Goal: Information Seeking & Learning: Learn about a topic

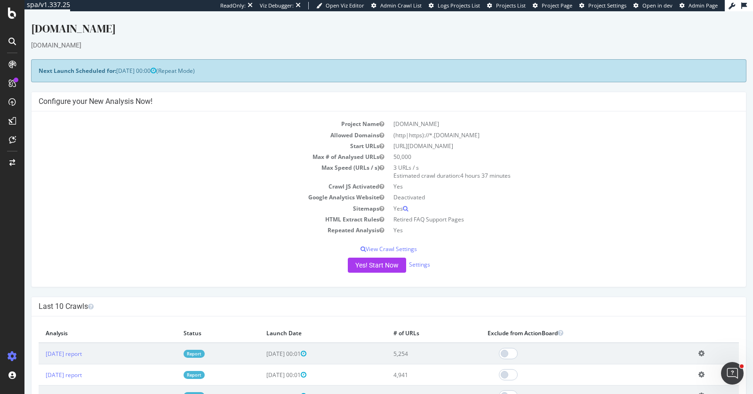
click at [343, 43] on div "[DOMAIN_NAME]" at bounding box center [388, 44] width 715 height 9
click at [196, 38] on div "[DOMAIN_NAME]" at bounding box center [388, 31] width 715 height 20
click at [143, 21] on div "[DOMAIN_NAME]" at bounding box center [388, 31] width 715 height 20
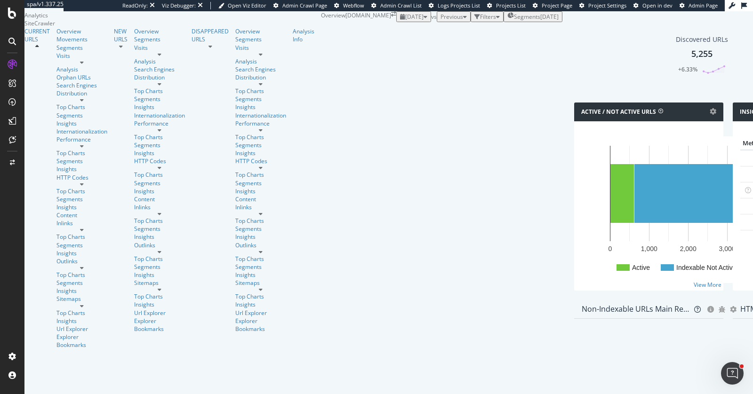
click at [677, 103] on div "Discovered URLs 5,255 +6.33%" at bounding box center [728, 62] width 317 height 82
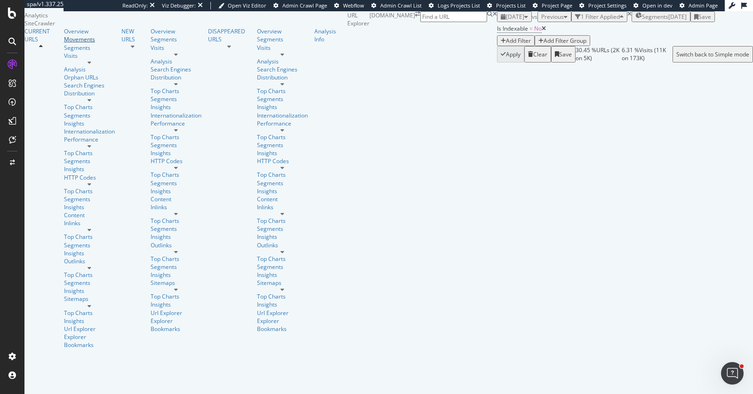
click at [64, 43] on div "Movements" at bounding box center [89, 39] width 51 height 8
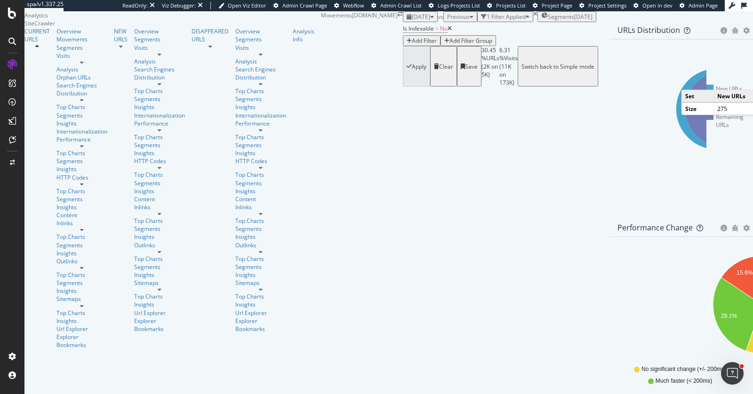
click at [676, 150] on icon at bounding box center [716, 109] width 81 height 81
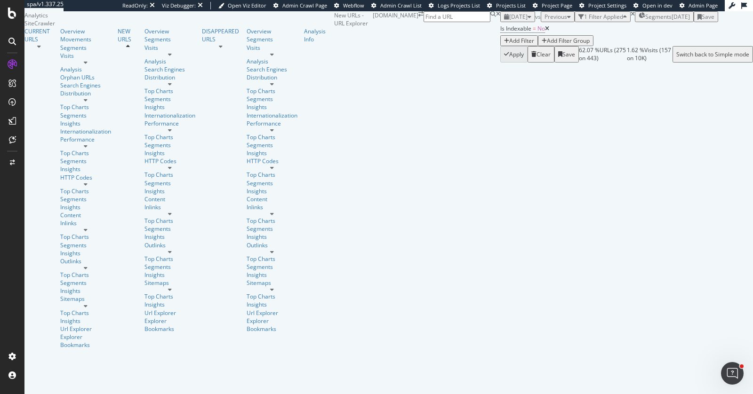
scroll to position [469, 0]
click at [677, 63] on div "URLs Crawled By Botify By pagetype Chart (by Value) Table Expand Export as CSV …" at bounding box center [753, 36] width 0 height 51
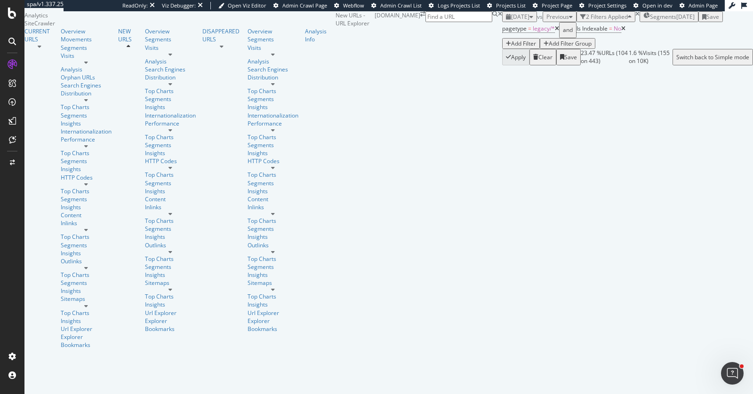
click at [555, 32] on icon at bounding box center [557, 29] width 4 height 6
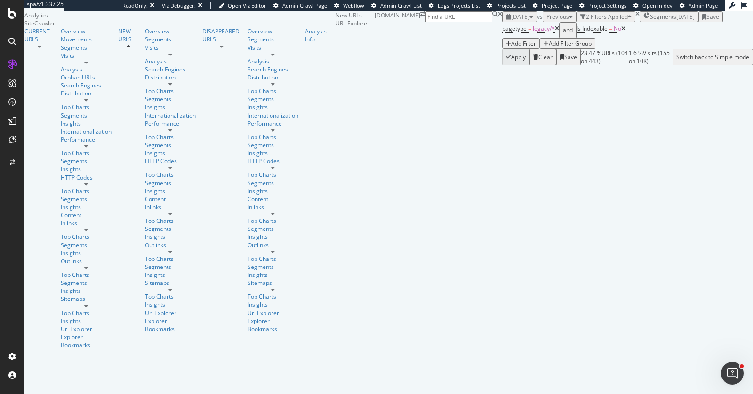
click at [502, 49] on div "pagetype = legacy/* and Is Indexable = No Add Filter Add Filter Group" at bounding box center [563, 35] width 123 height 27
click at [511, 48] on div "Add Filter" at bounding box center [523, 44] width 25 height 8
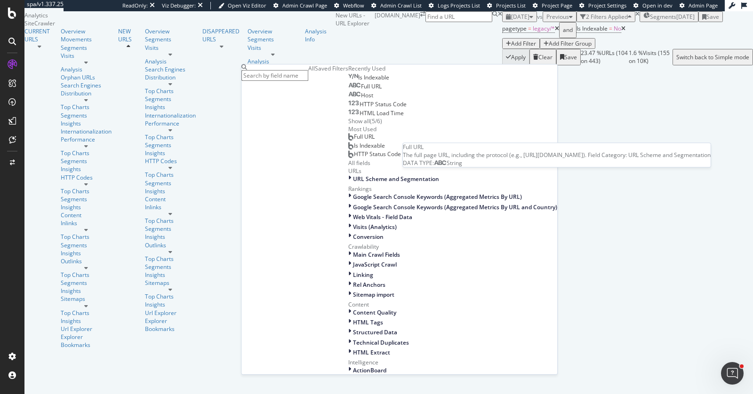
click at [348, 90] on div "Full URL" at bounding box center [364, 87] width 33 height 8
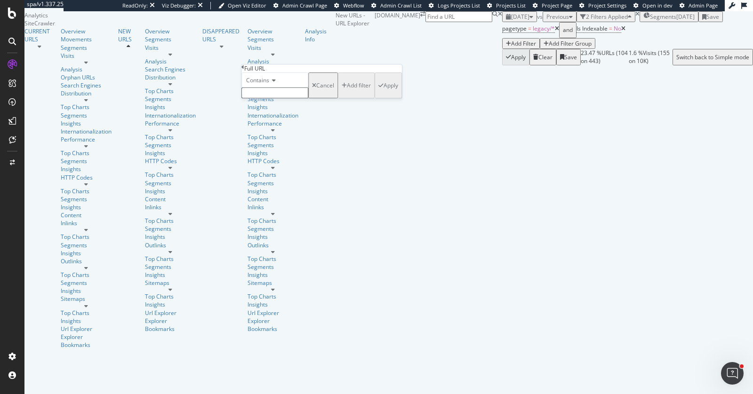
click at [265, 98] on input "text" at bounding box center [274, 93] width 67 height 11
type input "="
click at [378, 91] on div "button" at bounding box center [380, 89] width 5 height 6
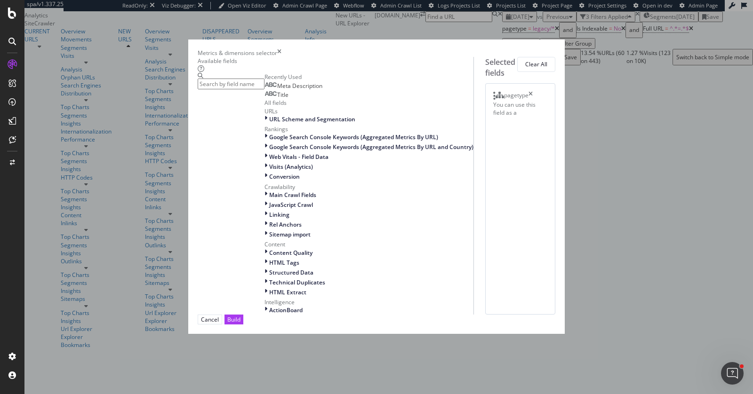
click at [265, 89] on input "modal" at bounding box center [231, 84] width 67 height 11
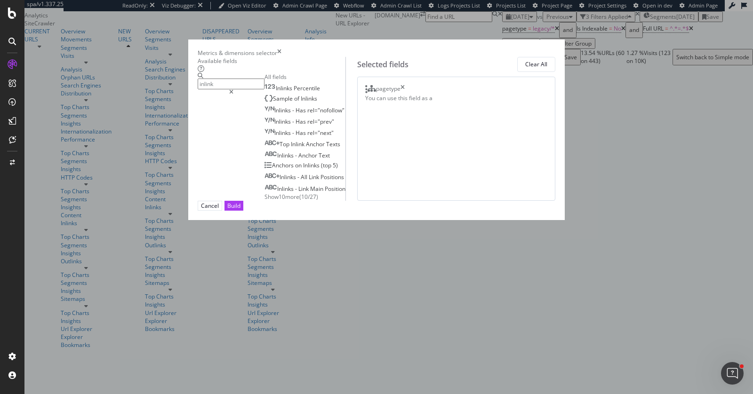
type input "inlink"
click at [265, 201] on span "Show 10 more" at bounding box center [282, 197] width 35 height 8
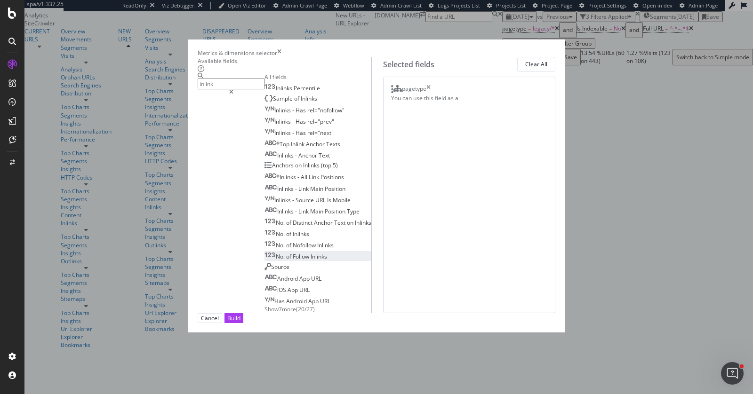
click at [281, 261] on div "No. of Follow Inlinks" at bounding box center [296, 257] width 63 height 8
click at [301, 103] on span "Inlinks" at bounding box center [309, 99] width 16 height 8
click at [431, 93] on icon "times" at bounding box center [428, 89] width 4 height 9
click at [233, 89] on icon "modal" at bounding box center [231, 92] width 4 height 6
click at [265, 86] on input "inlink" at bounding box center [231, 84] width 67 height 11
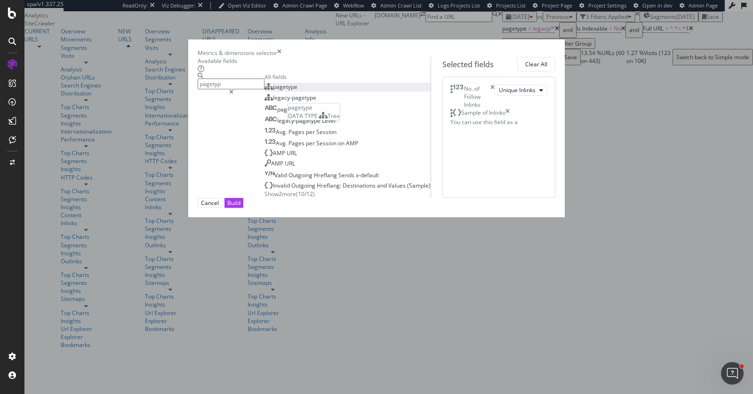
type input "pagetyp"
click at [285, 91] on div "pagetype" at bounding box center [281, 87] width 33 height 8
drag, startPoint x: 402, startPoint y: 147, endPoint x: 536, endPoint y: 290, distance: 195.5
click at [416, 93] on body "spa/v1.337.25 ReadOnly: Viz Debugger: Open Viz Editor Admin Crawl Page Webflow …" at bounding box center [376, 197] width 753 height 394
click at [241, 208] on div "Build" at bounding box center [233, 203] width 13 height 9
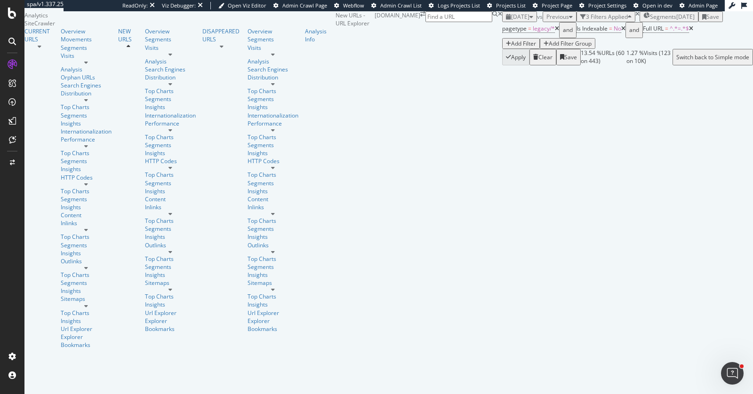
scroll to position [25, 0]
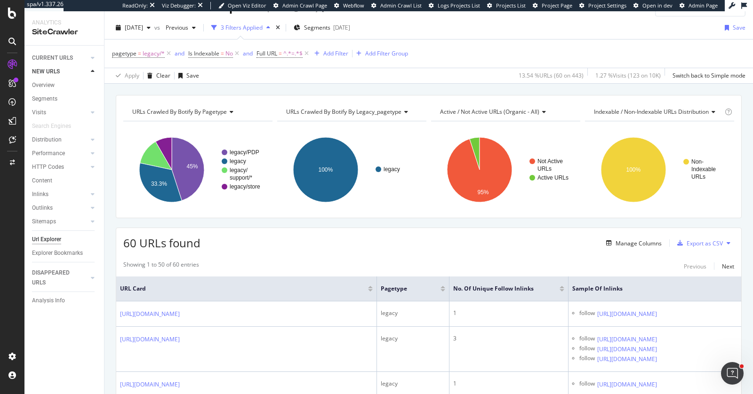
scroll to position [148, 0]
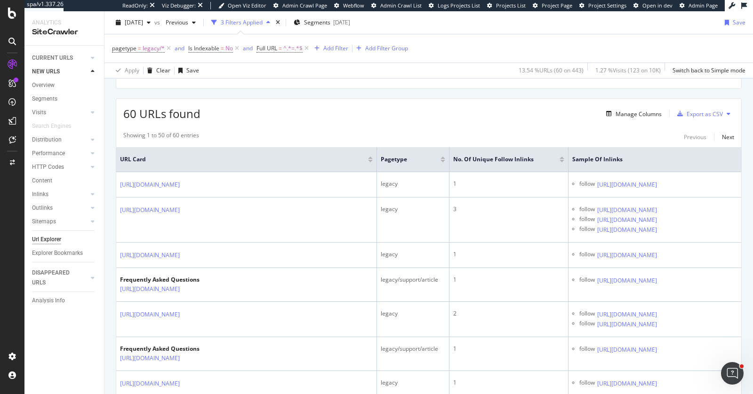
click at [560, 160] on div at bounding box center [562, 161] width 5 height 2
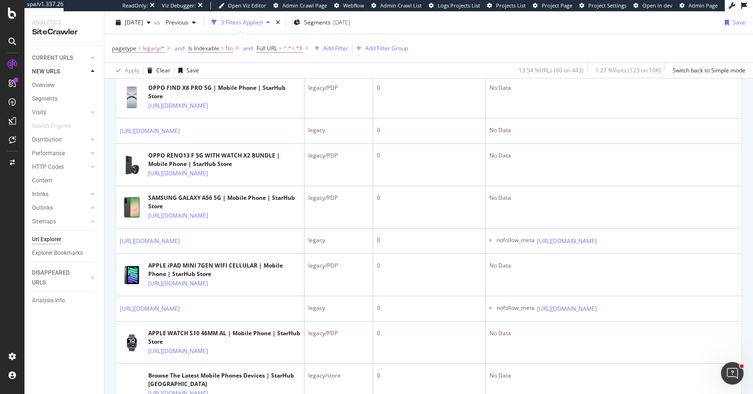
scroll to position [714, 0]
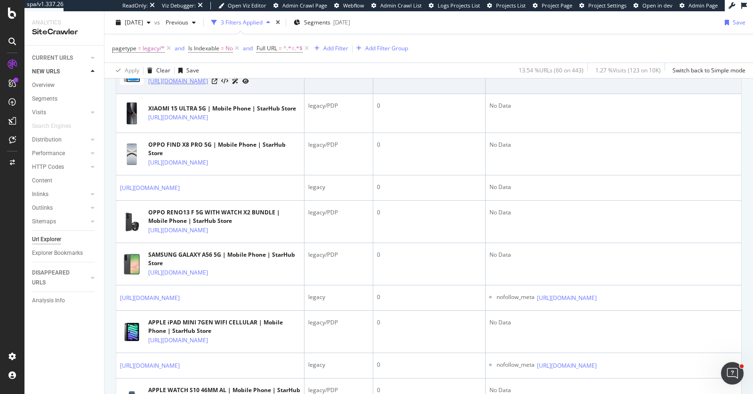
click at [208, 86] on link "[URL][DOMAIN_NAME]" at bounding box center [178, 81] width 60 height 9
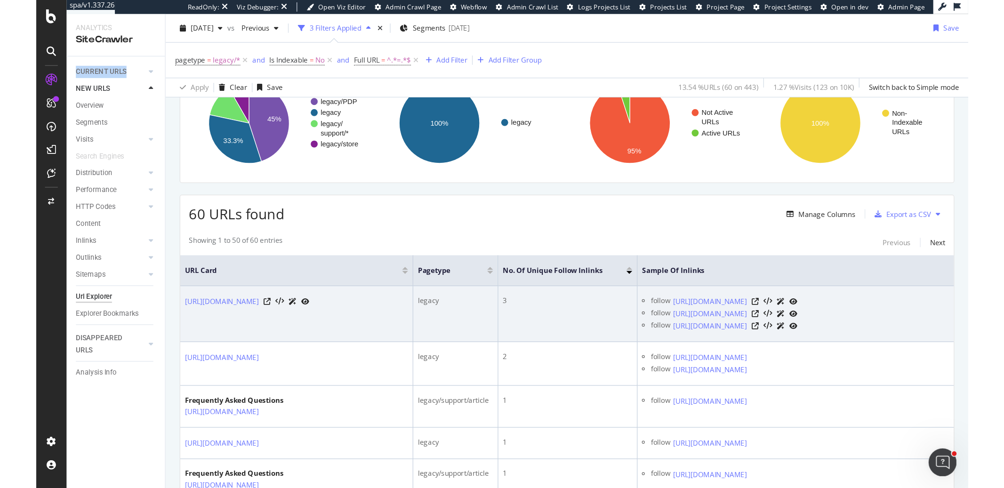
scroll to position [103, 0]
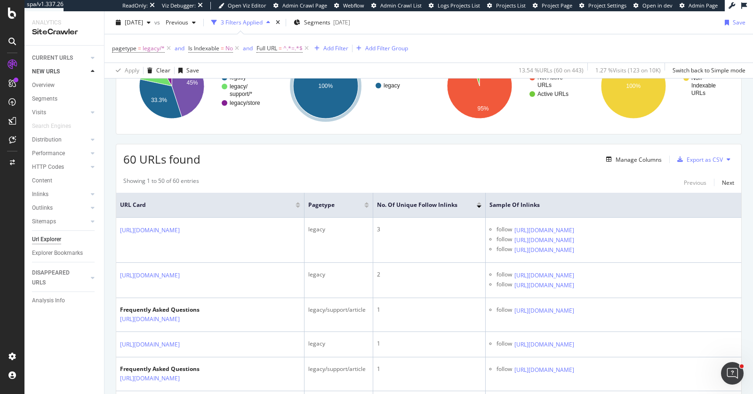
click at [522, 29] on div "2025 Sep. 14th vs Previous 3 Filters Applied Segments 2025-05-14 Save" at bounding box center [428, 24] width 649 height 19
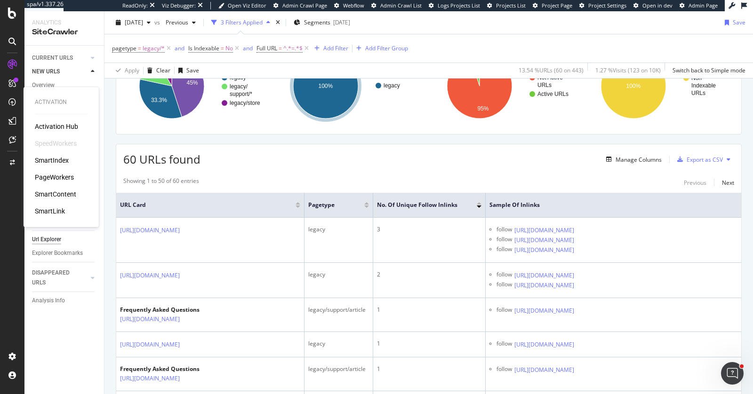
click at [56, 177] on div "PageWorkers" at bounding box center [54, 177] width 39 height 9
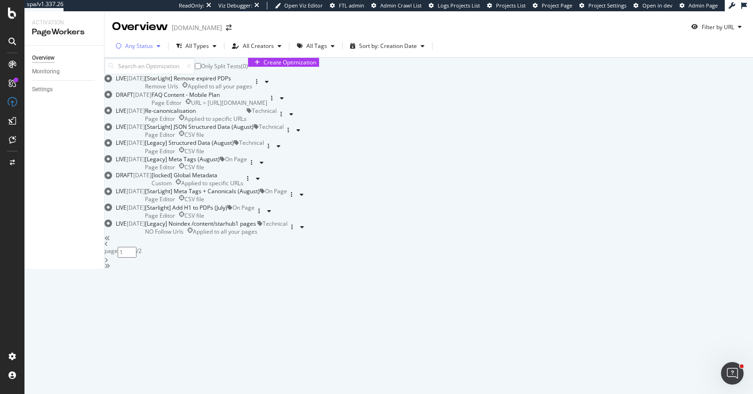
click at [146, 48] on div "Any Status" at bounding box center [139, 46] width 28 height 6
click at [195, 49] on div "All Types" at bounding box center [197, 46] width 24 height 6
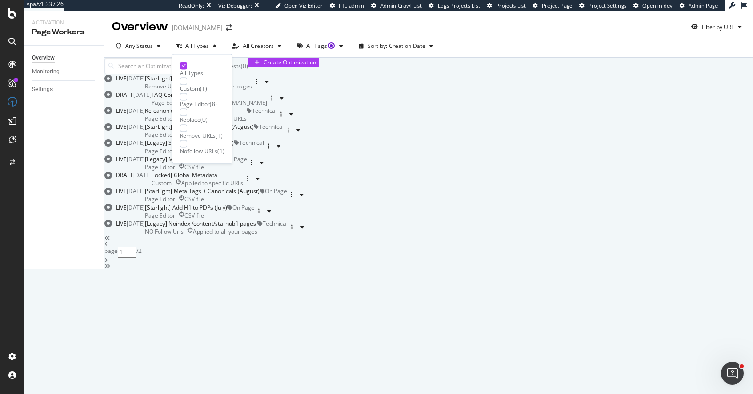
click at [201, 116] on div "Replace" at bounding box center [190, 120] width 21 height 8
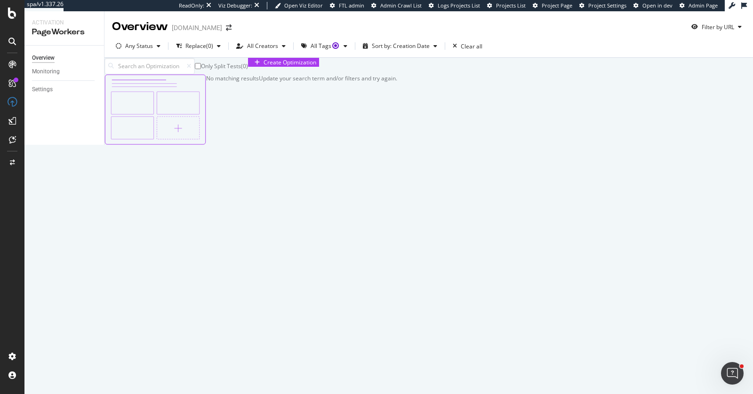
click at [331, 115] on div "Only Split Tests ( 0 ) Create Optimization No matching results Update your sear…" at bounding box center [428, 101] width 649 height 87
click at [468, 42] on div "Clear all" at bounding box center [472, 46] width 22 height 8
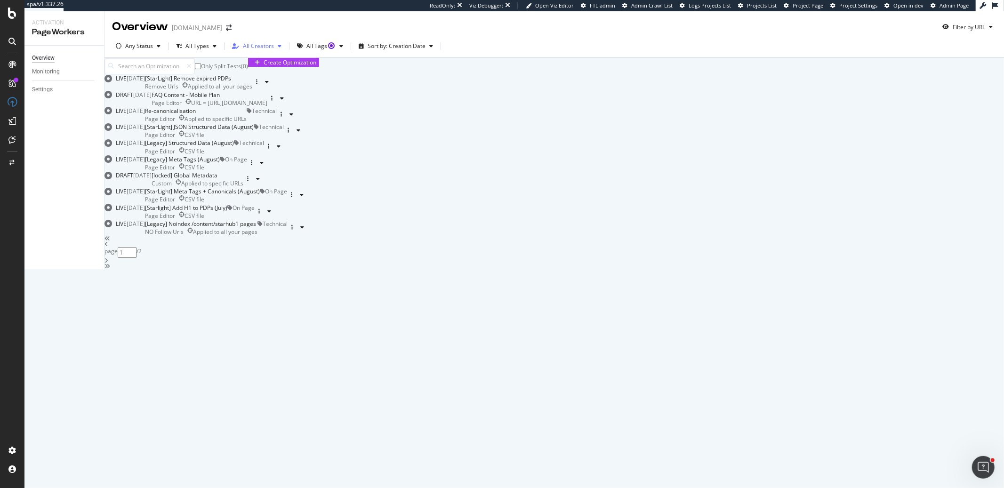
click at [259, 47] on div "All Creators" at bounding box center [258, 46] width 31 height 6
click at [269, 101] on div "victoria.wong" at bounding box center [267, 105] width 65 height 8
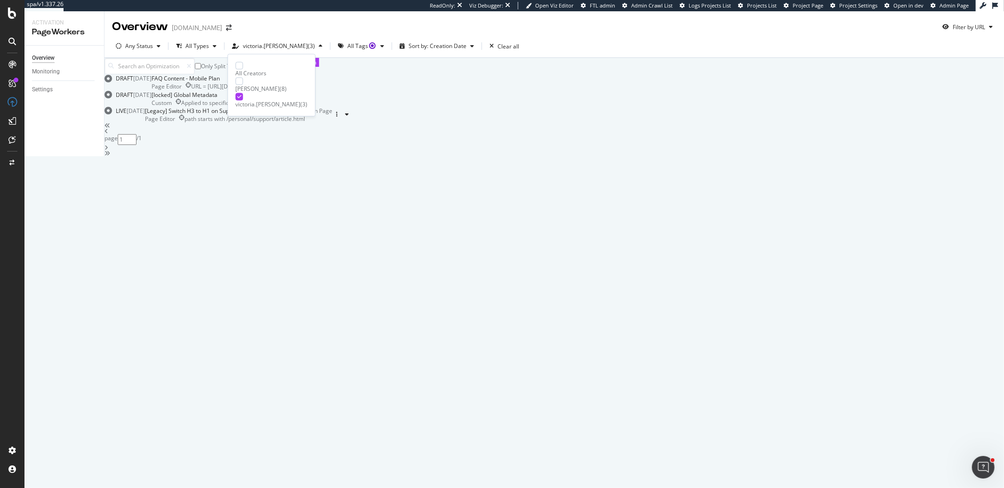
click at [338, 74] on div "Only Split Tests ( 0 ) Create Optimization" at bounding box center [554, 66] width 900 height 16
click at [249, 101] on icon "button" at bounding box center [247, 99] width 1 height 6
click at [753, 242] on div "Delete" at bounding box center [973, 238] width 17 height 8
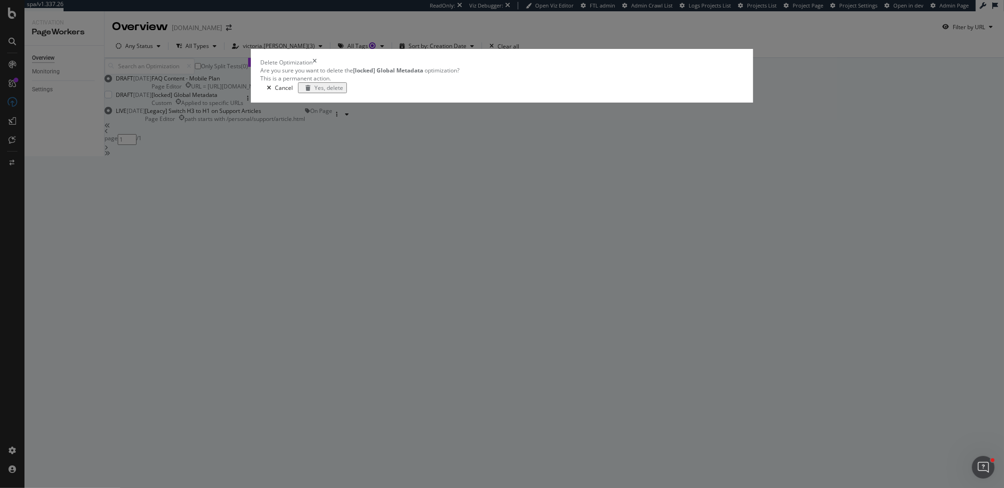
click at [343, 92] on div "Yes, delete" at bounding box center [328, 88] width 29 height 8
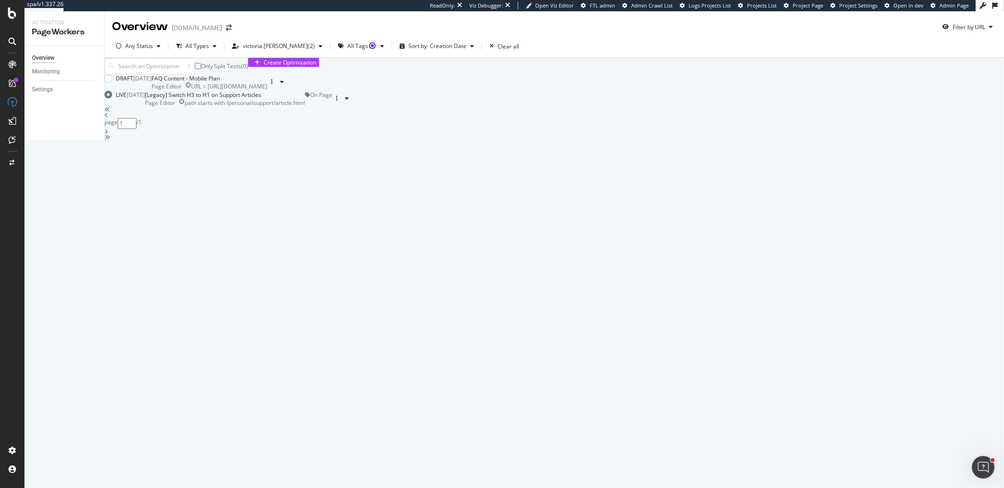
click at [267, 82] on div "FAQ Content - Mobile Plan" at bounding box center [210, 78] width 116 height 8
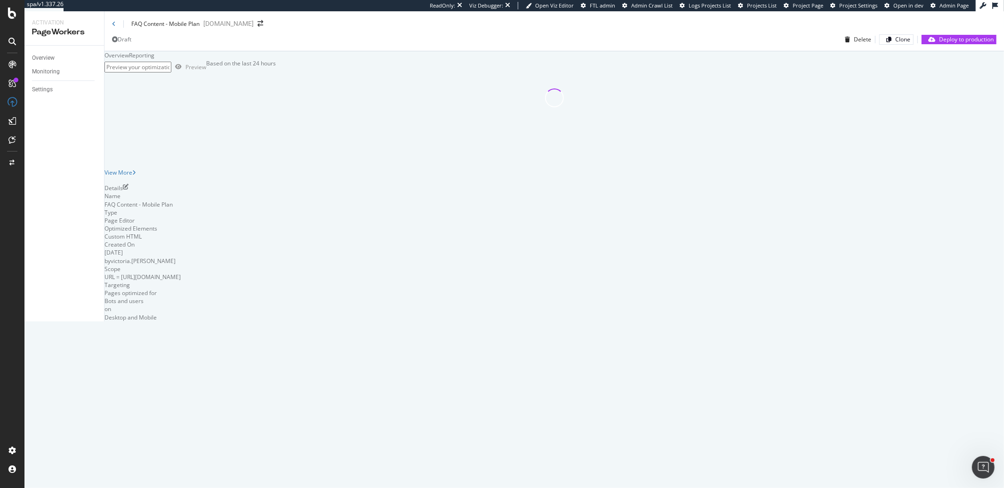
click at [116, 27] on div "FAQ Content - Mobile Plan" at bounding box center [156, 24] width 88 height 8
click at [114, 27] on icon at bounding box center [114, 24] width 4 height 6
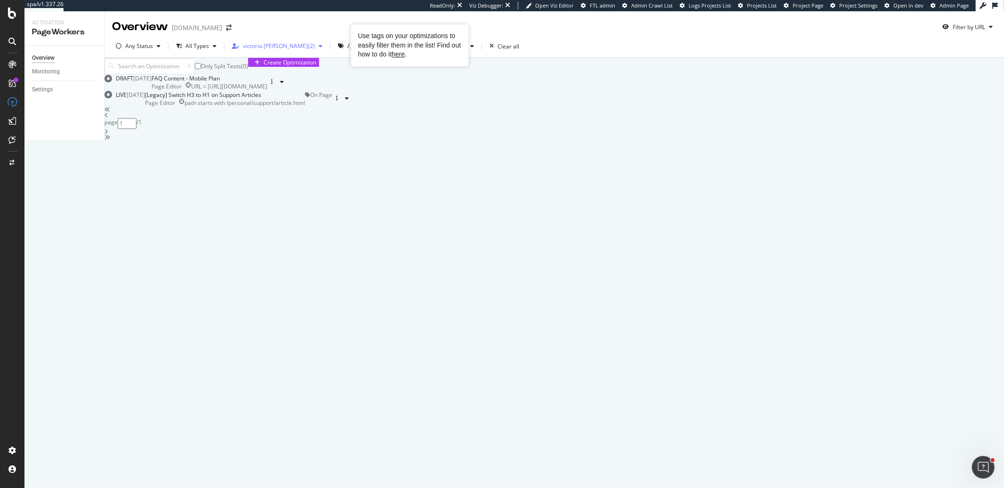
click at [308, 47] on div "( 2 )" at bounding box center [311, 46] width 7 height 6
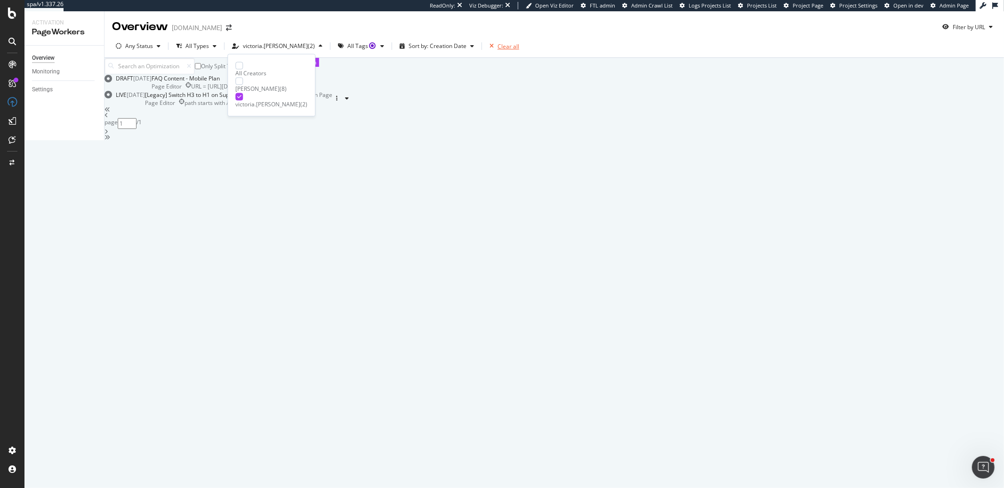
click at [498, 44] on div "Clear all" at bounding box center [509, 46] width 22 height 8
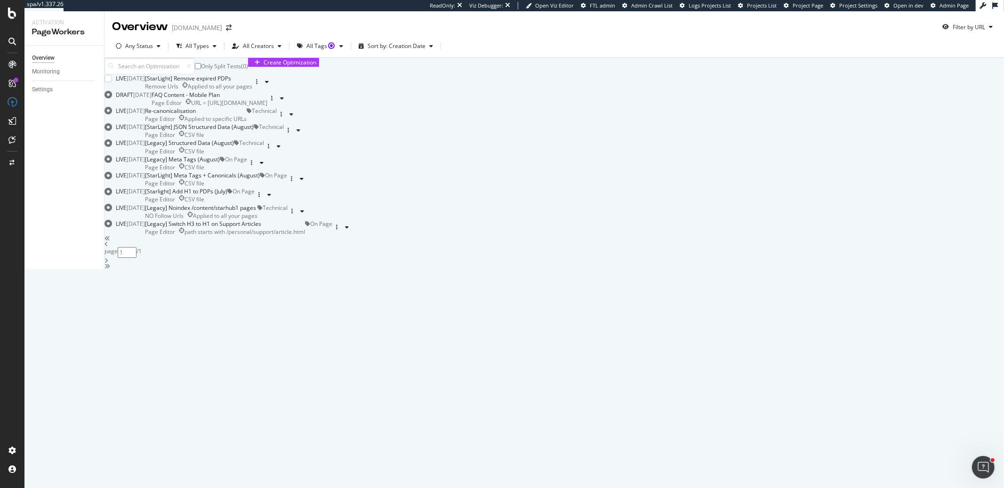
click at [252, 90] on div "[StarLight] Remove expired PDPs Remove Urls Applied to all your pages" at bounding box center [198, 82] width 107 height 16
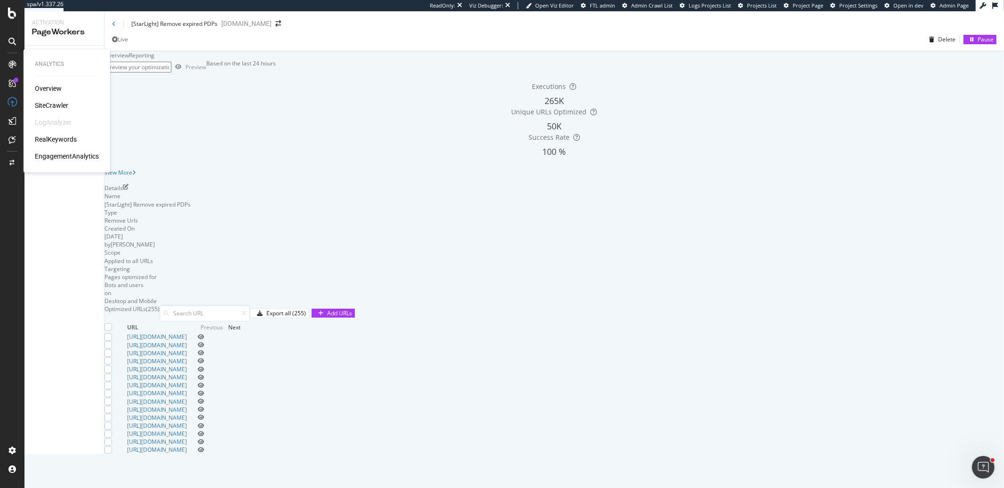
click at [49, 100] on div "Overview SiteCrawler LogAnalyzer RealKeywords EngagementAnalytics" at bounding box center [67, 122] width 64 height 77
click at [53, 107] on div "SiteCrawler" at bounding box center [51, 105] width 33 height 9
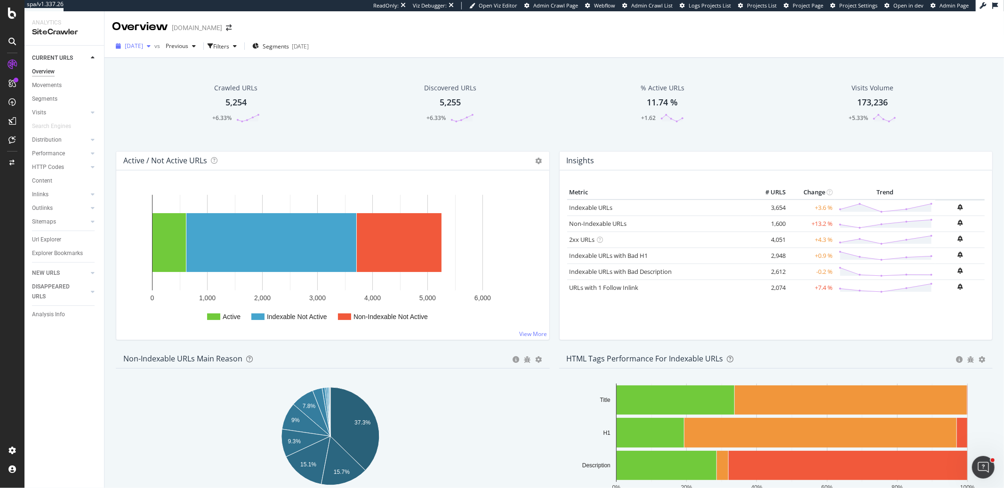
click at [143, 45] on span "2025 Sep. 14th" at bounding box center [134, 46] width 18 height 8
click at [460, 42] on div "2025 Sep. 14th vs Previous Filters Segments 2025-05-14" at bounding box center [554, 48] width 900 height 19
click at [47, 275] on div "NEW URLS" at bounding box center [46, 273] width 28 height 10
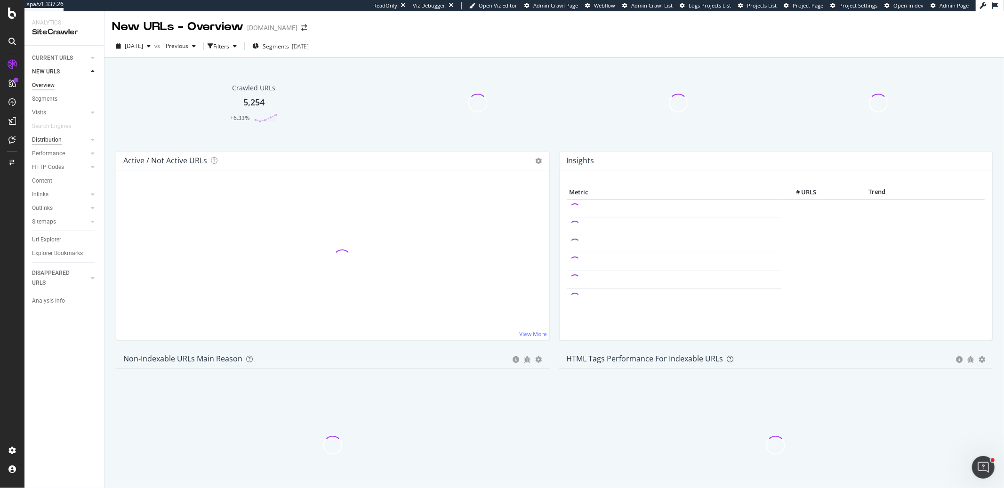
click at [49, 143] on div "Distribution" at bounding box center [47, 140] width 30 height 10
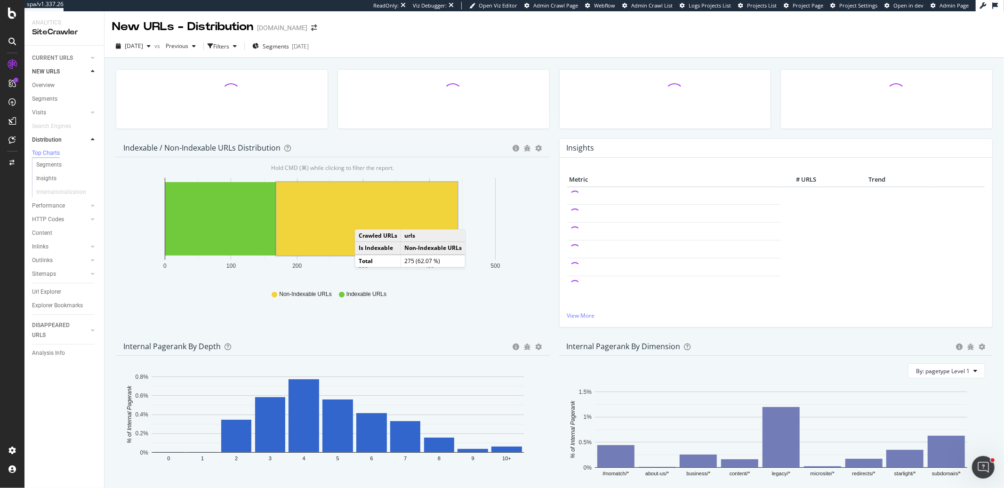
click at [365, 221] on rect "A chart." at bounding box center [366, 218] width 181 height 73
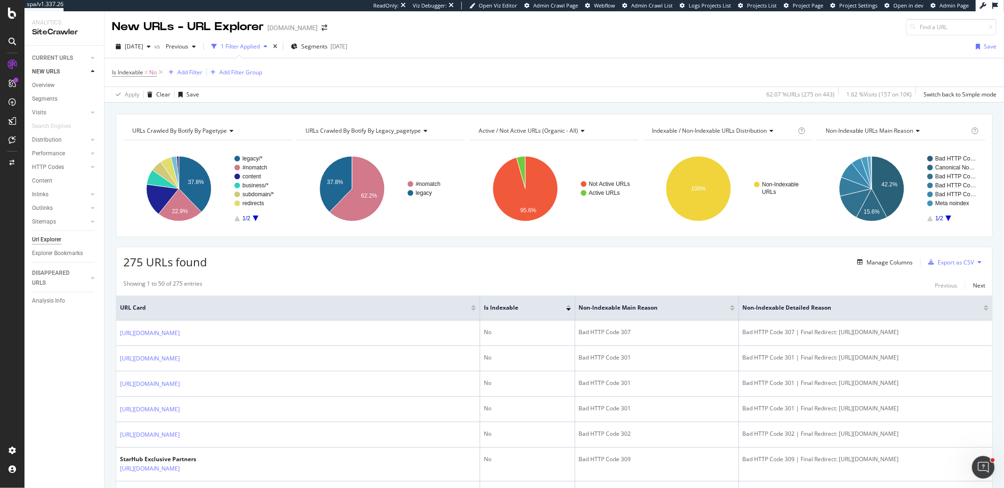
click at [634, 82] on div "Is Indexable = No Add Filter Add Filter Group" at bounding box center [554, 72] width 884 height 28
click at [753, 188] on icon "A chart." at bounding box center [888, 186] width 32 height 61
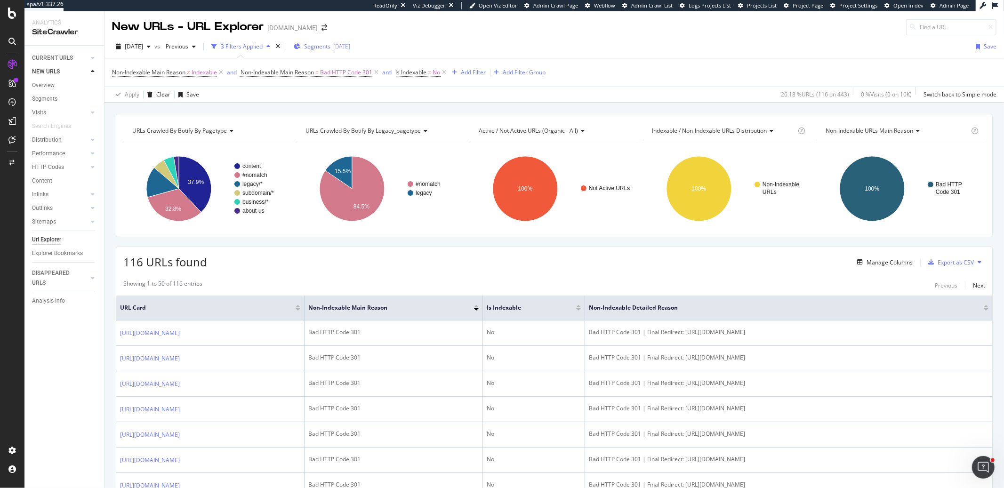
click at [330, 48] on span "Segments" at bounding box center [317, 46] width 26 height 8
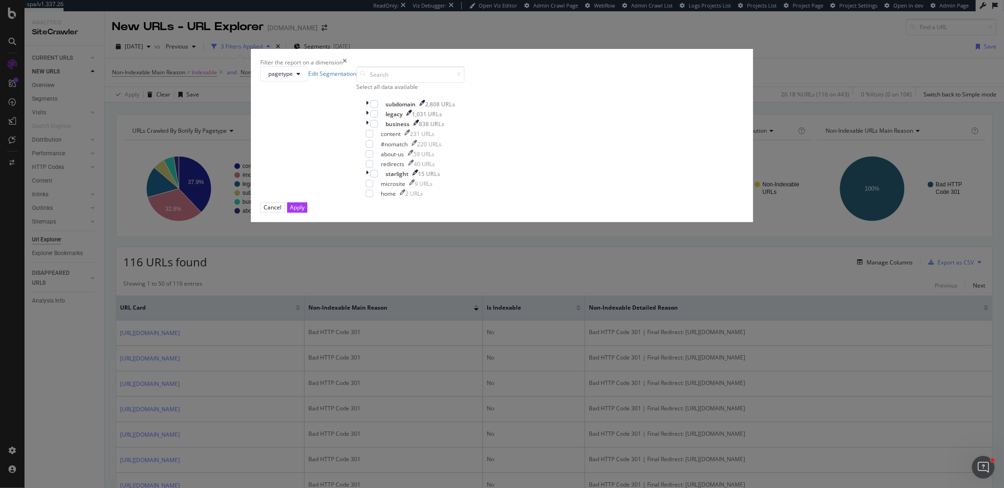
click at [438, 91] on div "Select all data available" at bounding box center [410, 87] width 108 height 8
drag, startPoint x: 421, startPoint y: 259, endPoint x: 487, endPoint y: 346, distance: 109.5
click at [372, 136] on icon "modal" at bounding box center [370, 133] width 4 height 5
click at [305, 211] on div "Apply" at bounding box center [297, 207] width 15 height 8
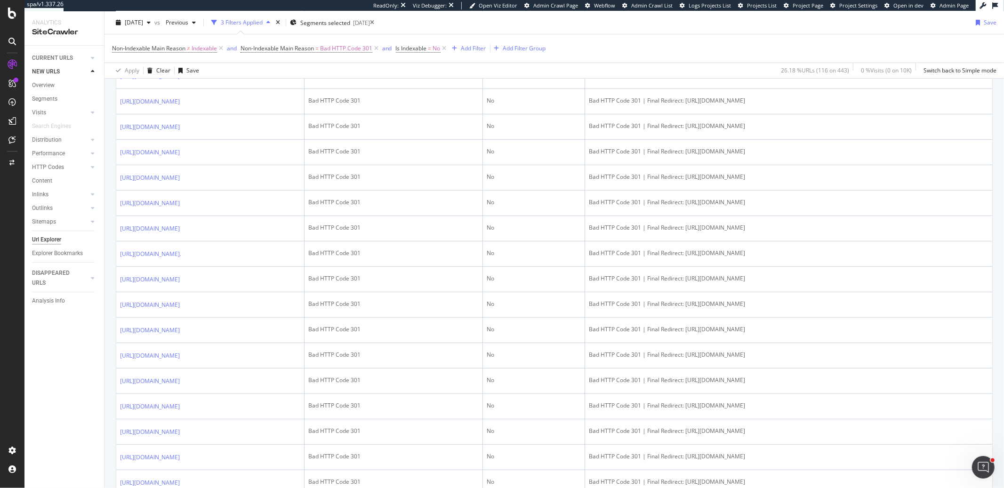
scroll to position [577, 0]
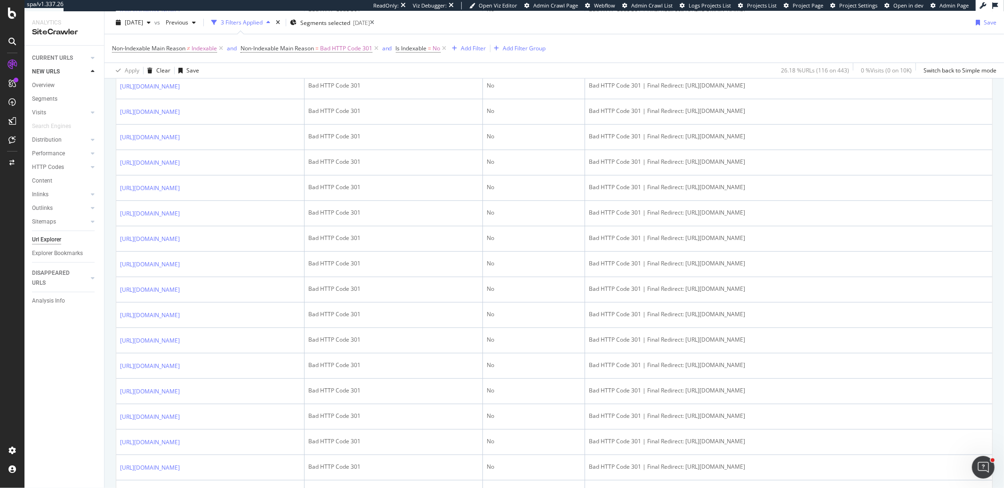
click at [599, 20] on div "2025 Sep. 14th vs Previous 3 Filters Applied Segments selected 2025-05-14 Save" at bounding box center [554, 24] width 900 height 19
click at [10, 138] on icon at bounding box center [12, 140] width 7 height 8
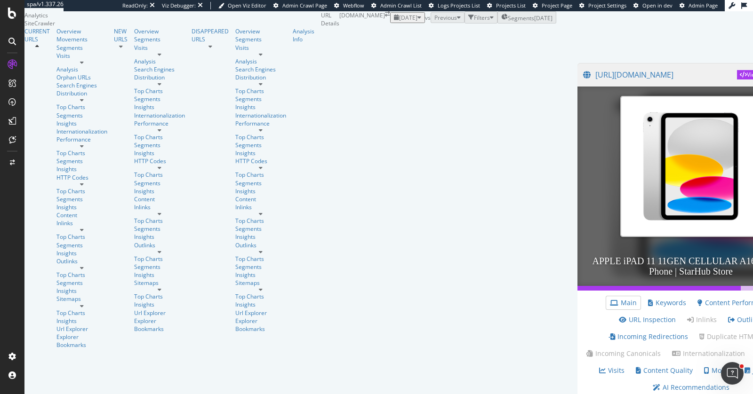
scroll to position [90, 0]
click at [609, 332] on link "Incoming Redirections" at bounding box center [649, 336] width 80 height 9
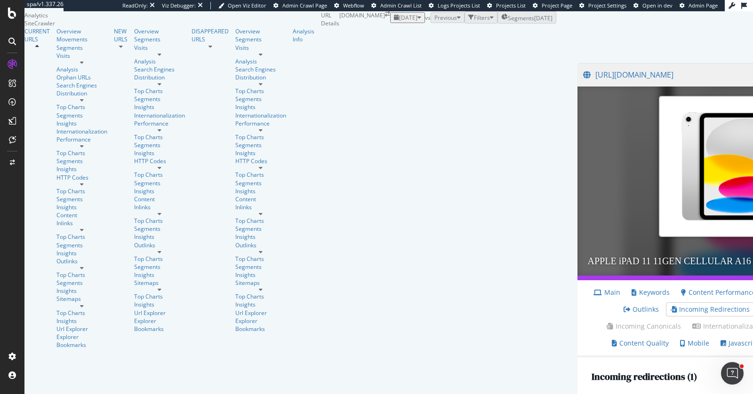
scroll to position [202, 0]
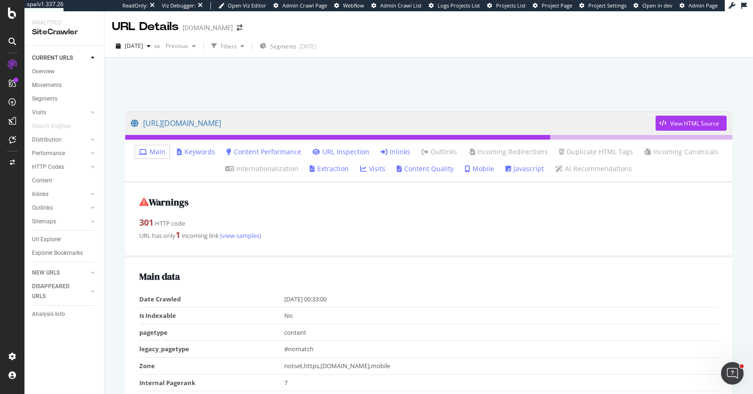
click at [395, 156] on link "Inlinks" at bounding box center [396, 151] width 30 height 9
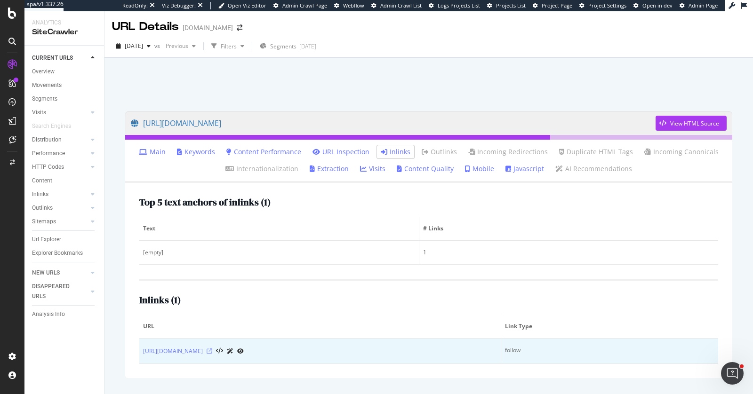
click at [212, 351] on icon at bounding box center [210, 352] width 6 height 6
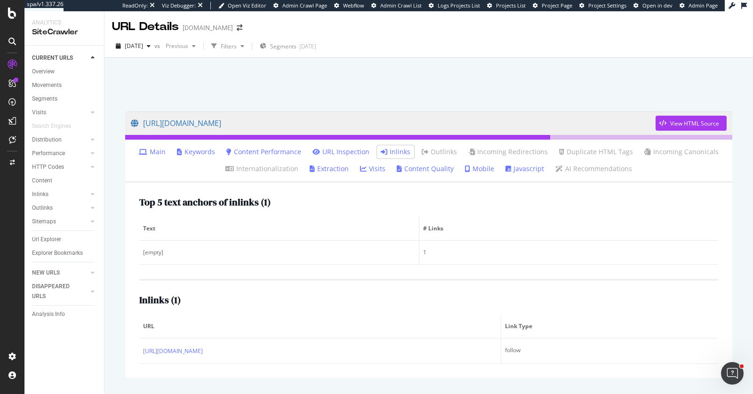
click at [151, 152] on link "Main" at bounding box center [152, 151] width 27 height 9
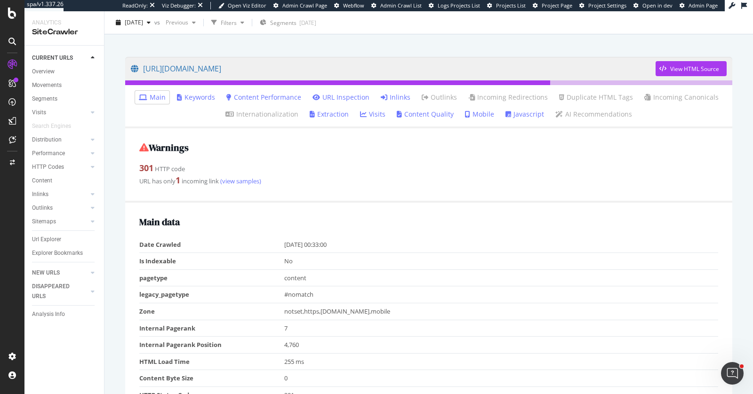
scroll to position [46, 0]
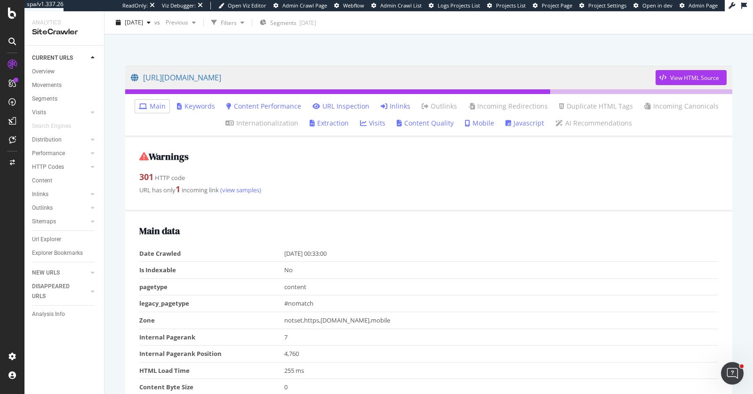
click at [458, 42] on div at bounding box center [429, 36] width 626 height 40
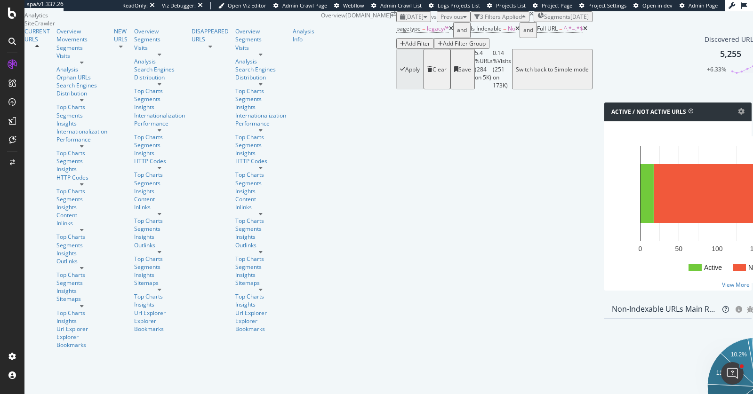
click at [433, 73] on div "Clear" at bounding box center [440, 69] width 14 height 8
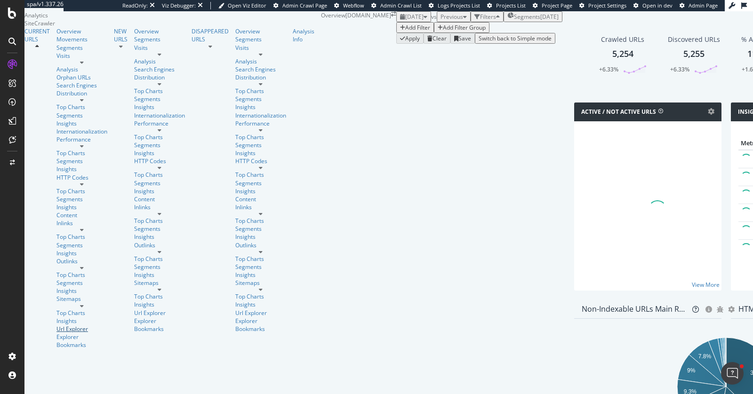
click at [56, 325] on div "Url Explorer" at bounding box center [81, 329] width 51 height 8
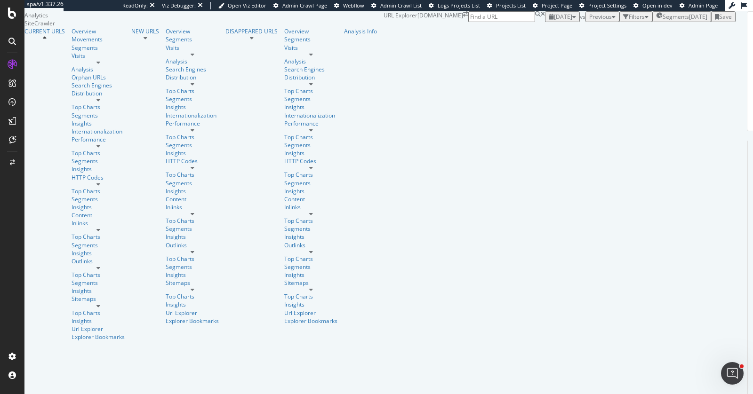
click at [629, 21] on div "Filters" at bounding box center [637, 17] width 16 height 8
click at [545, 33] on div "Add Filter Add Filter Group" at bounding box center [591, 27] width 93 height 11
click at [554, 32] on div "Add Filter" at bounding box center [566, 28] width 25 height 8
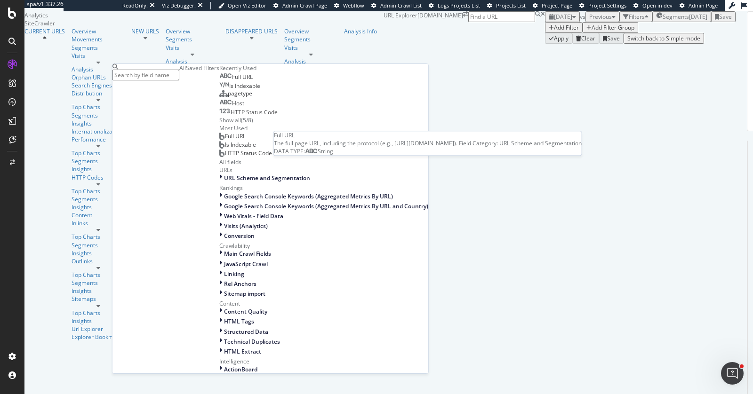
click at [219, 81] on div "Full URL" at bounding box center [235, 77] width 33 height 8
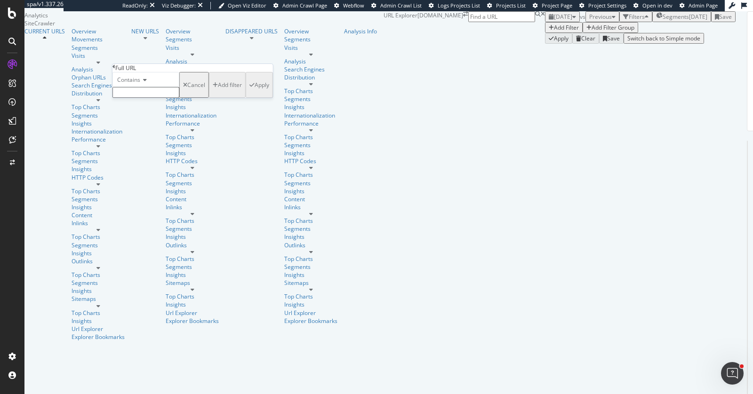
click at [154, 98] on input "text" at bounding box center [145, 92] width 67 height 11
paste input "/content/starhub/en/personal/"
type input "/content/starhub/en/personal/"
click at [255, 92] on div "Apply" at bounding box center [262, 88] width 15 height 8
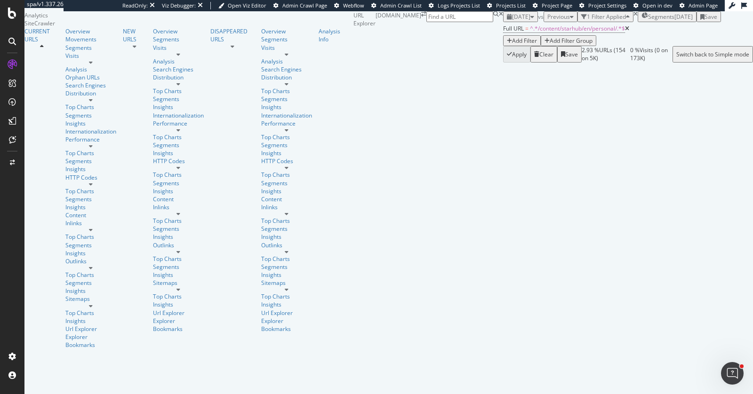
scroll to position [130, 0]
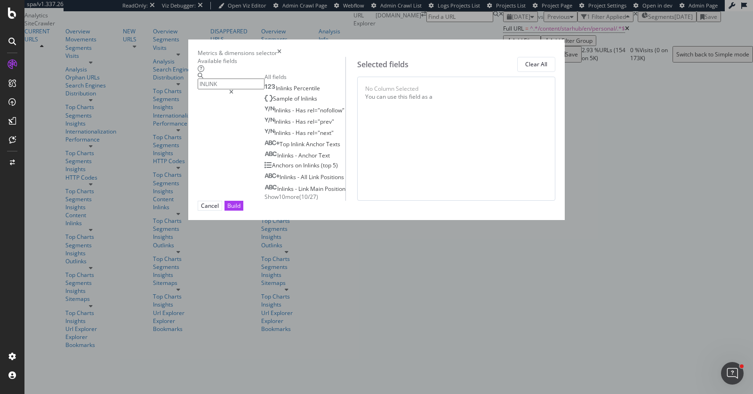
type input "INLINK"
click at [299, 201] on div "Show 10 more ( 10 / 27 )" at bounding box center [305, 197] width 81 height 8
click at [265, 201] on span "Show 10 more" at bounding box center [282, 197] width 35 height 8
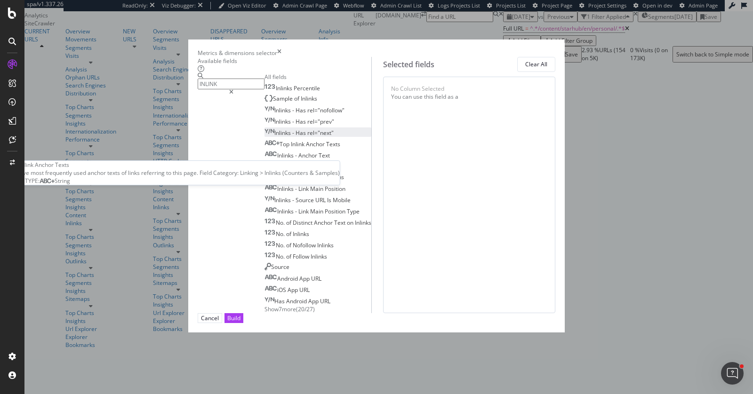
scroll to position [0, 0]
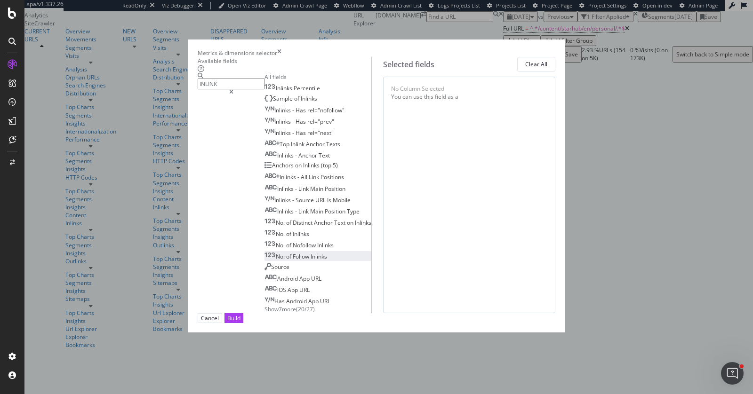
click at [311, 261] on span "Inlinks" at bounding box center [319, 257] width 16 height 8
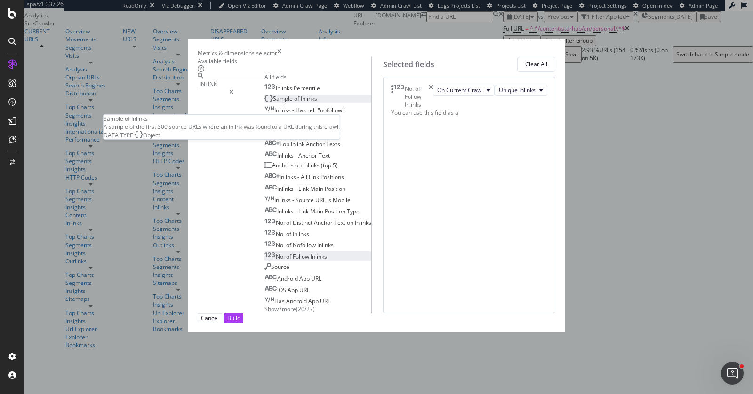
click at [301, 103] on span "Inlinks" at bounding box center [309, 99] width 16 height 8
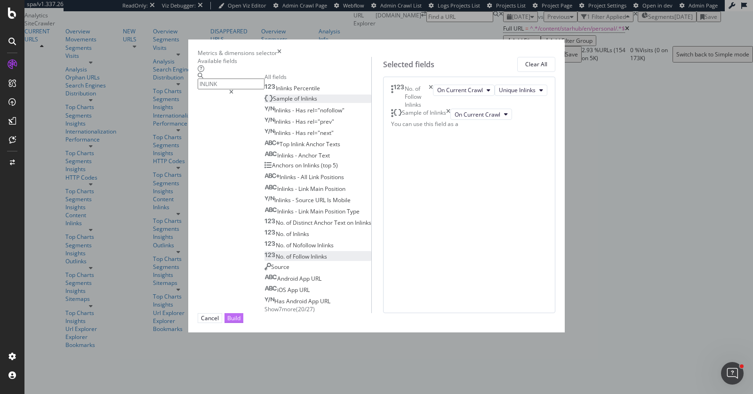
click at [243, 323] on button "Build" at bounding box center [234, 318] width 19 height 10
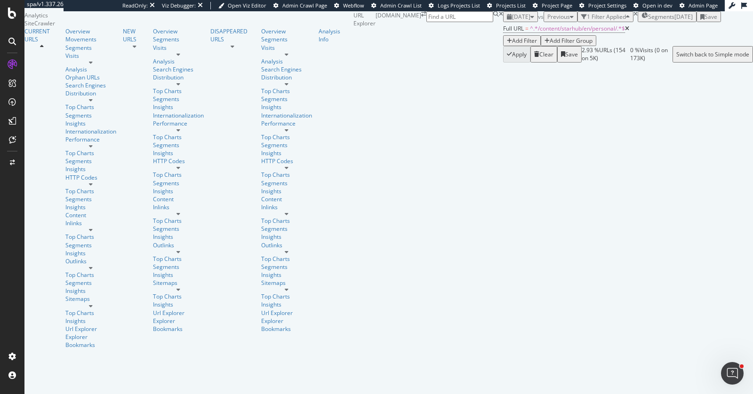
scroll to position [62, 0]
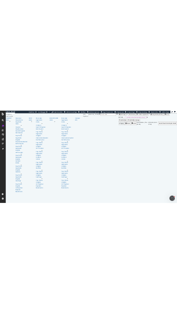
scroll to position [214, 0]
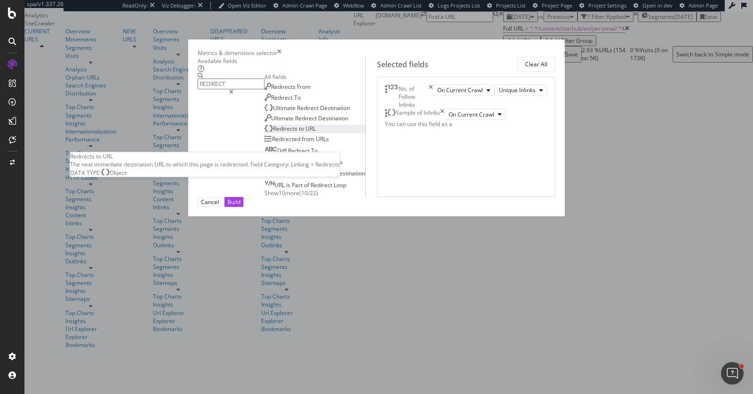
type input "REDIRECT"
click at [299, 133] on span "to" at bounding box center [302, 129] width 7 height 8
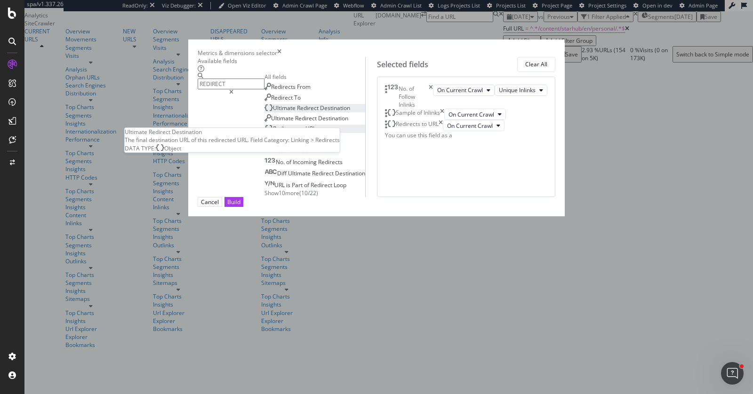
click at [297, 112] on span "Redirect" at bounding box center [308, 108] width 23 height 8
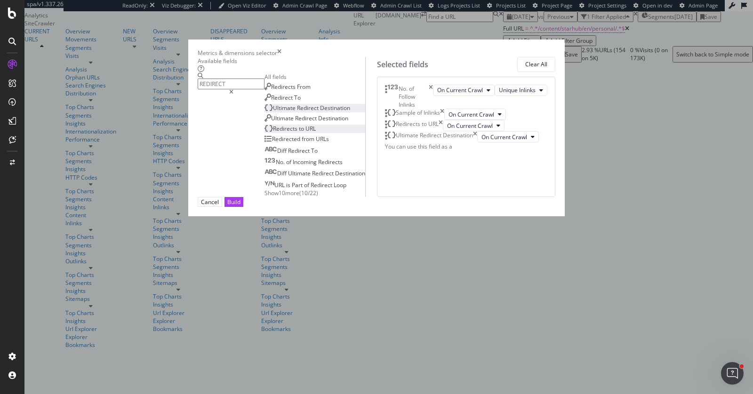
click at [265, 197] on span "Show 10 more" at bounding box center [282, 193] width 35 height 8
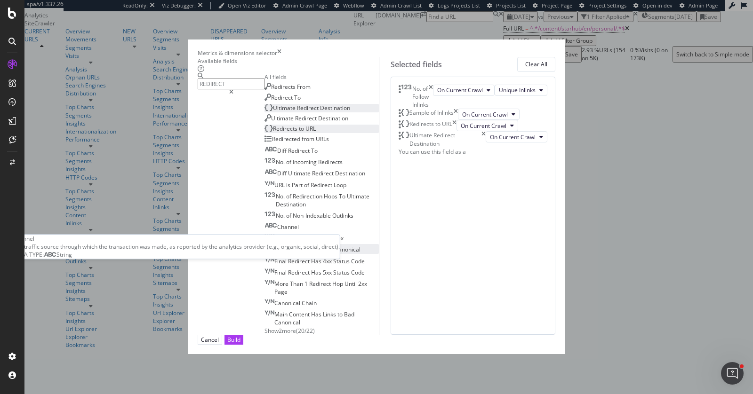
scroll to position [32, 0]
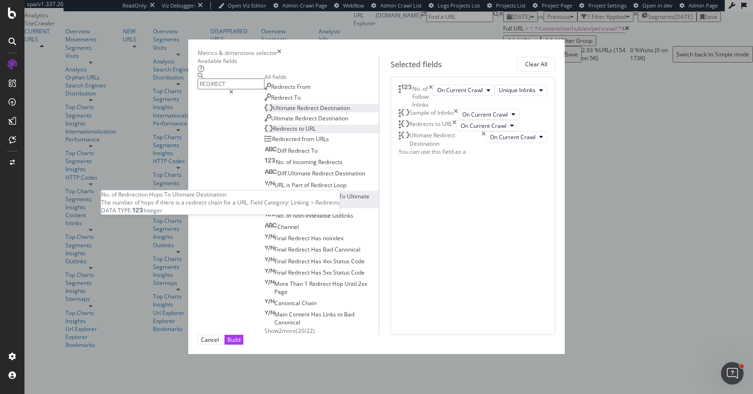
click at [293, 201] on span "Redirection" at bounding box center [308, 197] width 31 height 8
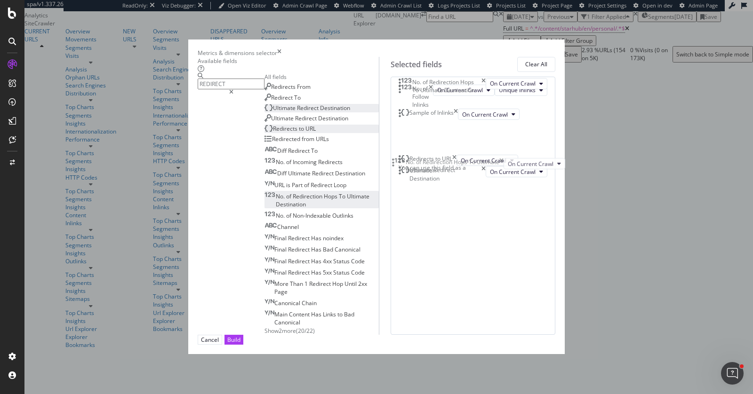
drag, startPoint x: 401, startPoint y: 239, endPoint x: 397, endPoint y: 169, distance: 69.8
click at [397, 169] on body "spa/v1.337.26 ReadOnly: Viz Debugger: Open Viz Editor Admin Crawl Page Webflow …" at bounding box center [376, 197] width 753 height 394
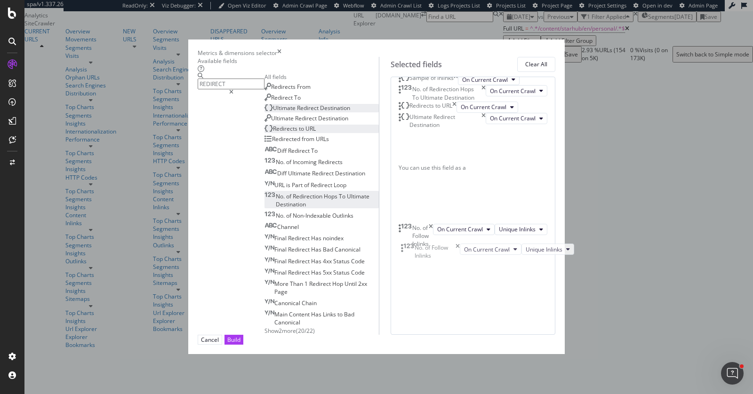
drag, startPoint x: 403, startPoint y: 96, endPoint x: 408, endPoint y: 252, distance: 155.4
drag, startPoint x: 401, startPoint y: 98, endPoint x: 413, endPoint y: 253, distance: 155.3
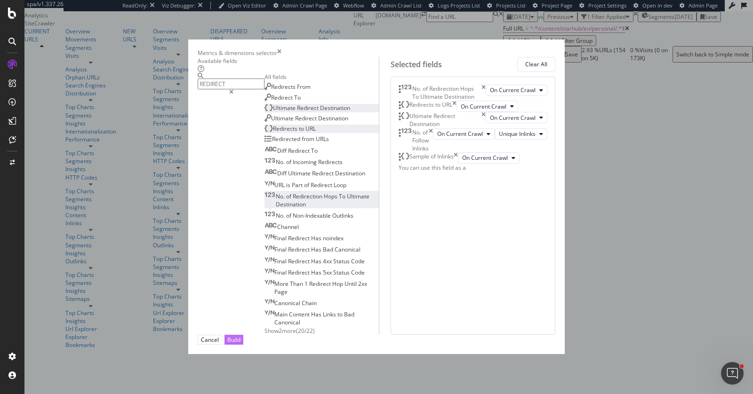
click at [241, 344] on div "Build" at bounding box center [233, 340] width 13 height 8
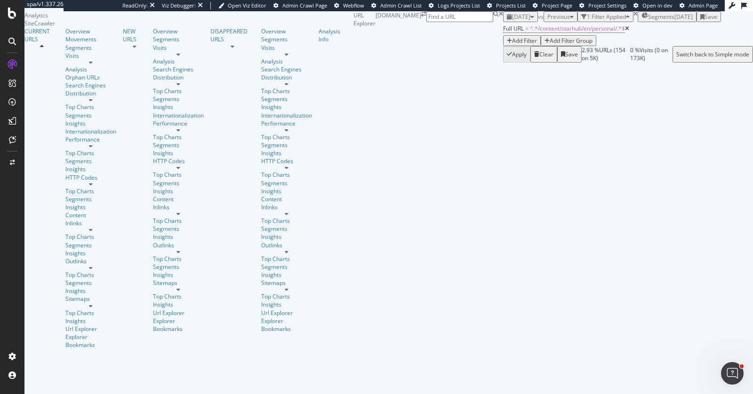
scroll to position [66, 0]
click at [653, 22] on div "2025 Sep. 14th vs Previous 1 Filter Applied Segments 2025-05-14 Save" at bounding box center [628, 16] width 250 height 11
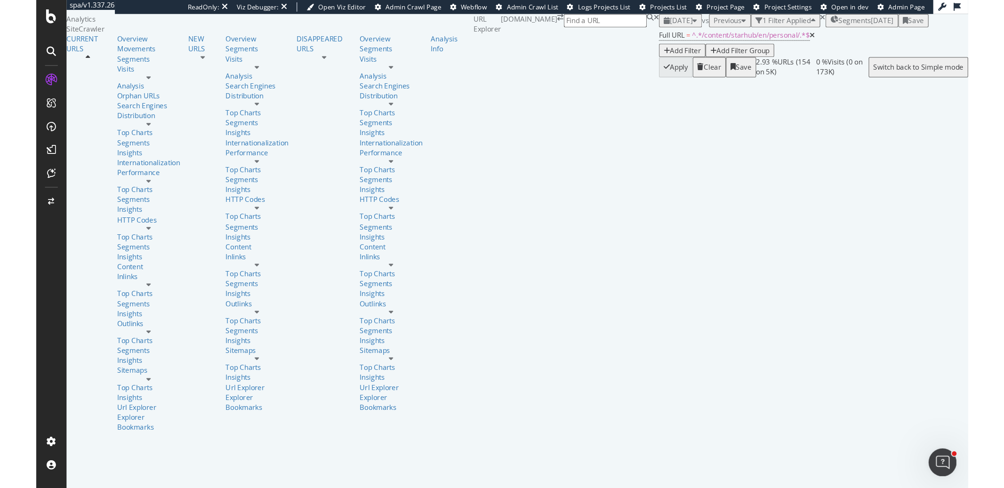
scroll to position [86, 0]
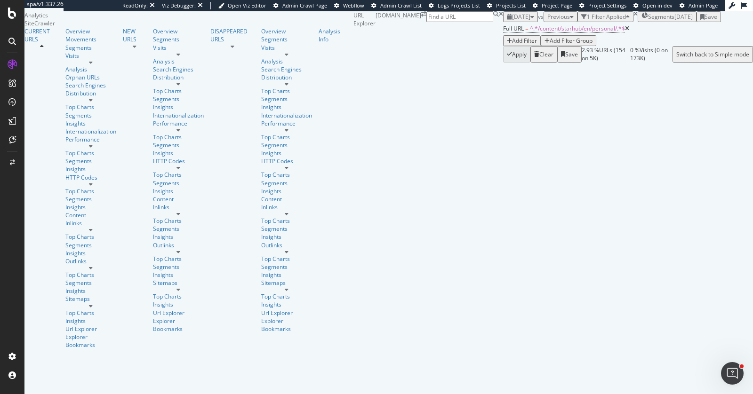
click at [522, 22] on div "2025 Sep. 14th vs Previous 1 Filter Applied Segments 2025-05-14 Save" at bounding box center [628, 16] width 250 height 11
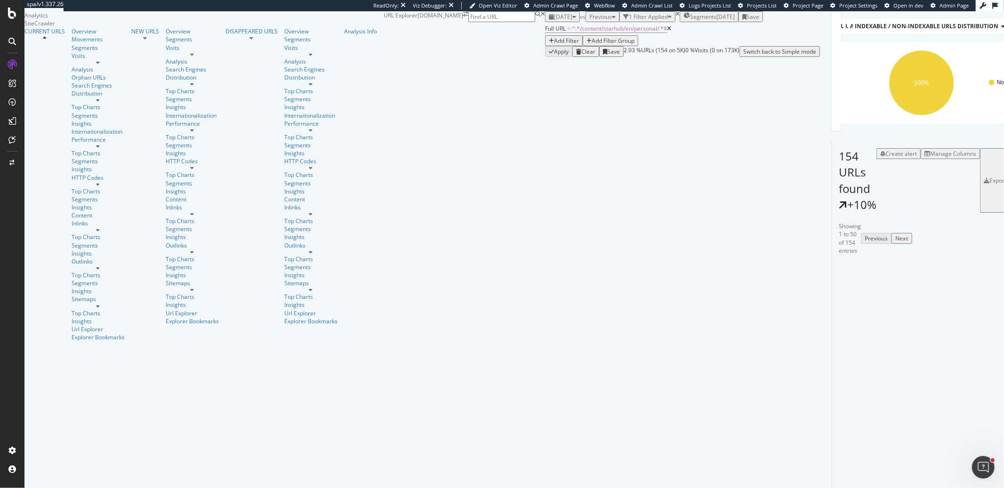
scroll to position [176, 0]
click at [572, 32] on span "^.*/content/starhub/en/personal/.*$" at bounding box center [619, 28] width 95 height 8
click at [173, 73] on input "/content/starhub/en/personal/" at bounding box center [145, 68] width 67 height 11
drag, startPoint x: 180, startPoint y: 89, endPoint x: 340, endPoint y: 98, distance: 160.8
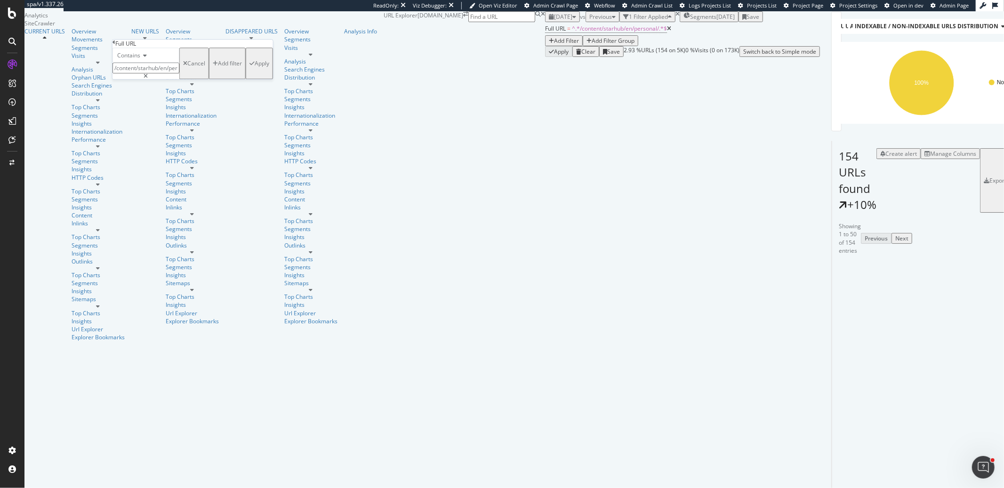
click at [340, 98] on body "spa/v1.337.26 ReadOnly: Viz Debugger: Open Viz Editor Admin Crawl Page Webflow …" at bounding box center [502, 244] width 1004 height 488
type input "/content/starhub/en/"
click at [255, 67] on div "Apply" at bounding box center [262, 63] width 15 height 8
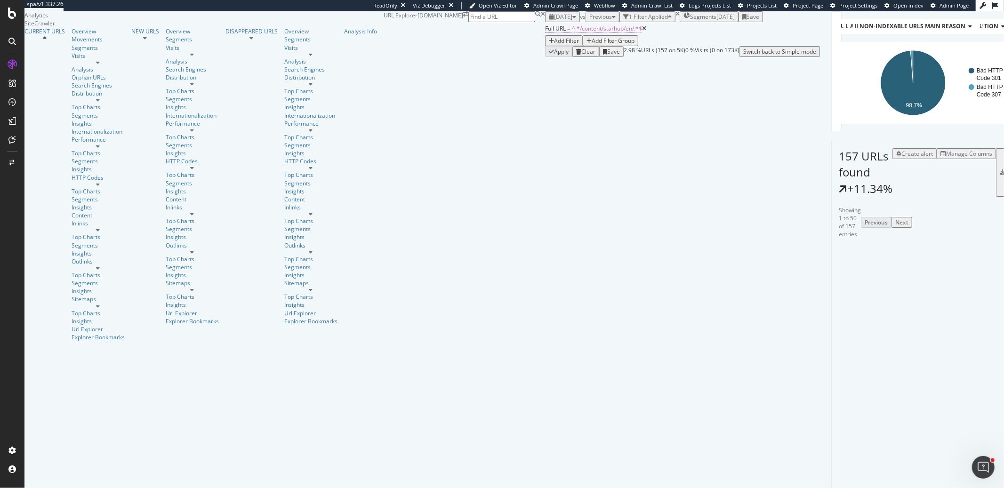
click at [572, 32] on span "^.*/content/starhub/en/.*$" at bounding box center [607, 28] width 70 height 8
drag, startPoint x: 171, startPoint y: 115, endPoint x: 262, endPoint y: 118, distance: 91.4
click at [262, 118] on body "spa/v1.337.26 ReadOnly: Viz Debugger: Open Viz Editor Admin Crawl Page Webflow …" at bounding box center [502, 244] width 1004 height 488
click at [179, 98] on input "/content/starhub/en/" at bounding box center [145, 92] width 67 height 11
drag, startPoint x: 187, startPoint y: 113, endPoint x: 172, endPoint y: 114, distance: 14.7
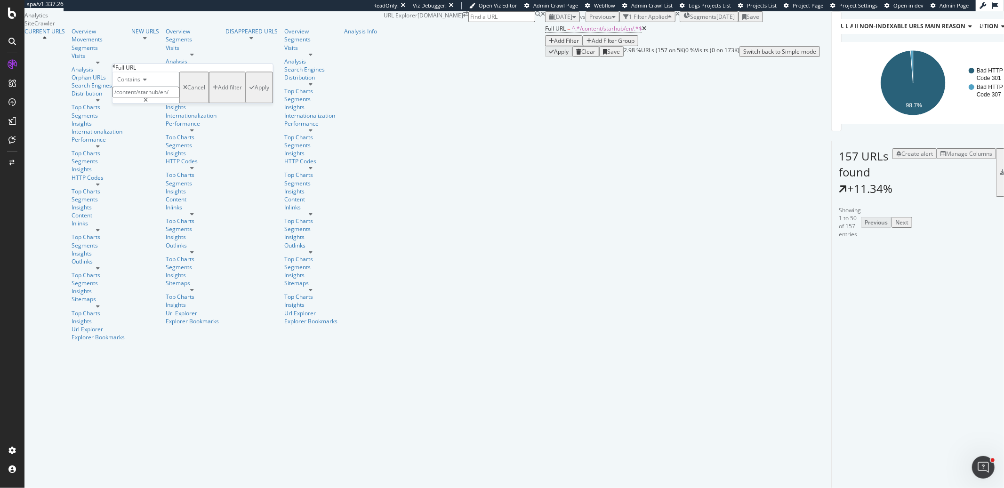
click at [172, 98] on input "/content/starhub/en/" at bounding box center [145, 92] width 67 height 11
type input "/content/starhub/"
click at [255, 92] on div "Apply" at bounding box center [262, 88] width 15 height 8
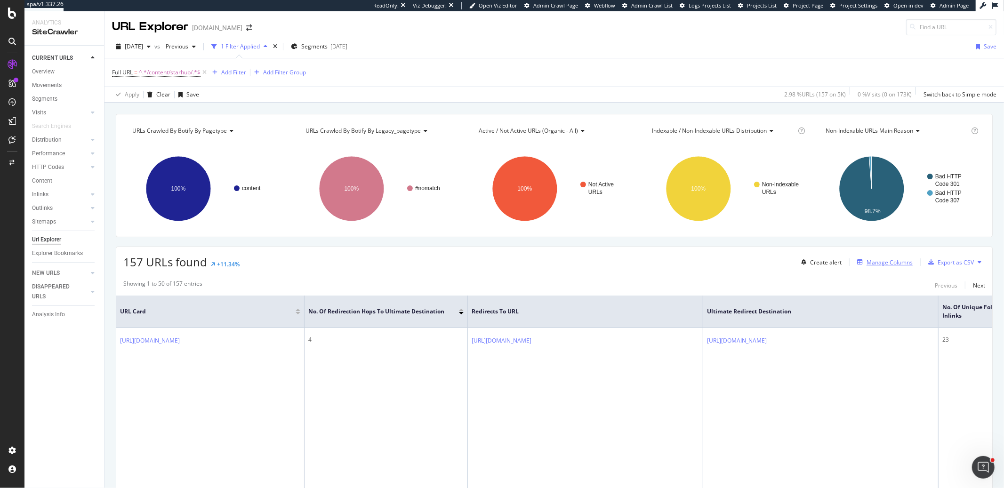
click at [879, 260] on div "Manage Columns" at bounding box center [890, 262] width 46 height 8
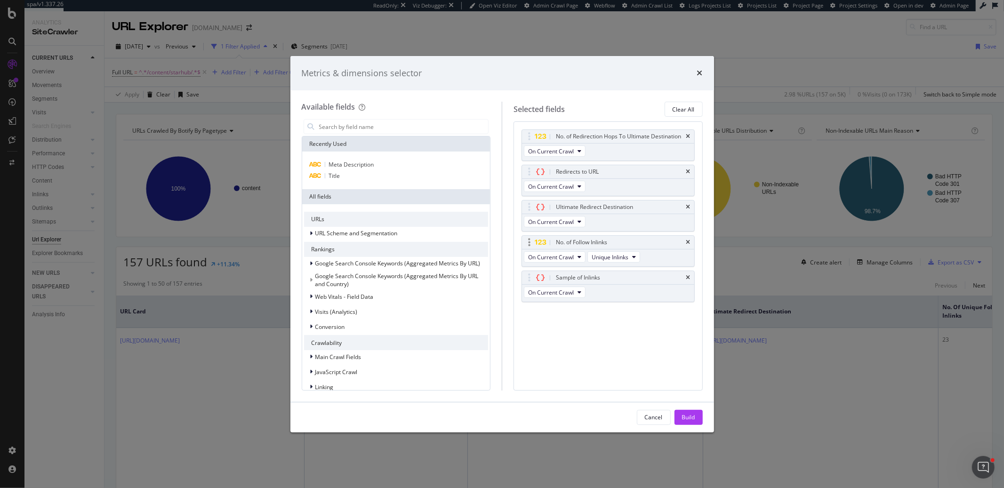
drag, startPoint x: 691, startPoint y: 243, endPoint x: 691, endPoint y: 251, distance: 8.0
click at [691, 244] on div "No. of Follow Inlinks" at bounding box center [608, 242] width 172 height 13
click at [689, 243] on icon "times" at bounding box center [688, 243] width 4 height 6
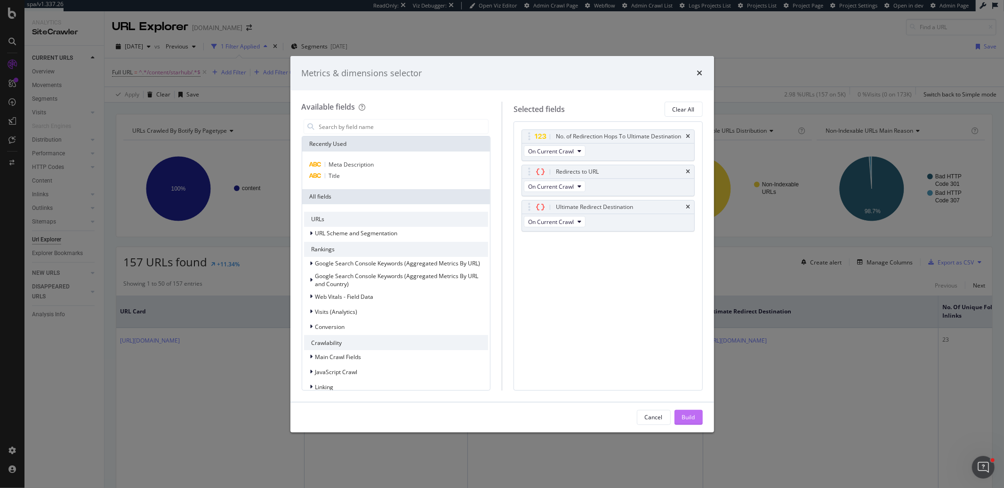
click at [692, 417] on div "Build" at bounding box center [688, 417] width 13 height 8
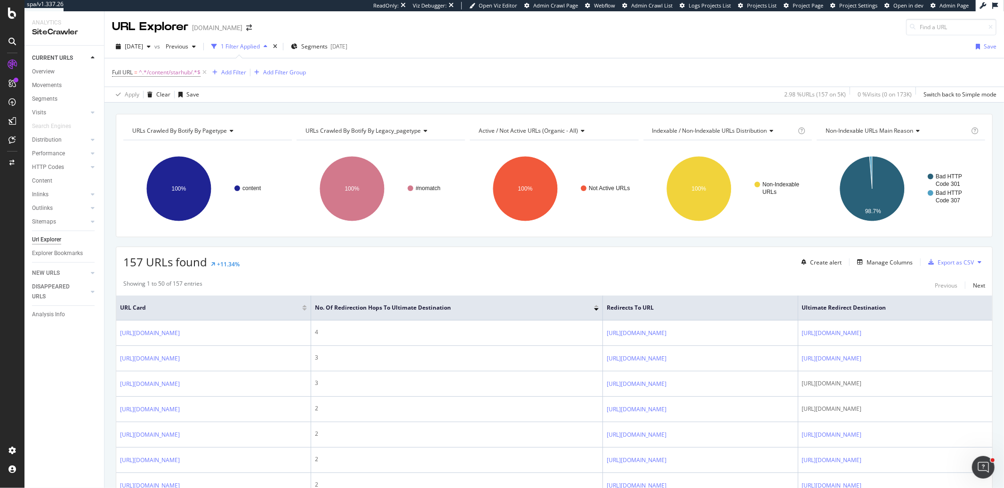
click at [749, 113] on div "URLs Crawled By Botify By pagetype Chart (by Value) Table Expand Export as CSV …" at bounding box center [554, 114] width 900 height 23
click at [319, 269] on div "157 URLs found +11.34% Create alert Manage Columns Export as CSV" at bounding box center [554, 258] width 876 height 23
click at [710, 109] on div "URLs Crawled By Botify By pagetype Chart (by Value) Table Expand Export as CSV …" at bounding box center [554, 114] width 900 height 23
click at [156, 91] on div "Clear" at bounding box center [163, 94] width 14 height 8
click at [55, 71] on link "Overview" at bounding box center [64, 72] width 65 height 10
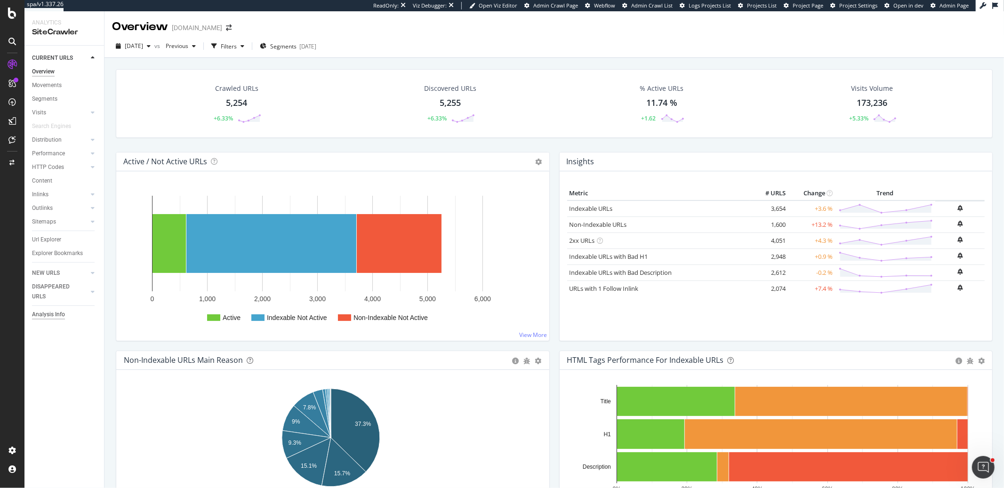
click at [46, 316] on div "Analysis Info" at bounding box center [48, 315] width 33 height 10
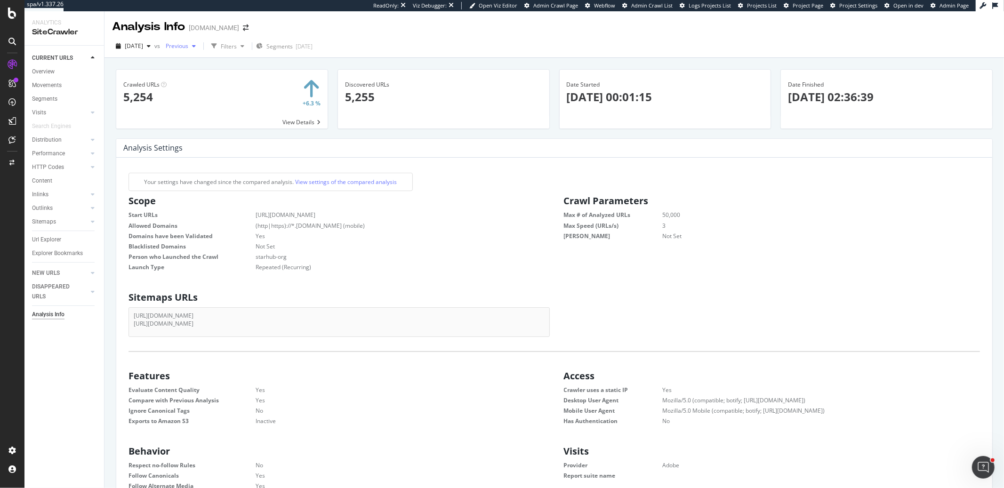
scroll to position [142, 408]
click at [151, 48] on icon "button" at bounding box center [149, 46] width 4 height 6
click at [176, 95] on div "2025 Sep. 7th 4.9K URLs" at bounding box center [168, 97] width 84 height 8
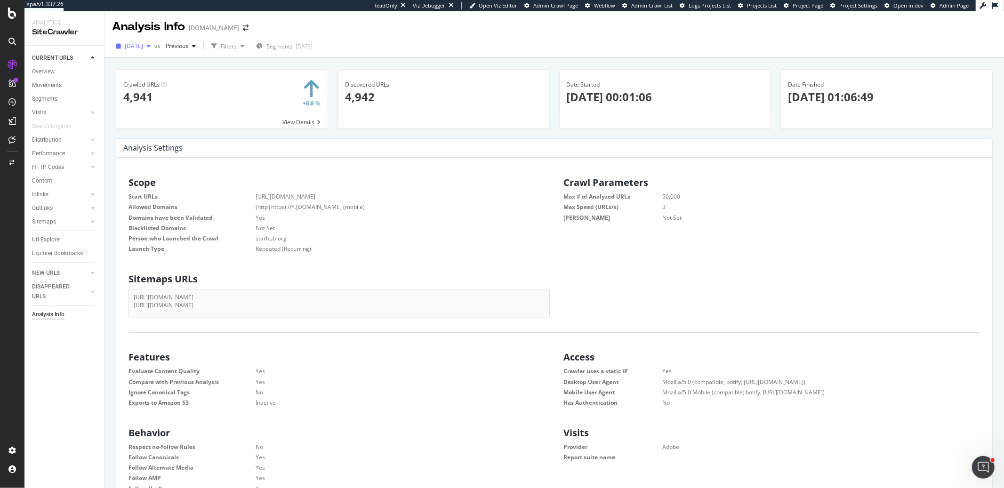
click at [147, 50] on div "[DATE]" at bounding box center [133, 46] width 42 height 14
click at [167, 111] on div "2025 Aug. 31st" at bounding box center [152, 115] width 52 height 8
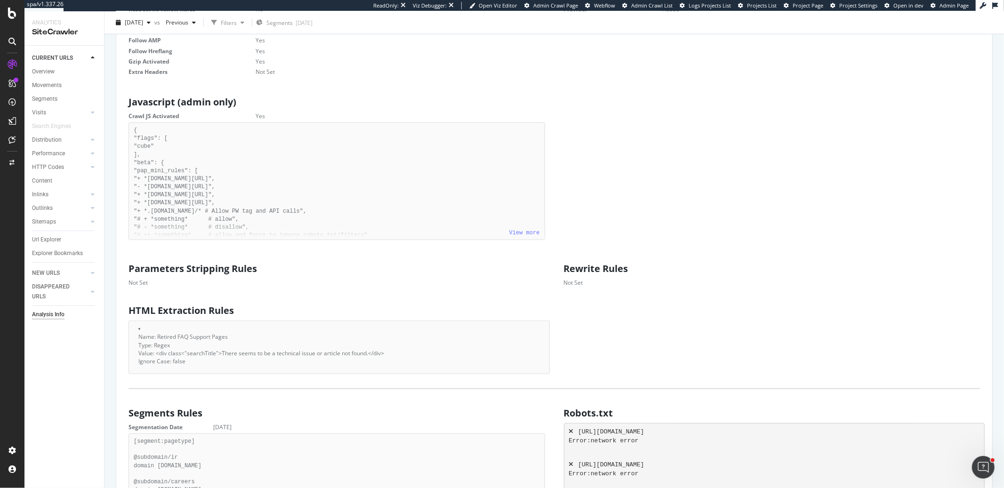
scroll to position [438, 0]
click at [517, 234] on link "View more" at bounding box center [524, 232] width 31 height 7
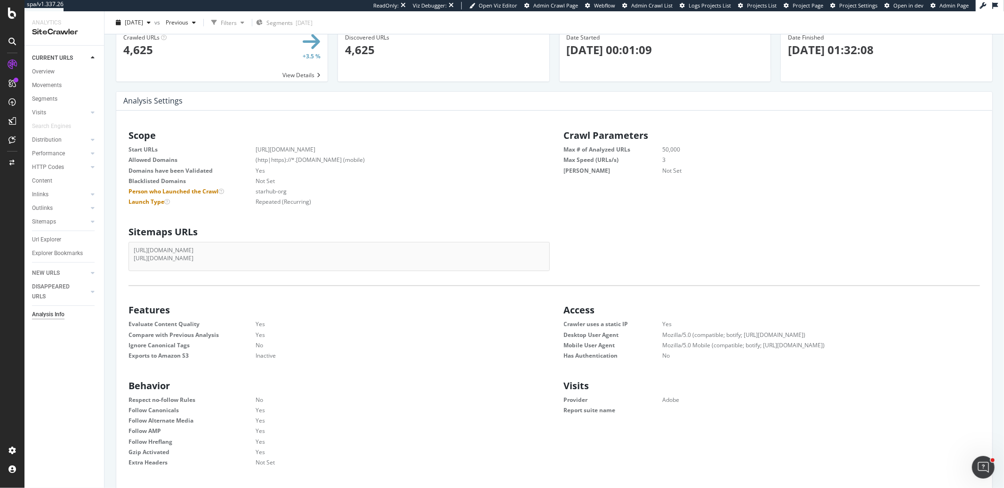
scroll to position [0, 0]
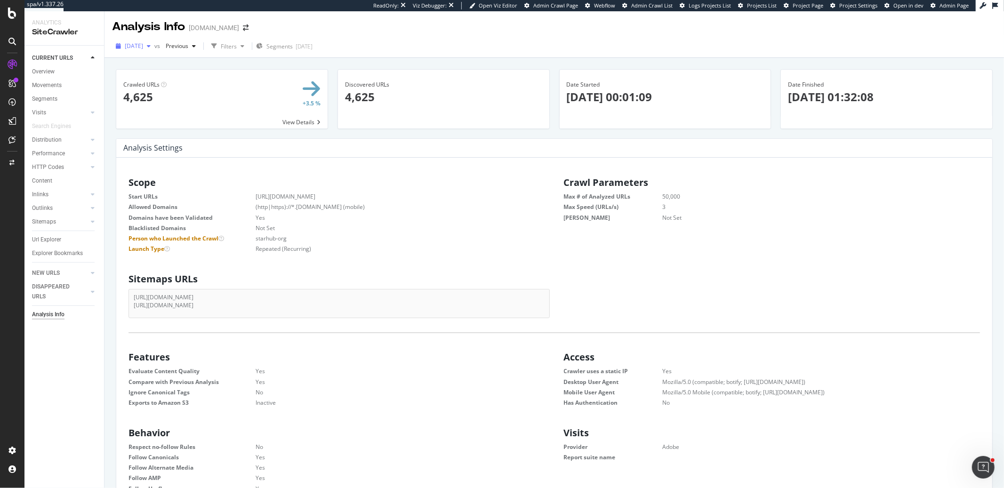
click at [154, 46] on div "button" at bounding box center [148, 46] width 11 height 6
click at [192, 131] on div "4.5K URLs" at bounding box center [197, 132] width 26 height 8
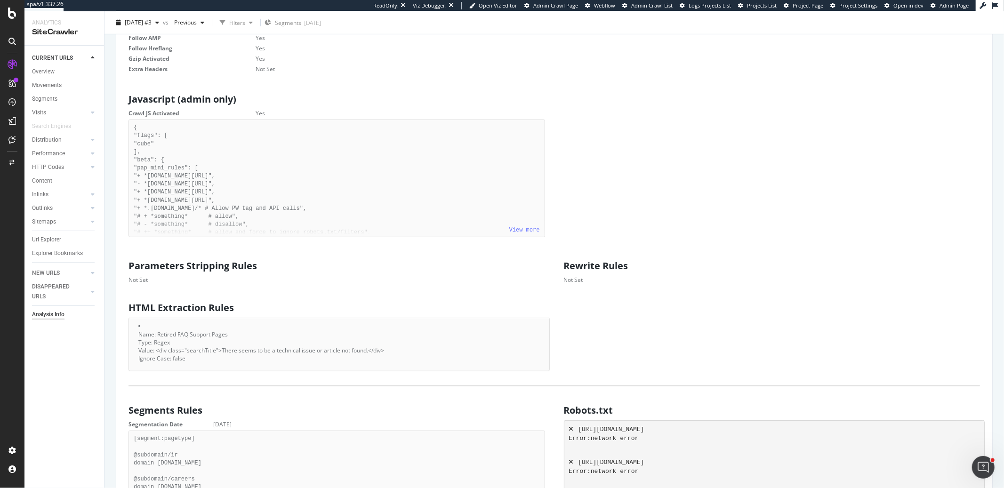
scroll to position [480, 0]
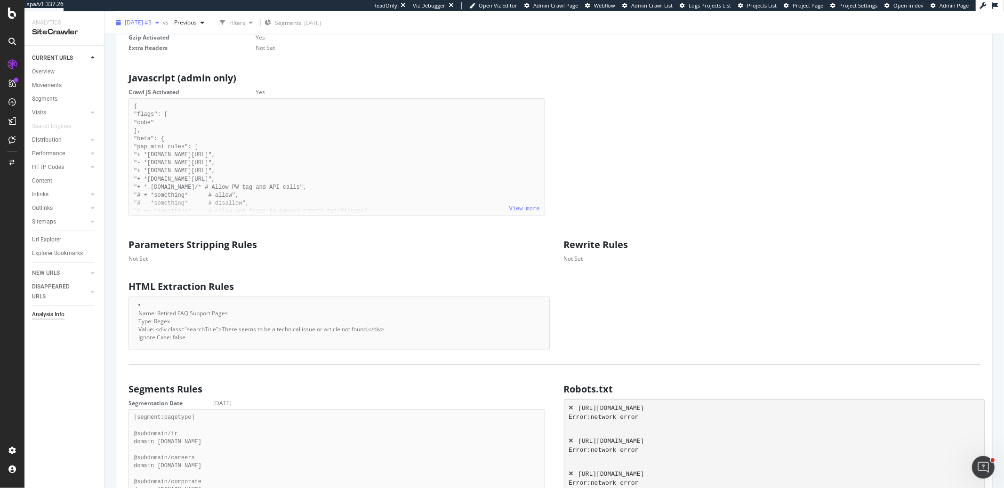
click at [152, 20] on span "2025 Aug. 25th #3" at bounding box center [138, 22] width 27 height 8
click at [194, 88] on div "4.7K URLs" at bounding box center [197, 88] width 26 height 8
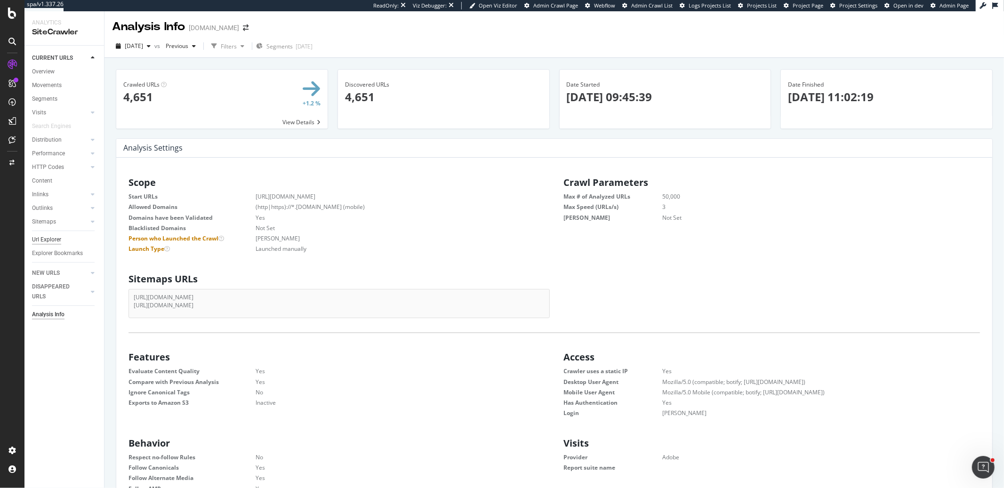
click at [53, 239] on div "Url Explorer" at bounding box center [46, 240] width 29 height 10
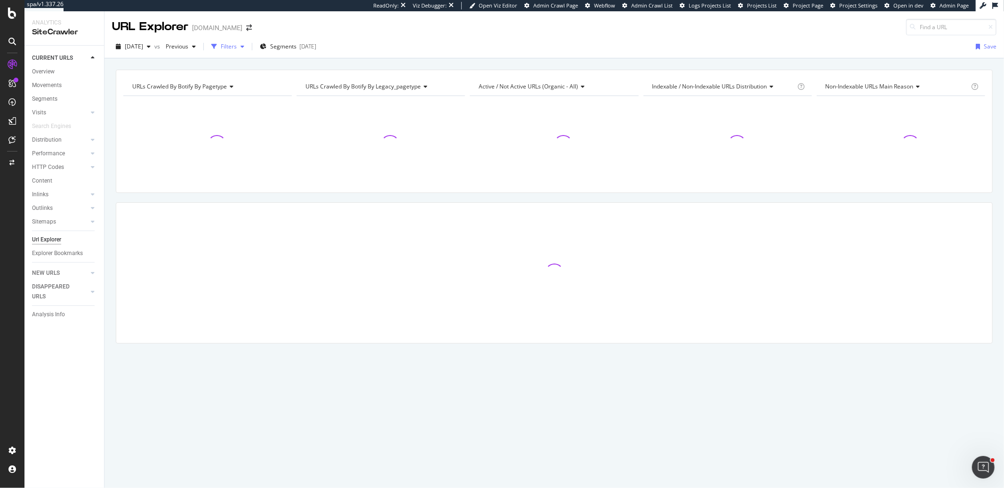
click at [237, 49] on div "Filters" at bounding box center [229, 46] width 16 height 8
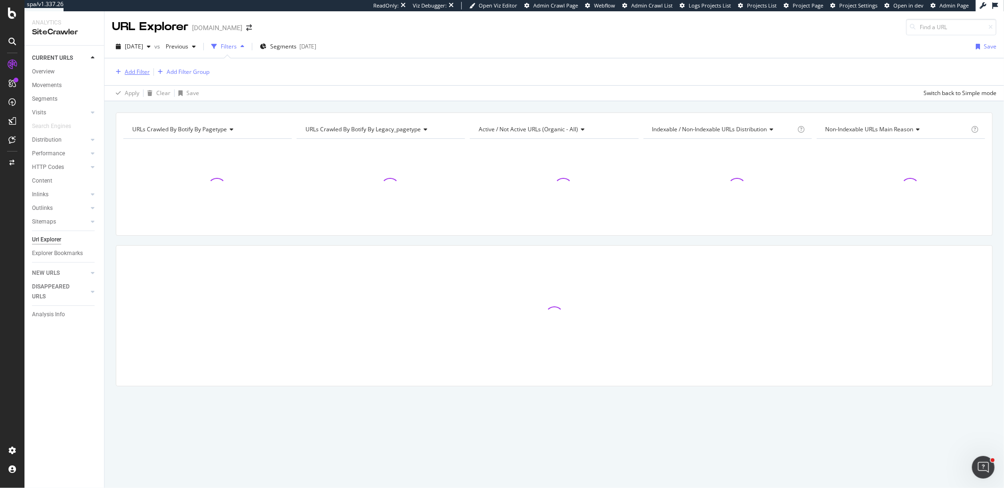
click at [141, 76] on div "Add Filter" at bounding box center [131, 72] width 38 height 10
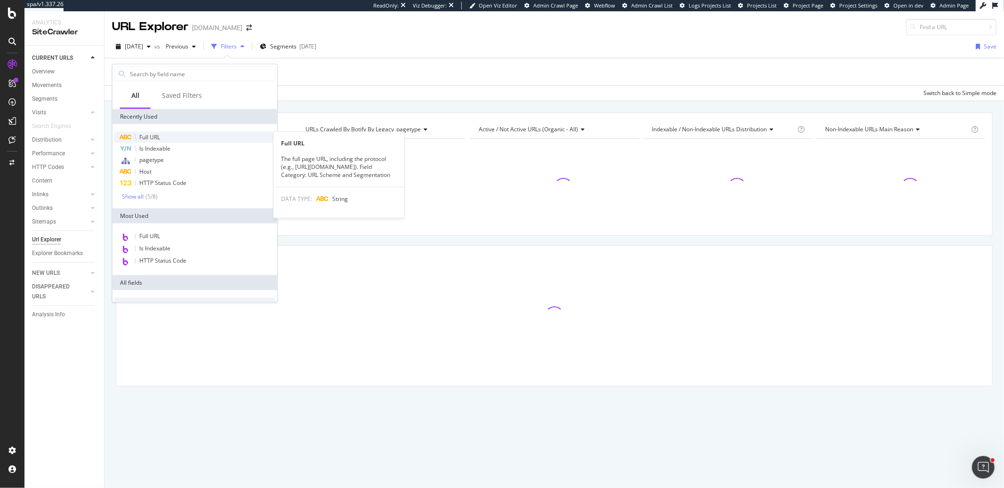
click at [154, 136] on span "Full URL" at bounding box center [149, 137] width 21 height 8
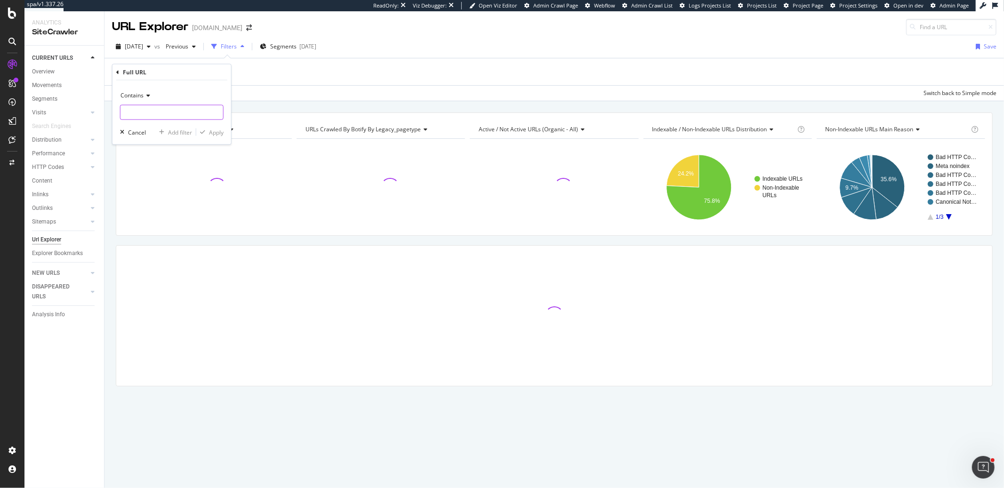
click at [166, 107] on input "text" at bounding box center [172, 112] width 103 height 15
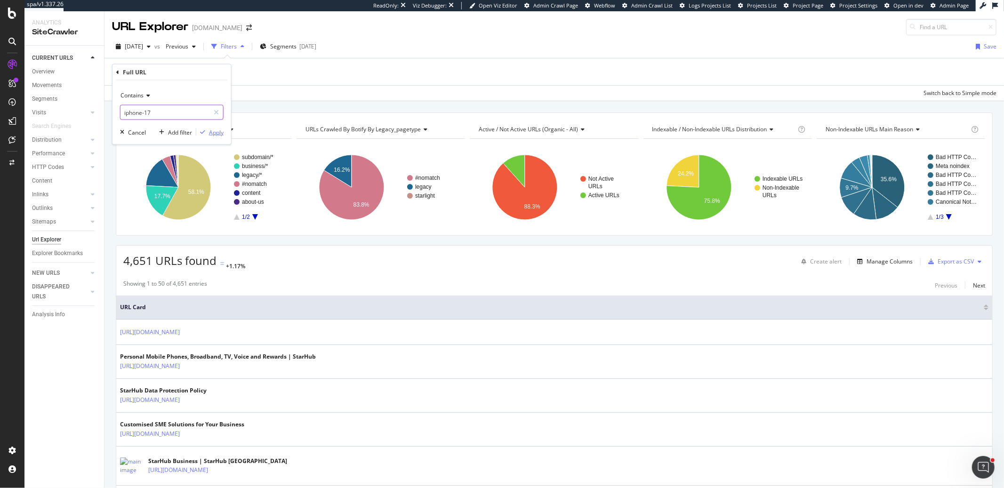
type input "iphone-17"
click at [215, 128] on div "Apply" at bounding box center [216, 132] width 15 height 8
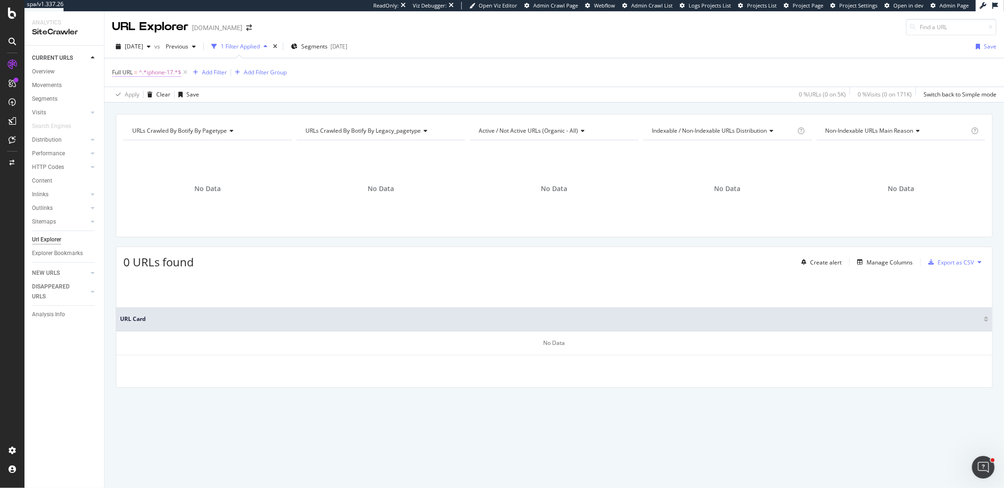
click at [167, 76] on span "^.*iphone-17.*$" at bounding box center [160, 72] width 42 height 13
click at [146, 113] on input "iphone-17" at bounding box center [165, 111] width 89 height 15
type input "iphone 17"
click at [217, 135] on div "Apply" at bounding box center [216, 132] width 15 height 8
click at [164, 73] on span "^.*iphone 17.*$" at bounding box center [160, 72] width 42 height 13
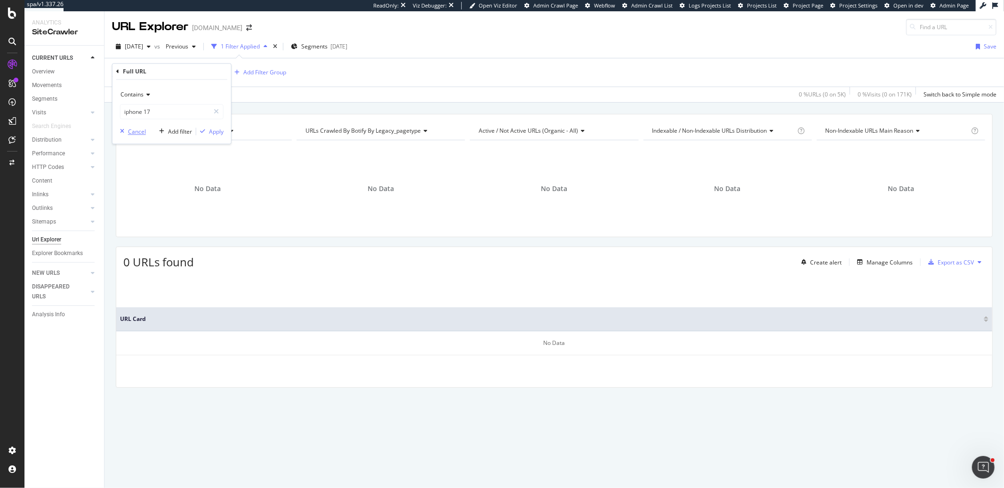
click at [138, 129] on div "Cancel" at bounding box center [137, 132] width 18 height 8
click at [334, 116] on div "URLs Crawled By Botify By pagetype Chart (by Value) Table Expand Export as CSV …" at bounding box center [554, 175] width 877 height 123
click at [669, 246] on div "URLs Crawled By Botify By pagetype Chart (by Value) Table Expand Export as CSV …" at bounding box center [554, 267] width 900 height 307
click at [154, 73] on span "^.*iphone 17.*$" at bounding box center [160, 72] width 42 height 13
click at [131, 92] on span "Contains" at bounding box center [132, 95] width 23 height 8
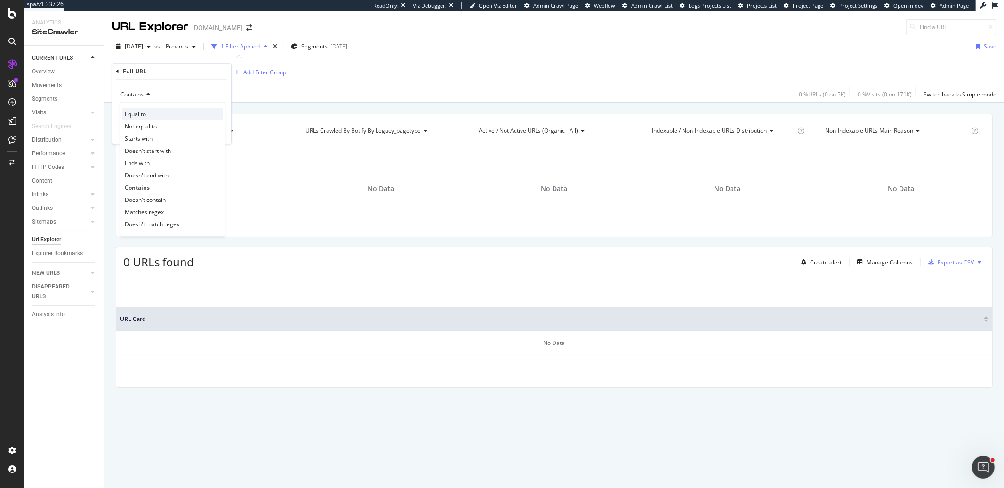
click at [146, 111] on div "Equal to" at bounding box center [172, 114] width 101 height 12
click at [216, 112] on icon at bounding box center [216, 112] width 5 height 7
click at [193, 110] on input "iphone 17" at bounding box center [172, 111] width 103 height 15
paste input "https://consumer.starhub.com/personal/pre-order/launch?launch=iphone17"
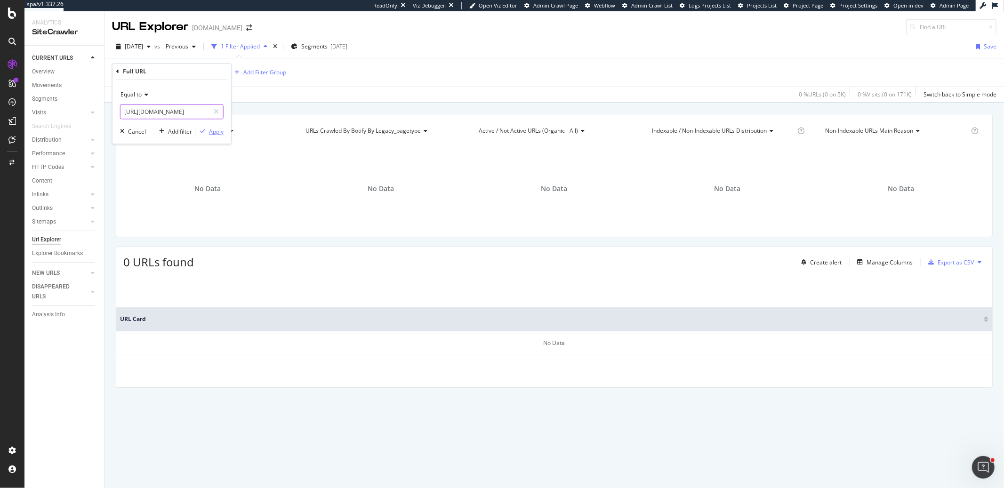
type input "https://consumer.starhub.com/personal/pre-order/launch?launch=iphone17"
click at [219, 131] on div "Apply" at bounding box center [216, 132] width 15 height 8
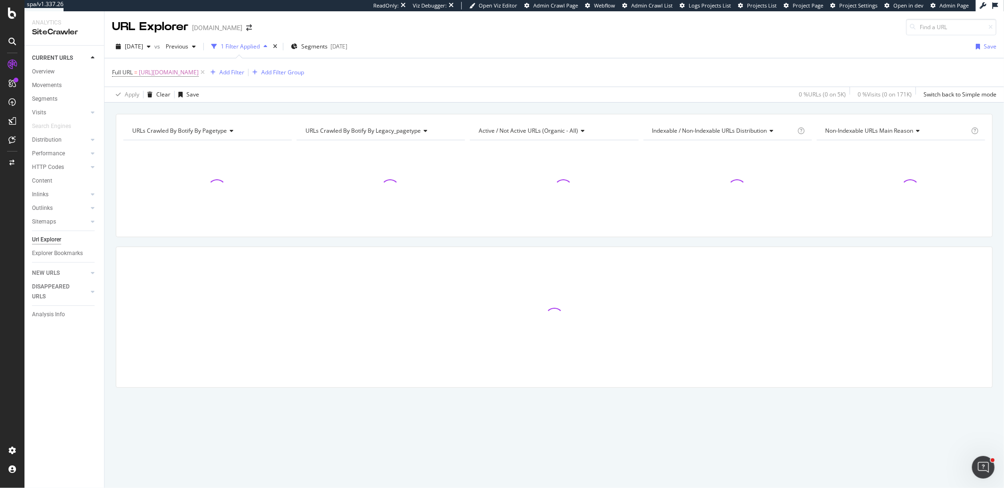
click at [571, 43] on div "2025 Aug. 20th vs Previous 1 Filter Applied Segments 2025-05-14 Save" at bounding box center [554, 48] width 900 height 19
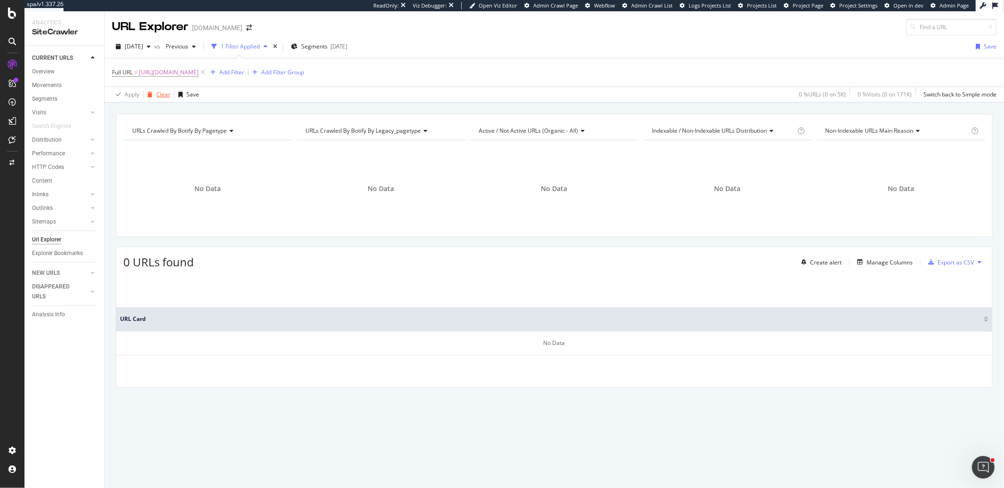
click at [166, 96] on div "Clear" at bounding box center [163, 94] width 14 height 8
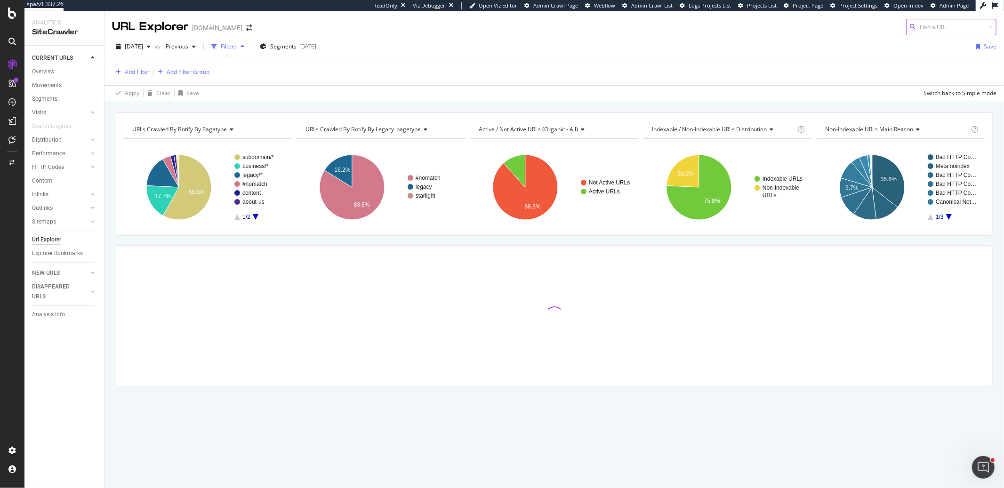
click at [930, 30] on input at bounding box center [951, 27] width 90 height 16
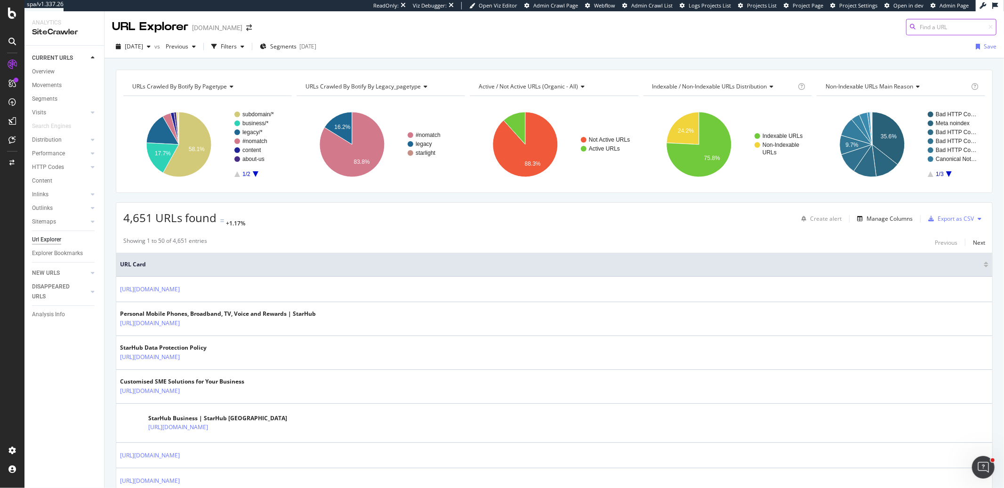
paste input "https://links.starhub.com/Wkp6/iPhone17"
type input "https://links.starhub.com/Wkp6/iPhone17"
click at [714, 31] on div "URL Explorer starhub.com https://links.starhub.com/Wkp6/iPhone17" at bounding box center [554, 23] width 900 height 24
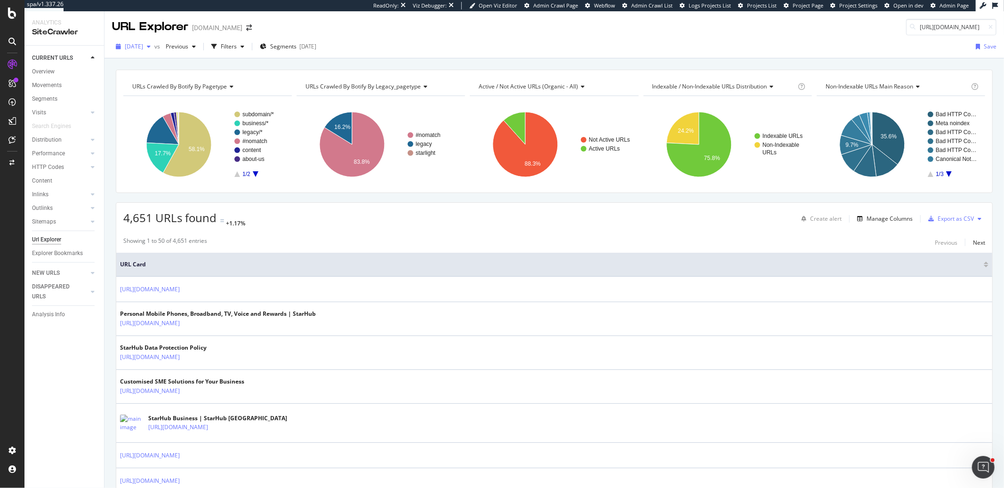
click at [143, 49] on span "2025 Aug. 20th" at bounding box center [134, 46] width 18 height 8
click at [165, 81] on div "[DATE]" at bounding box center [152, 80] width 52 height 8
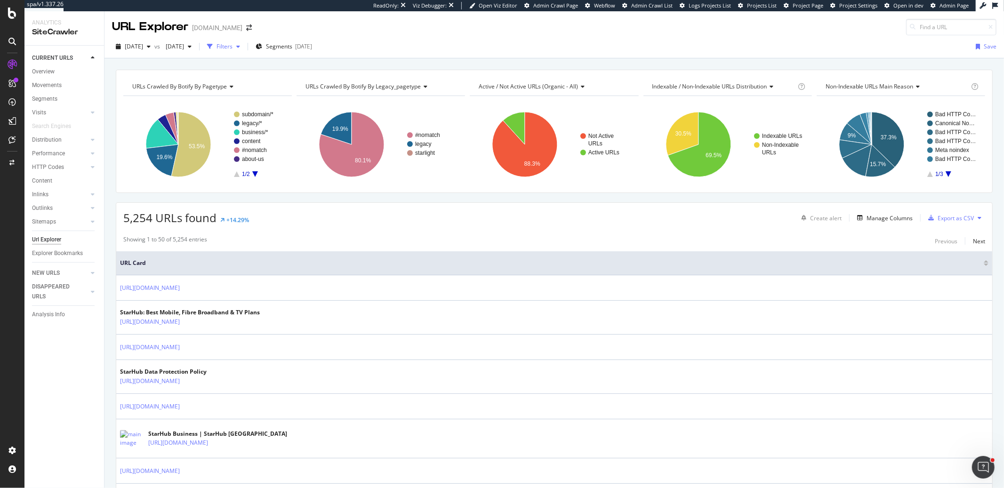
click at [233, 48] on div "Filters" at bounding box center [225, 46] width 16 height 8
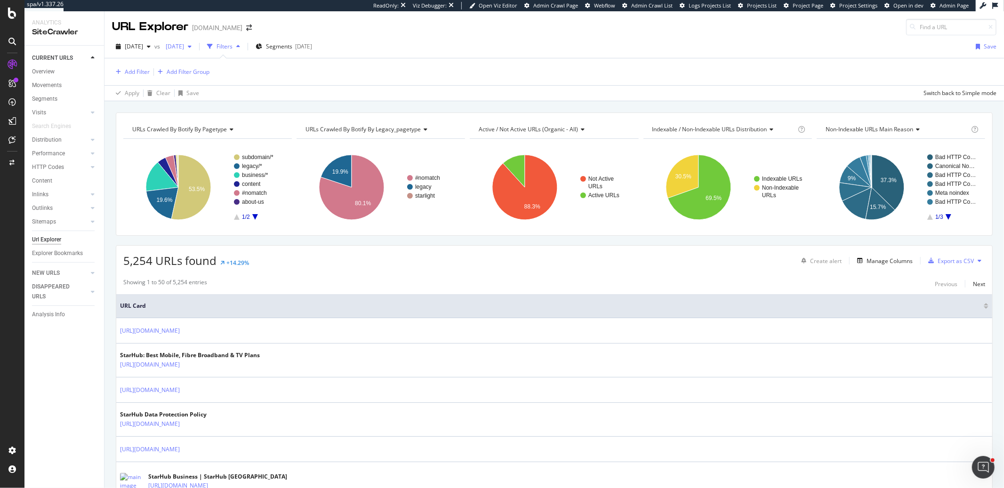
click at [184, 48] on span "[DATE]" at bounding box center [173, 46] width 22 height 8
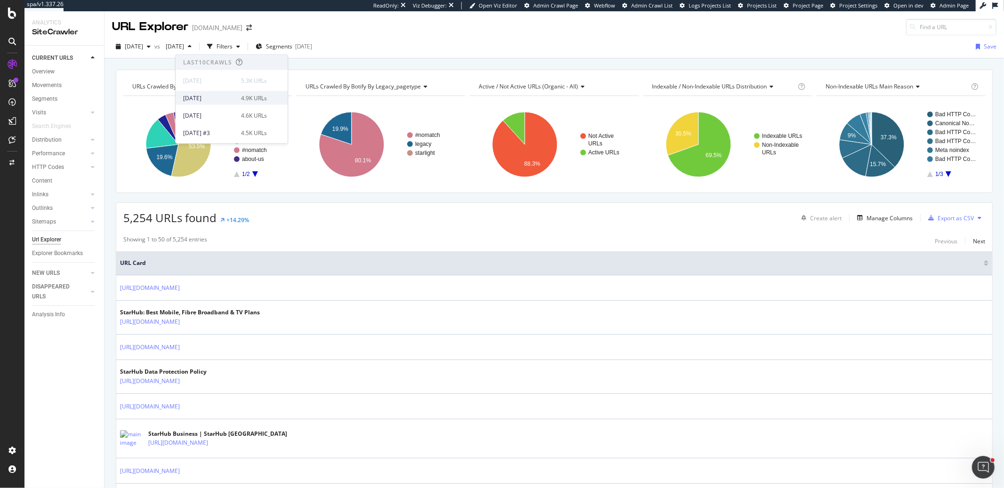
click at [198, 97] on div "2025 Sep. 7th" at bounding box center [209, 98] width 52 height 8
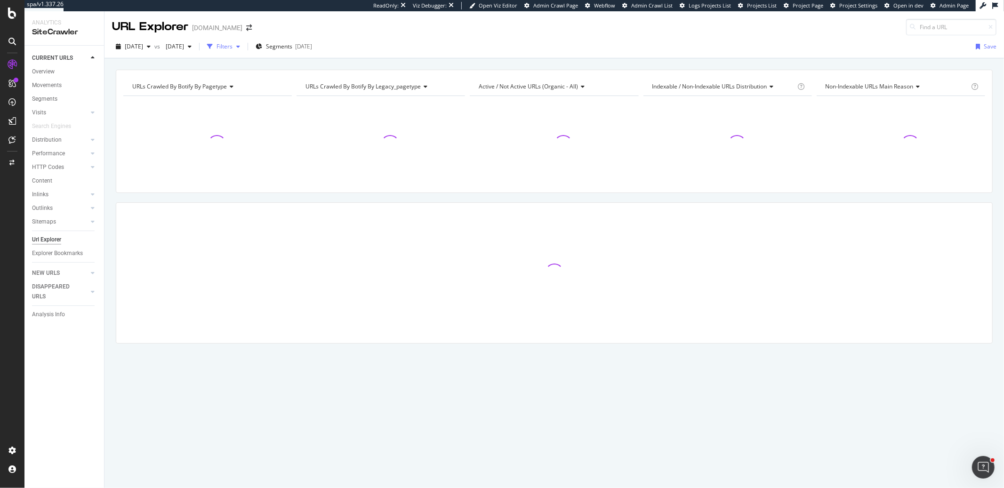
click at [244, 51] on div "Filters" at bounding box center [223, 47] width 40 height 14
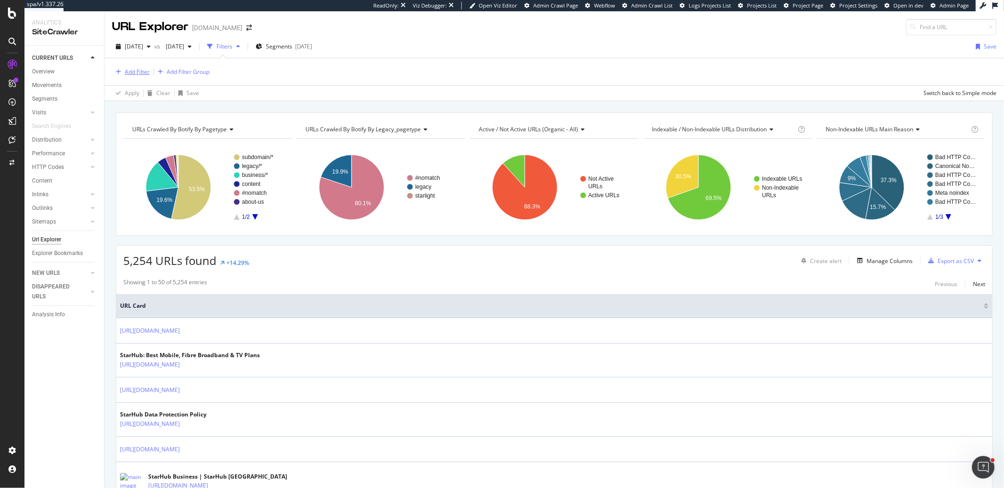
click at [131, 75] on div "Add Filter" at bounding box center [137, 72] width 25 height 8
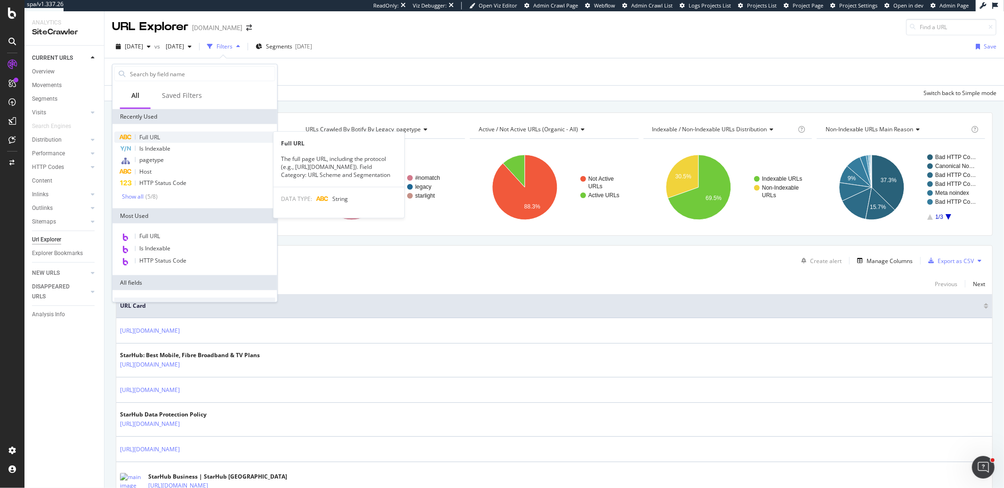
click at [166, 139] on div "Full URL" at bounding box center [194, 137] width 161 height 11
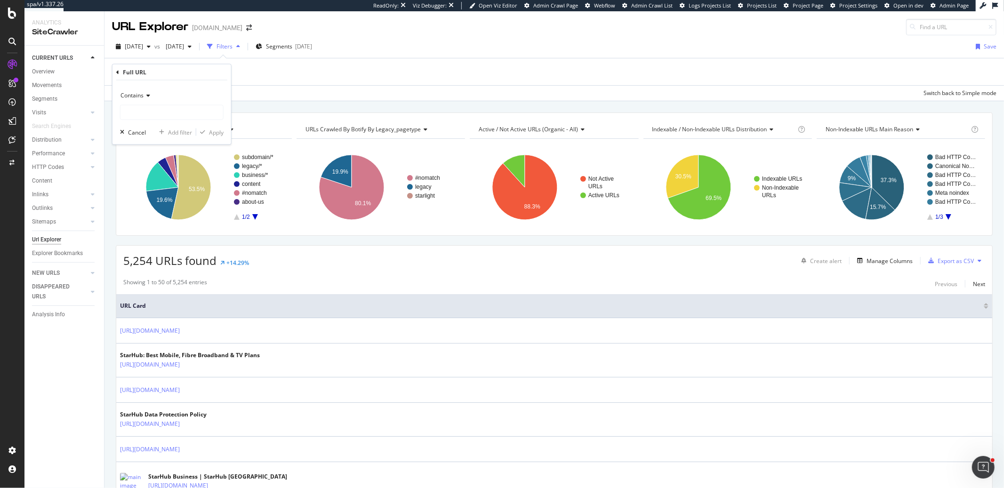
click at [145, 93] on icon at bounding box center [147, 96] width 7 height 6
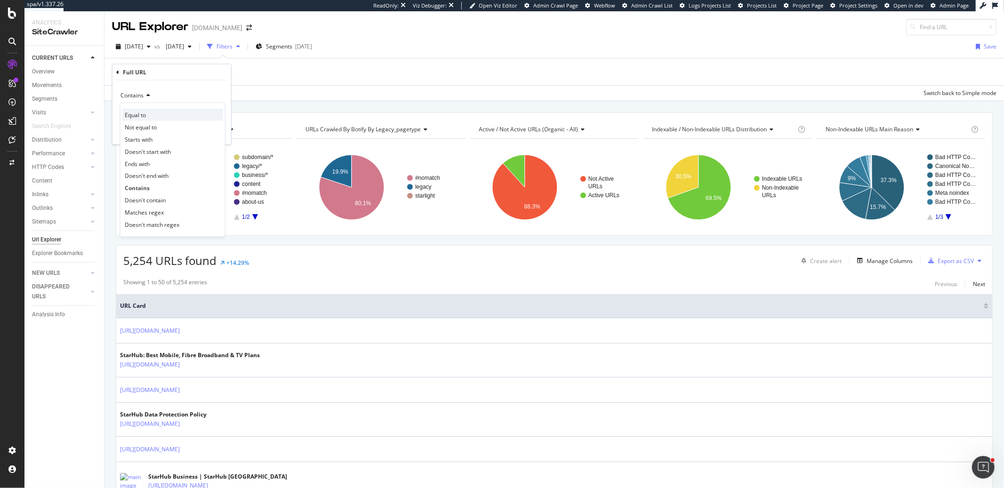
click at [154, 116] on div "Equal to" at bounding box center [172, 115] width 101 height 12
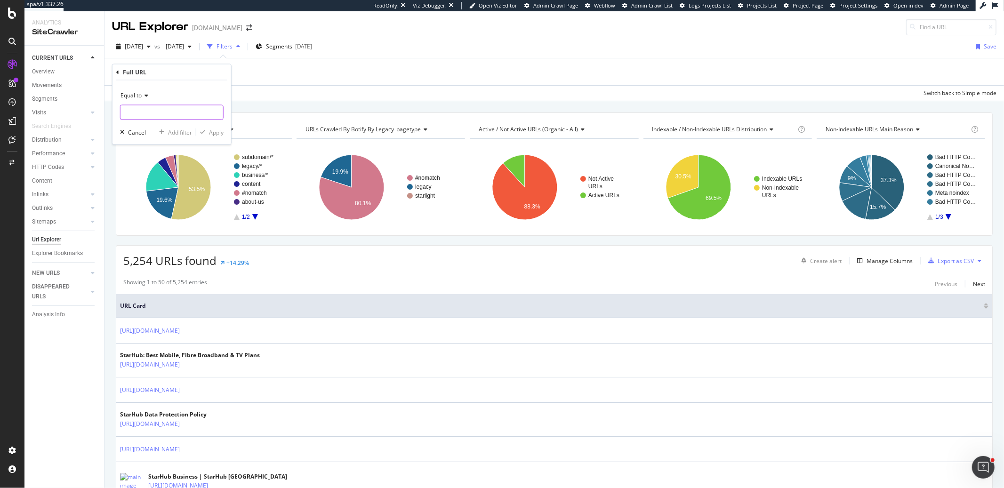
click at [156, 115] on input "text" at bounding box center [172, 112] width 103 height 15
paste input "https://consumer.starhub.com/personal/pre-order/launch?launch=iphone17"
type input "https://consumer.starhub.com/personal/pre-order/launch?launch=iphone17"
click at [218, 129] on div "Apply" at bounding box center [216, 132] width 15 height 8
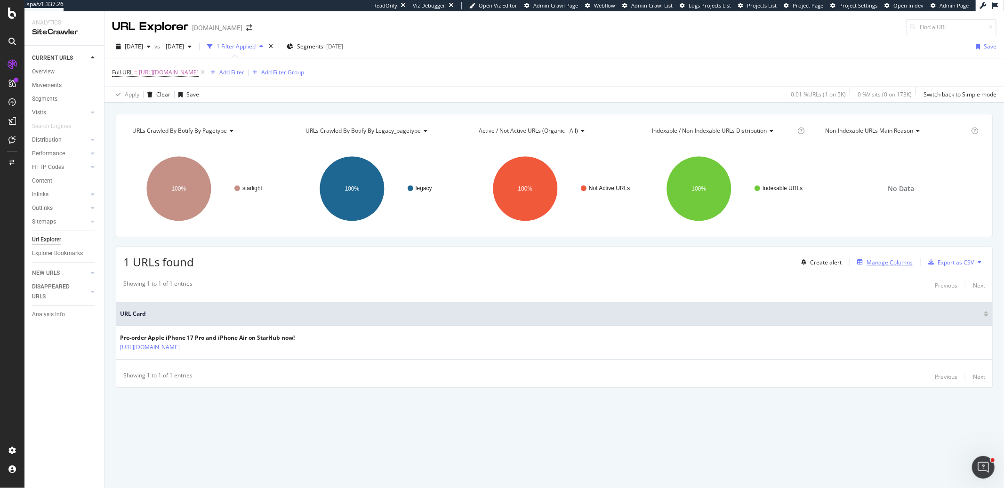
click at [892, 264] on div "Manage Columns" at bounding box center [890, 262] width 46 height 8
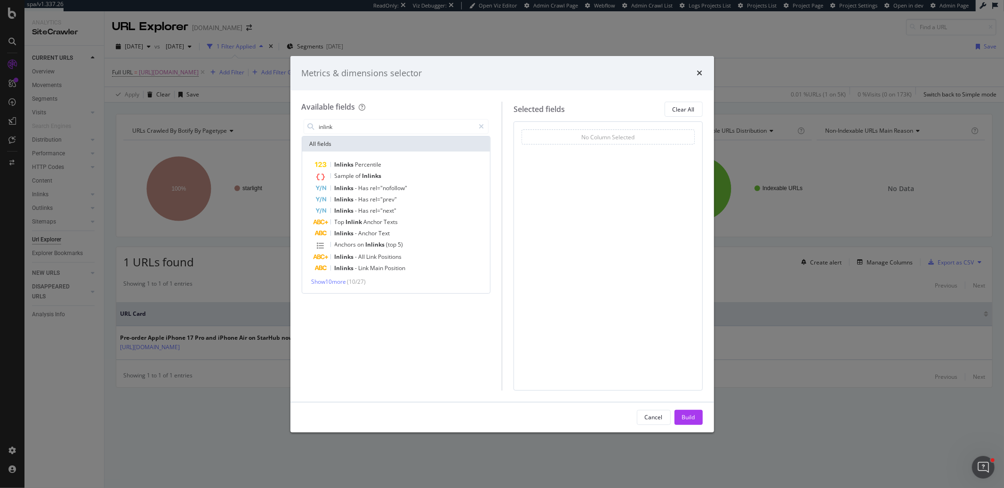
type input "inlink"
click at [360, 282] on span "( 10 / 27 )" at bounding box center [356, 282] width 19 height 8
click at [334, 280] on span "Show 10 more" at bounding box center [329, 282] width 35 height 8
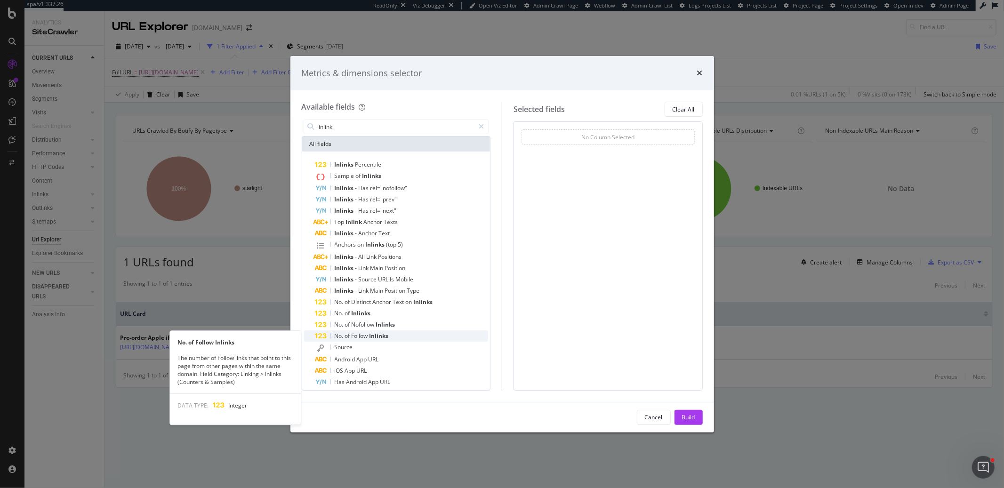
click at [381, 338] on span "Inlinks" at bounding box center [379, 336] width 19 height 8
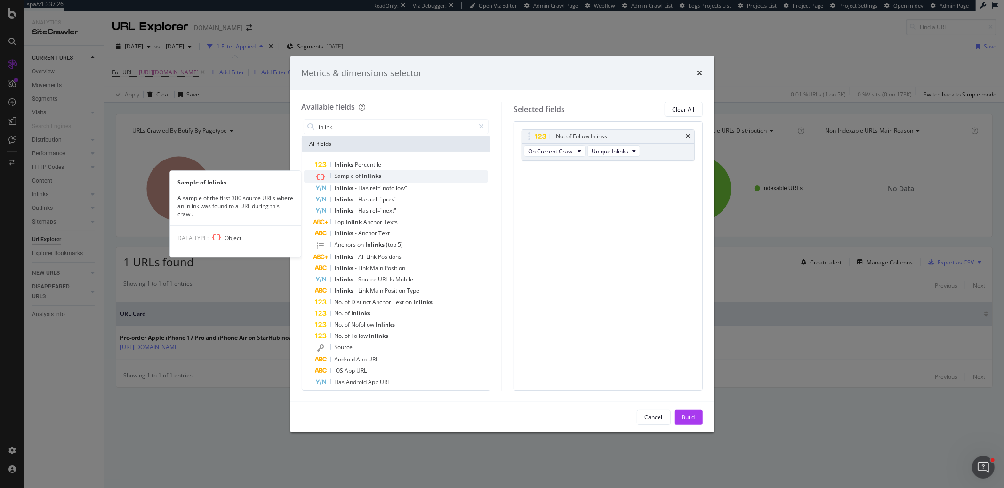
click at [379, 175] on span "Inlinks" at bounding box center [371, 176] width 19 height 8
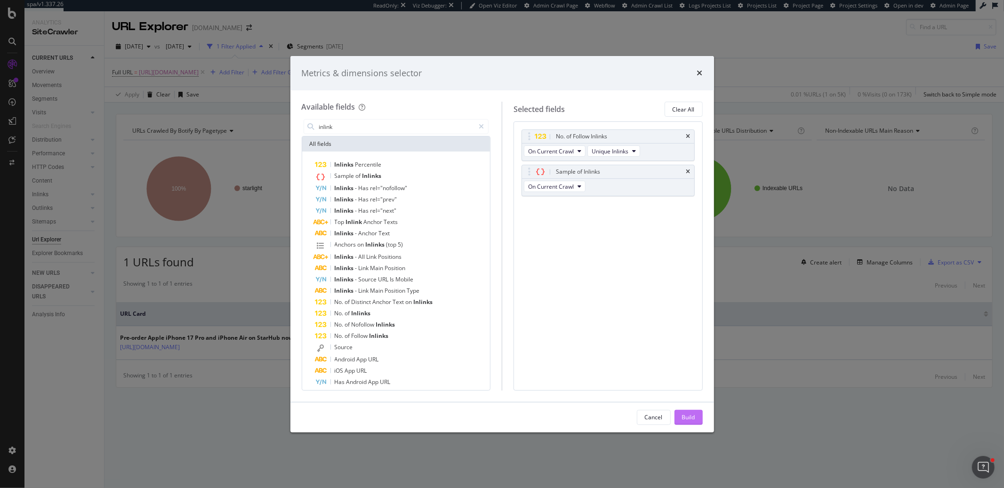
click at [691, 414] on div "Build" at bounding box center [688, 417] width 13 height 8
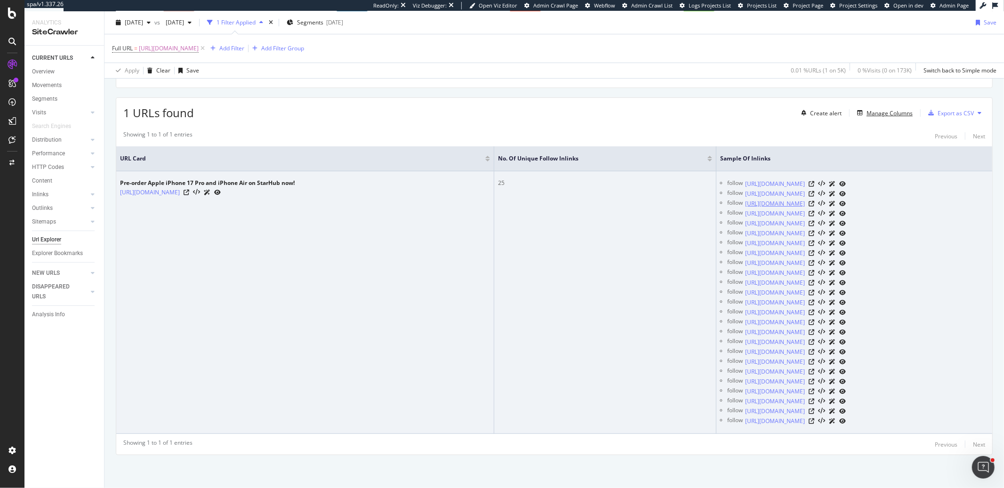
scroll to position [204, 0]
click at [814, 260] on icon at bounding box center [812, 263] width 6 height 6
click at [814, 181] on icon at bounding box center [812, 184] width 6 height 6
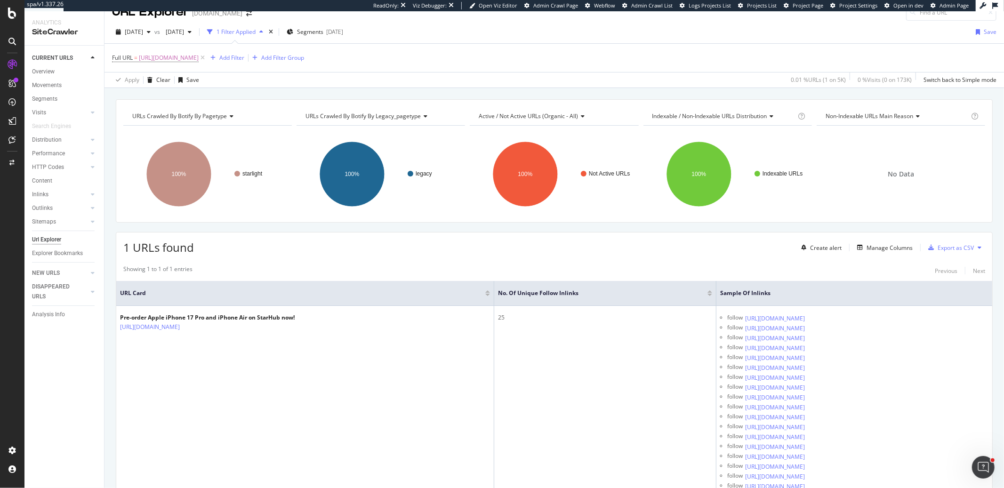
scroll to position [0, 0]
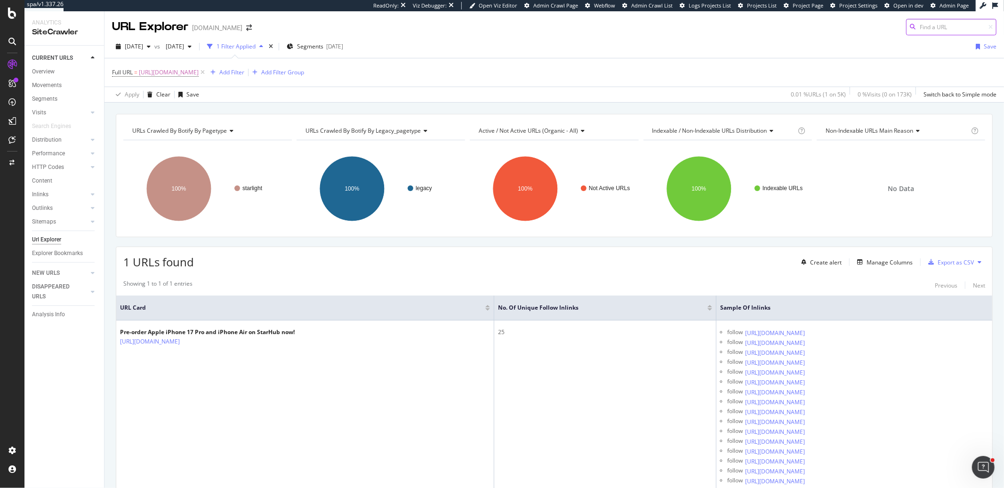
click at [953, 27] on input at bounding box center [951, 27] width 90 height 16
paste input "[URL][DOMAIN_NAME]"
type input "[URL][DOMAIN_NAME]"
click at [199, 75] on span "https://consumer.starhub.com/personal/pre-order/launch?launch=iphone17" at bounding box center [169, 72] width 60 height 13
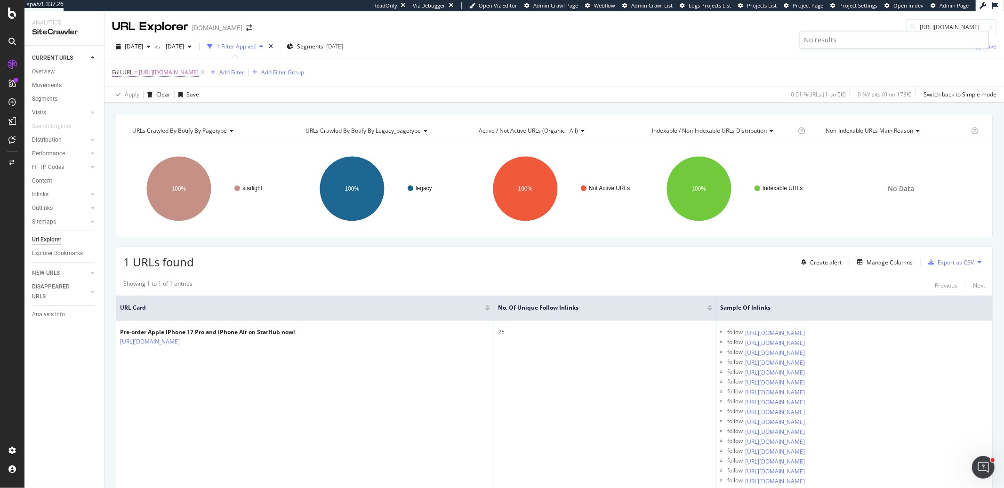
scroll to position [0, 0]
click at [219, 115] on div at bounding box center [216, 111] width 14 height 15
click at [205, 112] on input "https://consumer.starhub.com/personal/pre-order/launch?launch=iphone17" at bounding box center [172, 111] width 103 height 15
paste input "[URL][DOMAIN_NAME]"
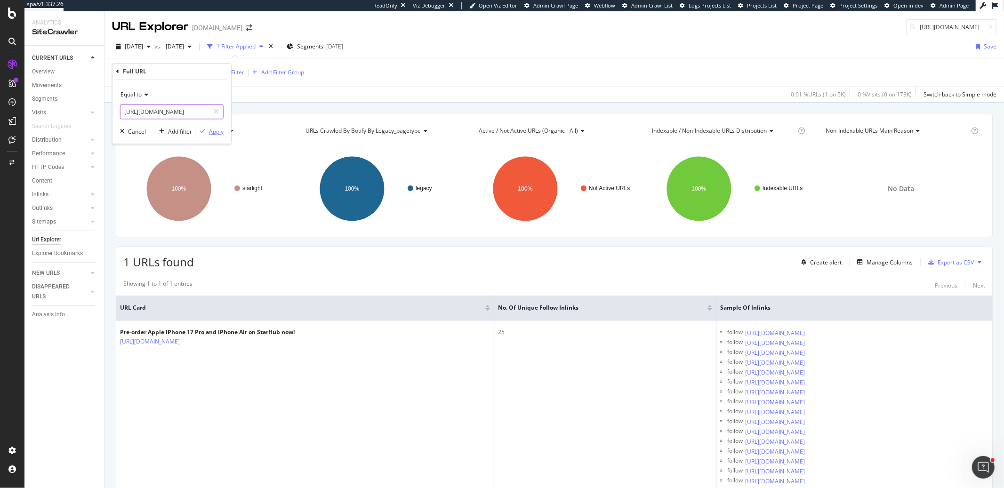
type input "[URL][DOMAIN_NAME]"
click at [216, 132] on div "Apply" at bounding box center [216, 132] width 15 height 8
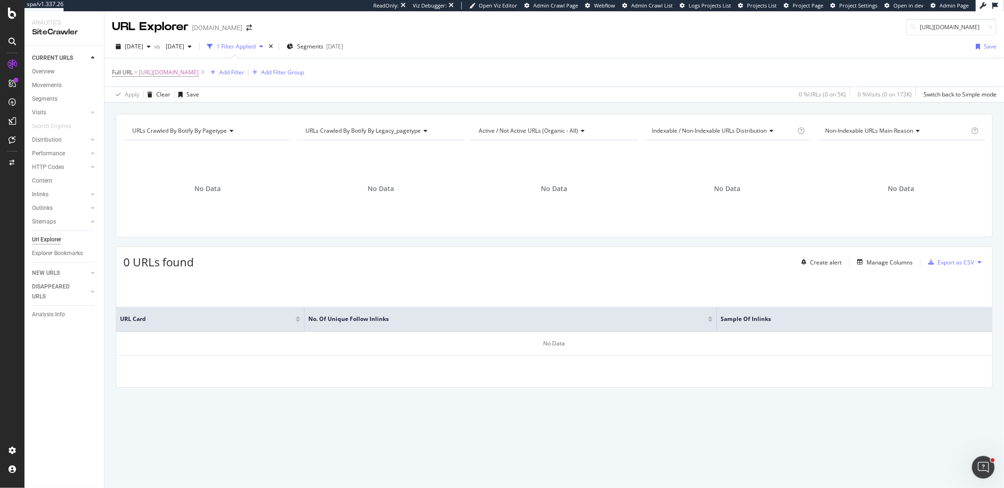
click at [707, 112] on div "URLs Crawled By Botify By pagetype Chart (by Value) Table Expand Export as CSV …" at bounding box center [554, 114] width 900 height 23
click at [165, 98] on div "Clear" at bounding box center [163, 94] width 14 height 8
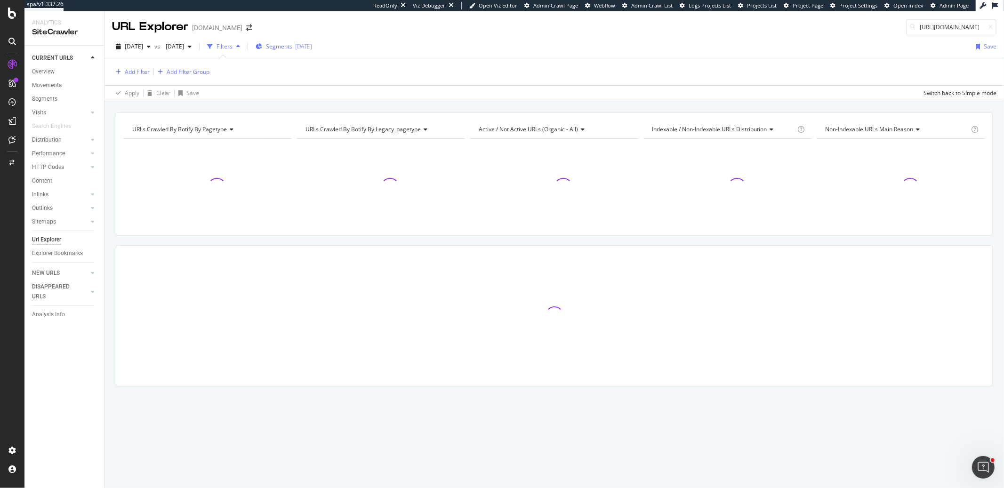
click at [312, 48] on div "[DATE]" at bounding box center [303, 46] width 17 height 8
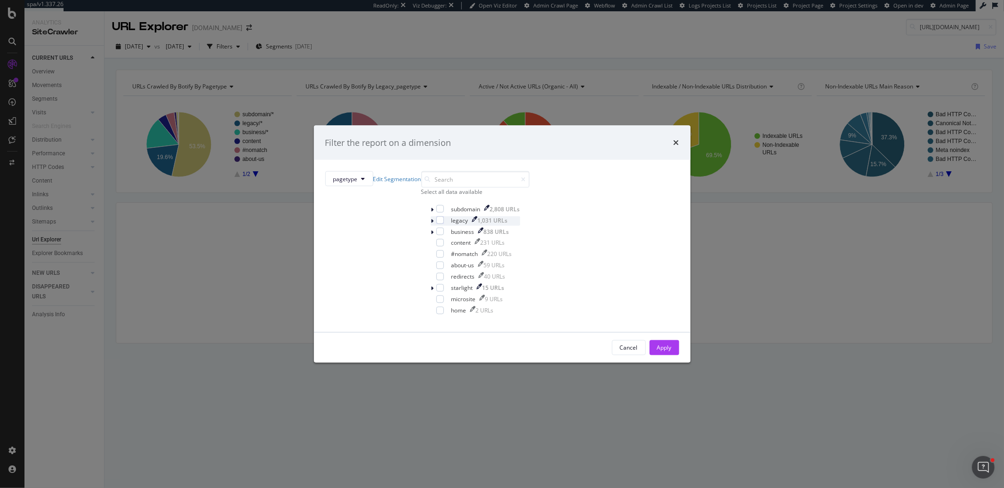
click at [431, 224] on icon "modal" at bounding box center [432, 221] width 3 height 6
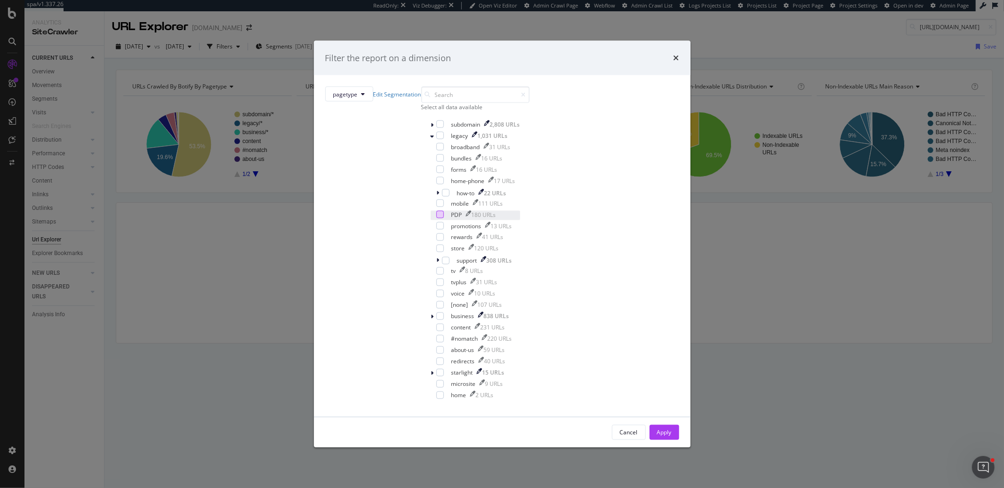
click at [436, 218] on div "modal" at bounding box center [440, 215] width 8 height 8
click at [650, 425] on button "Apply" at bounding box center [665, 432] width 30 height 15
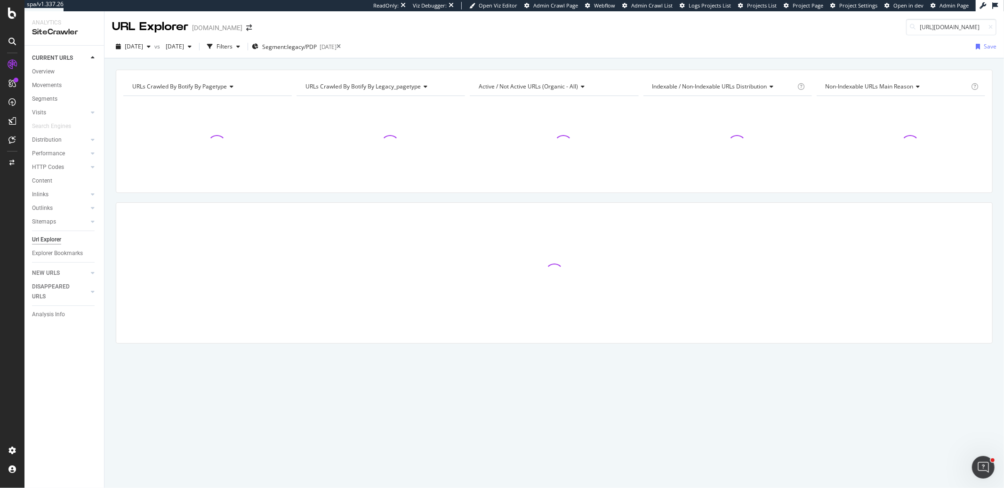
click at [233, 47] on div "Filters" at bounding box center [225, 46] width 16 height 8
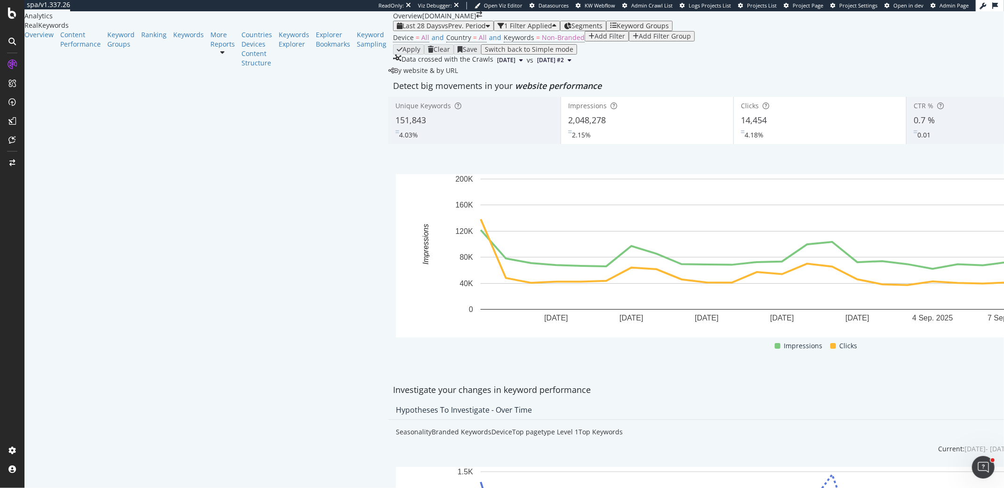
click at [595, 40] on div "Add Filter" at bounding box center [610, 36] width 31 height 8
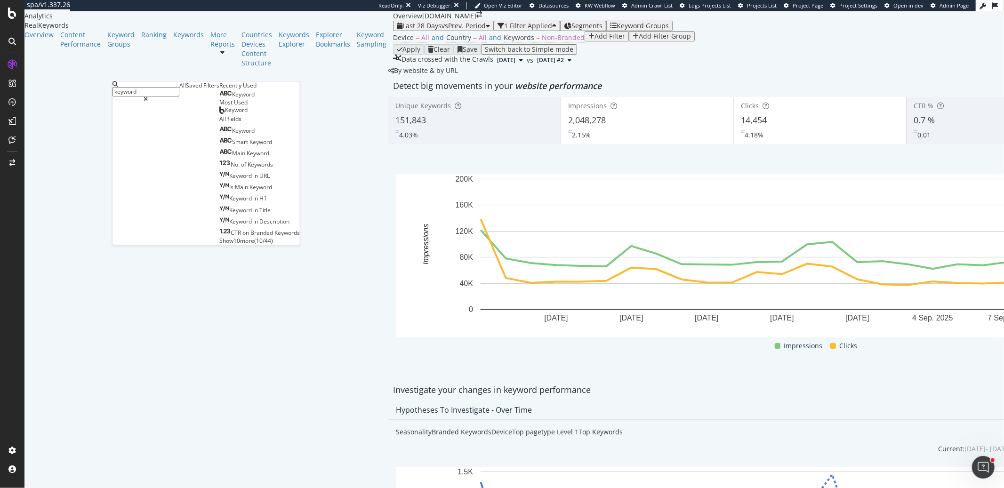
type input "keyword"
click at [219, 98] on div "Keyword" at bounding box center [236, 95] width 35 height 8
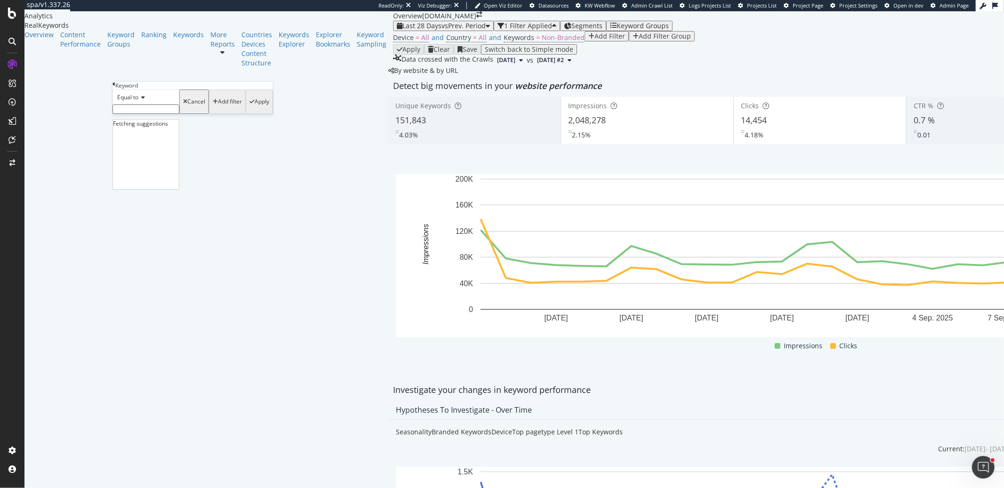
click at [148, 114] on input "text" at bounding box center [145, 108] width 67 height 9
click at [138, 101] on span "Equal to" at bounding box center [127, 97] width 21 height 8
click at [138, 173] on span "Contains" at bounding box center [126, 169] width 23 height 8
click at [153, 114] on input "text" at bounding box center [145, 108] width 67 height 9
type input "u"
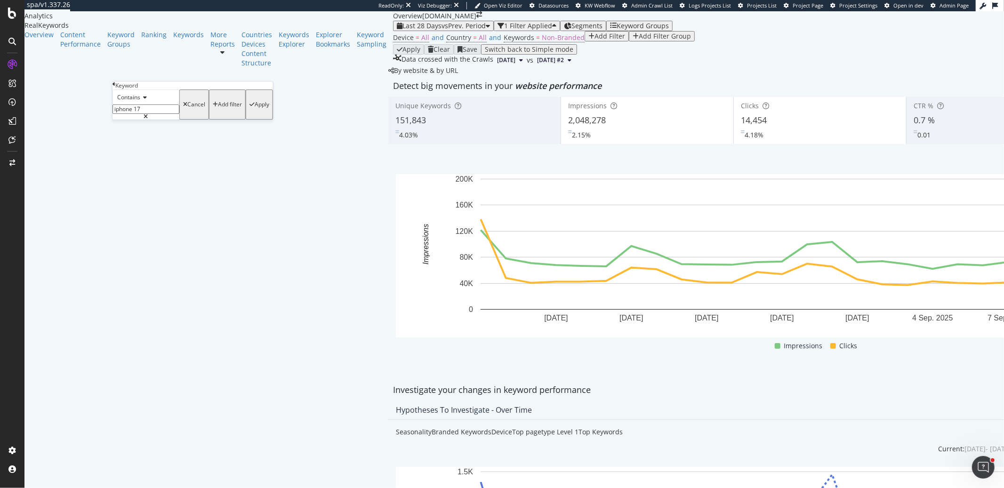
type input "iphone 17"
click at [255, 108] on div "Apply" at bounding box center [262, 104] width 15 height 7
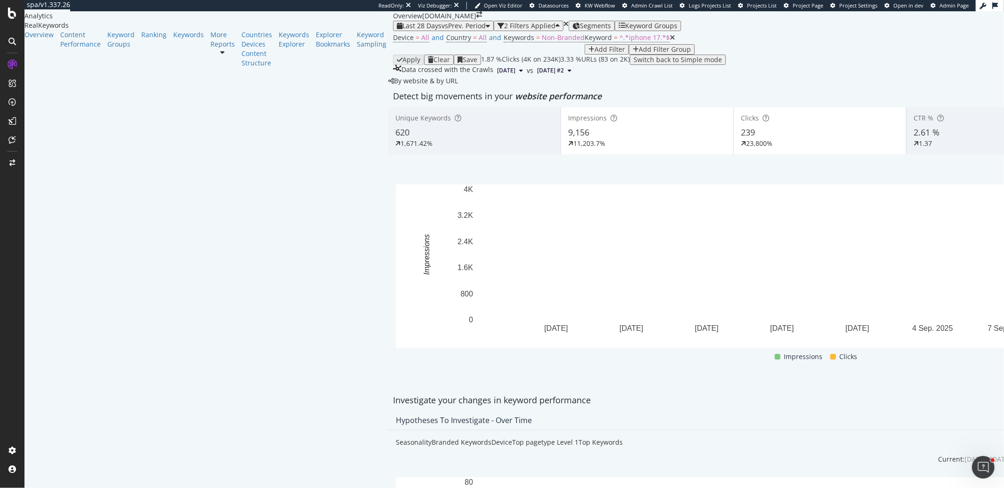
scroll to position [173, 0]
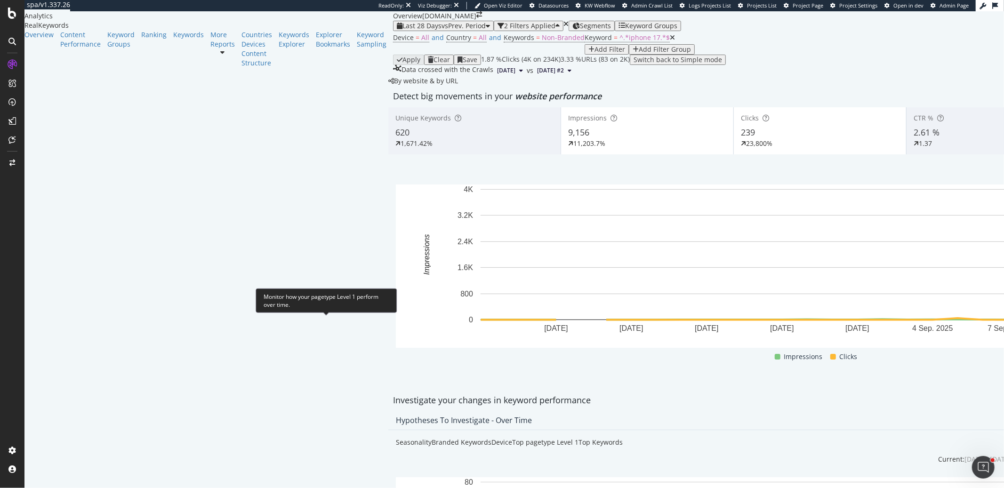
click at [512, 438] on div "Top pagetype Level 1" at bounding box center [545, 442] width 66 height 9
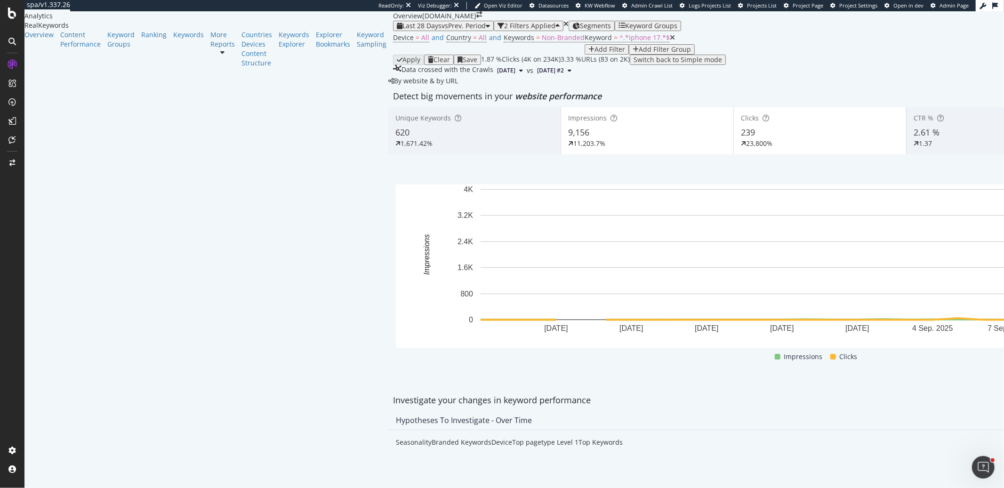
scroll to position [836, 0]
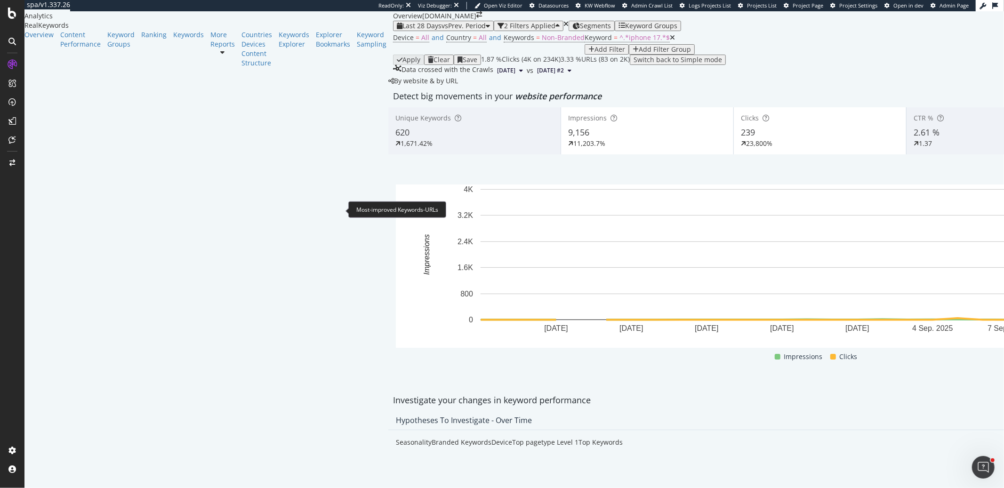
drag, startPoint x: 333, startPoint y: 213, endPoint x: 263, endPoint y: 216, distance: 70.2
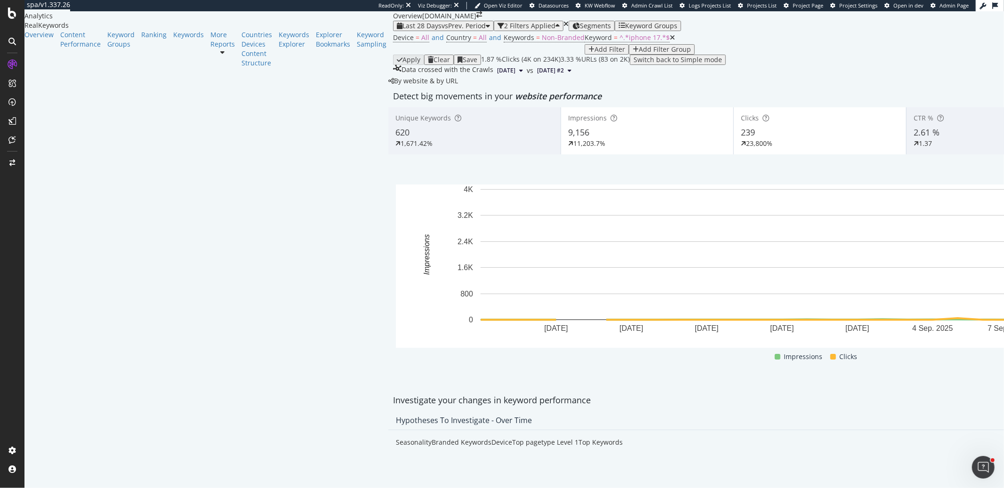
click at [619, 30] on div "Keyword Groups" at bounding box center [648, 26] width 59 height 8
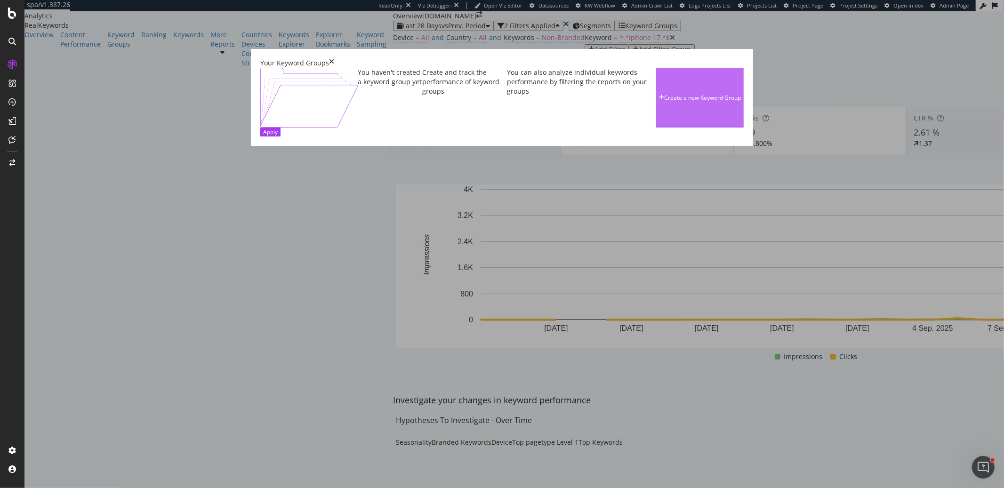
click at [664, 102] on div "Create a new Keyword Group" at bounding box center [702, 98] width 77 height 8
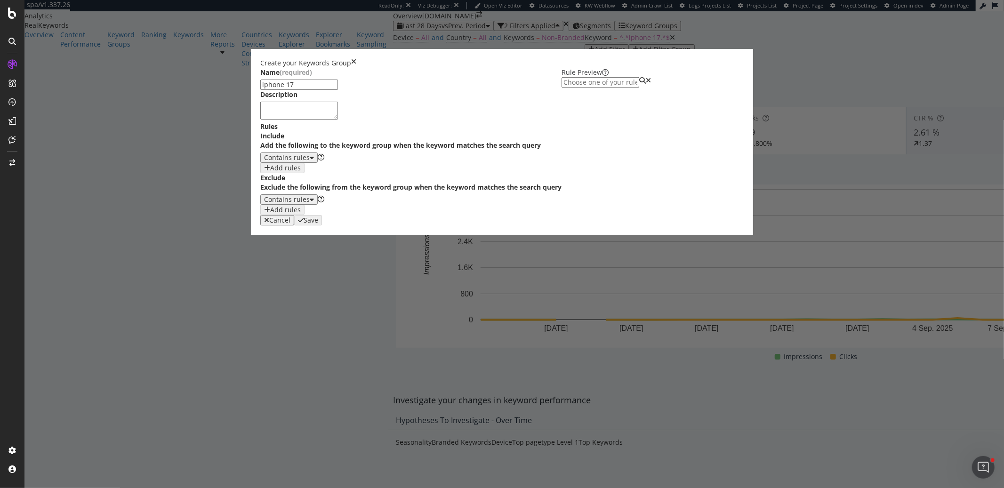
type input "iphone 17"
click at [369, 230] on div "modal" at bounding box center [421, 196] width 282 height 67
paste textarea "[URL][DOMAIN_NAME]"
type textarea "[URL][DOMAIN_NAME]"
click at [344, 193] on div "One Keyword per line: Keyword 1 Keyword 2 Keyword 3" at bounding box center [313, 178] width 59 height 29
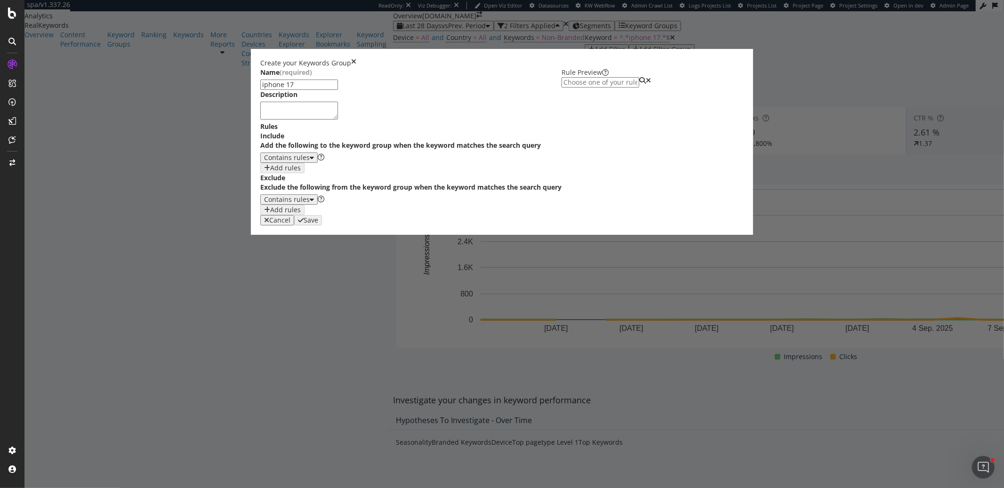
paste textarea "iphone 17 price"
click at [300, 161] on div "Contains rules" at bounding box center [287, 158] width 46 height 8
click at [414, 225] on div "iphone pro max 17 17 pro max iphone 17 apple apple 17 iphone 16 apple iphone ip…" at bounding box center [418, 191] width 271 height 67
click at [350, 225] on div "iphone pro max 17 17 pro max iphone 17 apple apple 17 iphone 16 apple iphone ip…" at bounding box center [418, 191] width 271 height 67
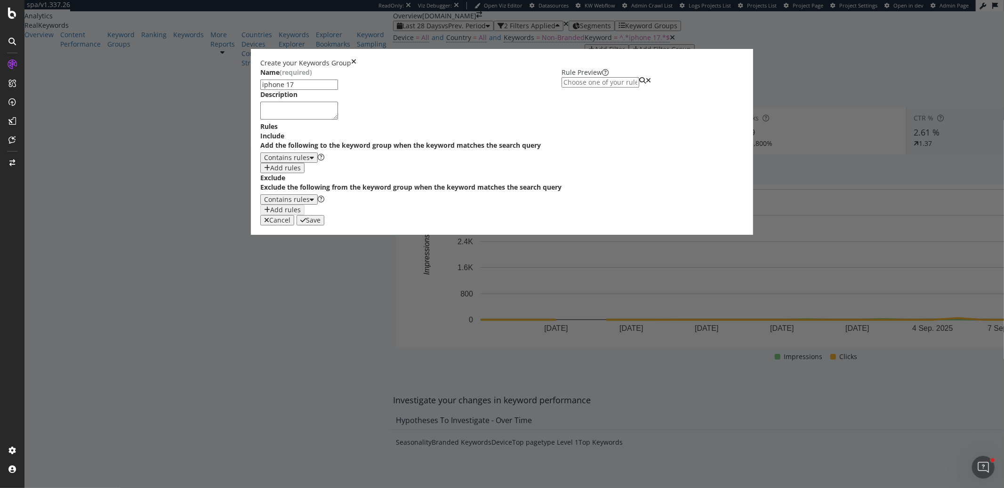
click at [335, 225] on div "iphone pro max 17 17 pro max iphone 17 apple apple 17 iphone 16 apple iphone ip…" at bounding box center [418, 191] width 271 height 67
type textarea "iphone 17"
click at [395, 216] on div "Name (required) iphone 17 Description Rules Include Add the following to the ke…" at bounding box center [410, 142] width 301 height 148
click at [313, 90] on input "iphone 17" at bounding box center [299, 85] width 78 height 10
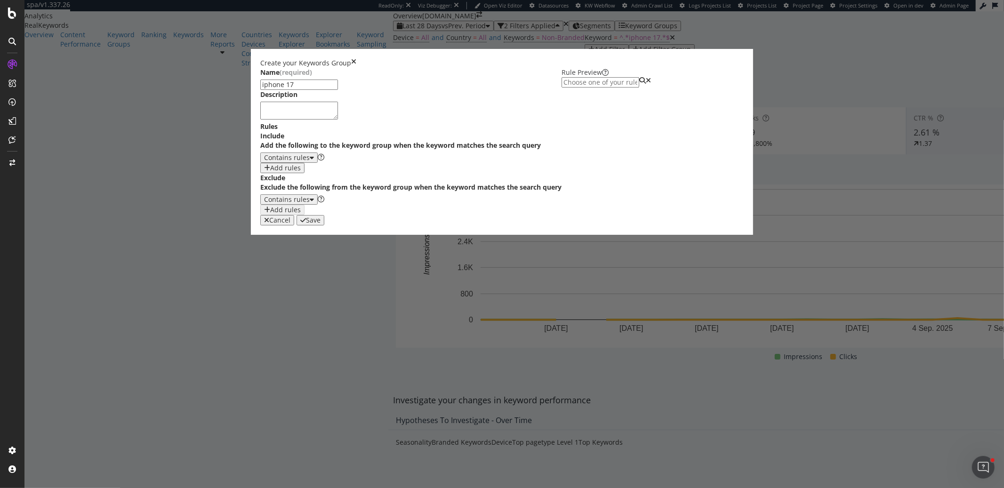
click at [321, 224] on div "Save" at bounding box center [313, 221] width 15 height 8
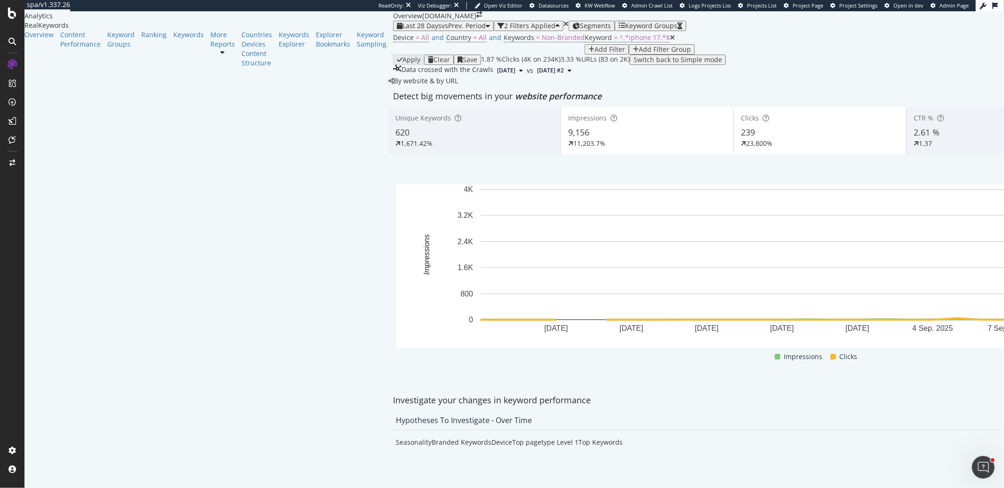
click at [670, 41] on icon at bounding box center [672, 37] width 5 height 7
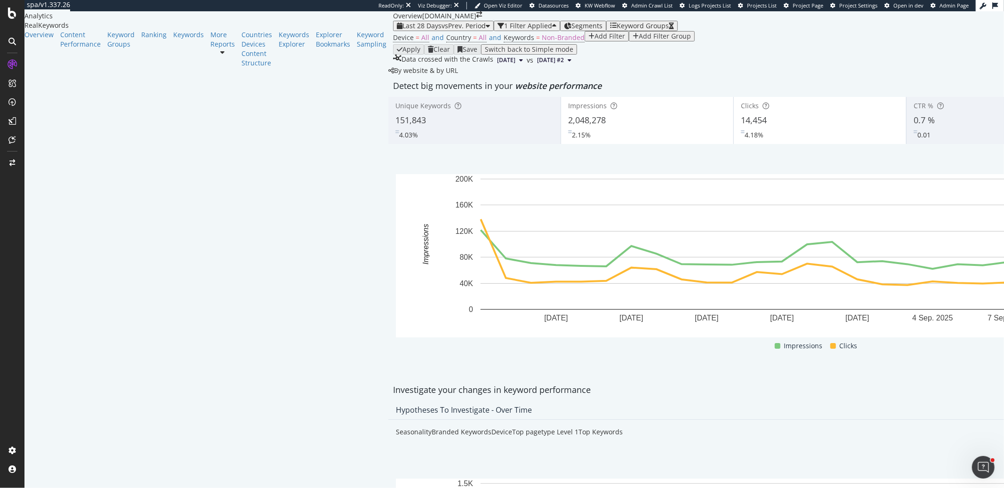
click at [617, 30] on div "Keyword Groups" at bounding box center [643, 26] width 52 height 8
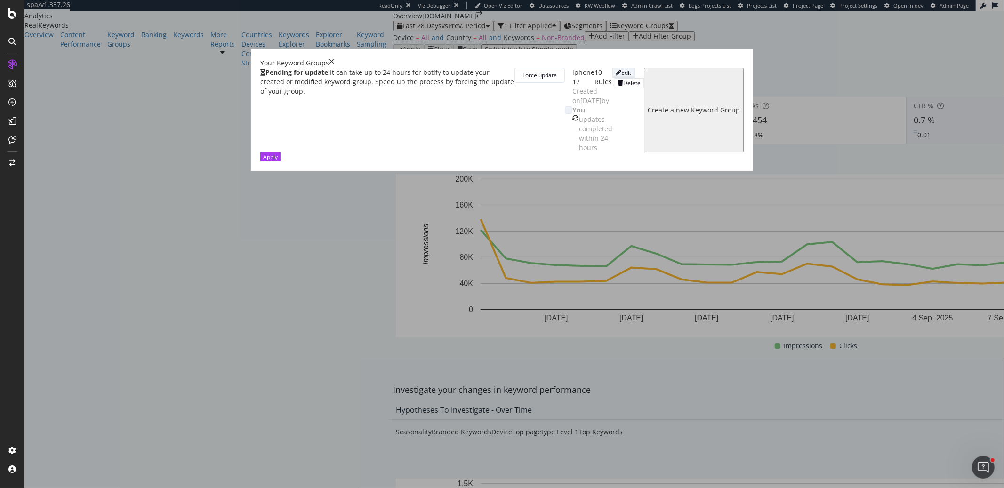
click at [621, 76] on icon "modal" at bounding box center [619, 73] width 6 height 6
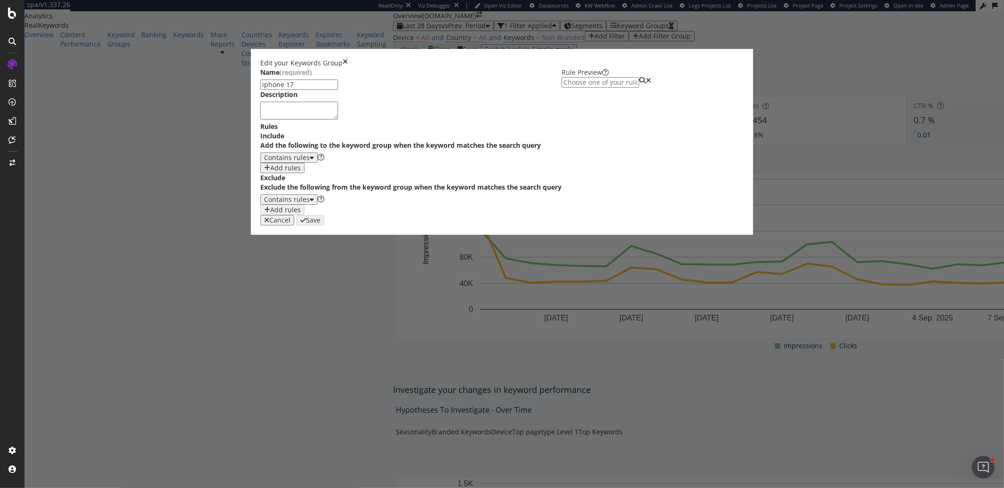
click at [382, 230] on div "17 pro 17 pro iphone iphone iphone 17 pro max iphone pro max 17 17 pro max ipho…" at bounding box center [418, 196] width 271 height 67
paste textarea "iphone 16 pro max"
type textarea "iphone 16 pro max"
drag, startPoint x: 329, startPoint y: 257, endPoint x: 254, endPoint y: 258, distance: 74.9
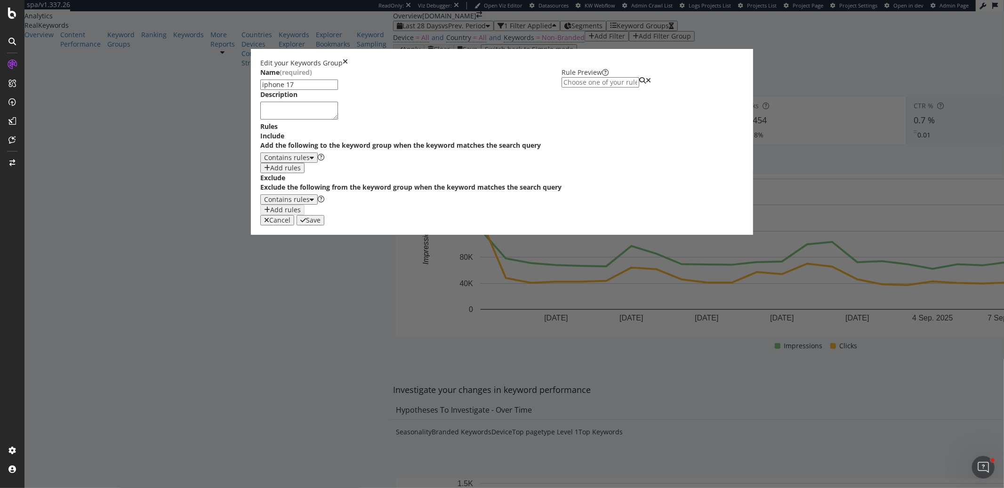
click at [254, 258] on div "Edit your Keywords Group Name (required) iphone 17 Description Rules Include Ad…" at bounding box center [502, 244] width 1004 height 488
type textarea "iphone 16"
drag, startPoint x: 350, startPoint y: 267, endPoint x: 267, endPoint y: 269, distance: 83.3
click at [267, 216] on div "Name (required) iphone 17 Description Rules Include Add the following to the ke…" at bounding box center [501, 142] width 483 height 148
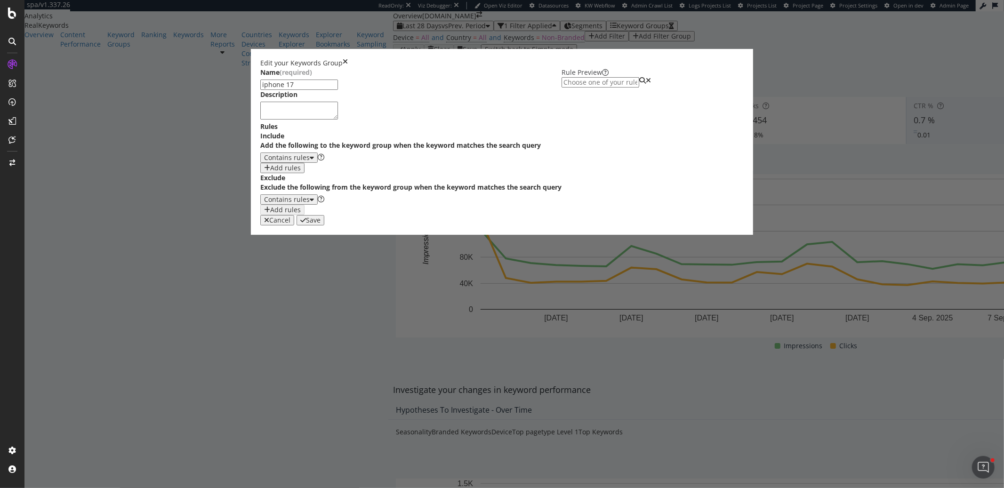
type textarea "iphone 16 pro"
drag, startPoint x: 331, startPoint y: 263, endPoint x: 256, endPoint y: 262, distance: 74.8
click at [256, 262] on div "Edit your Keywords Group Name (required) iphone 17 Description Rules Include Ad…" at bounding box center [502, 244] width 1004 height 488
type textarea "iphone 16 pro max"
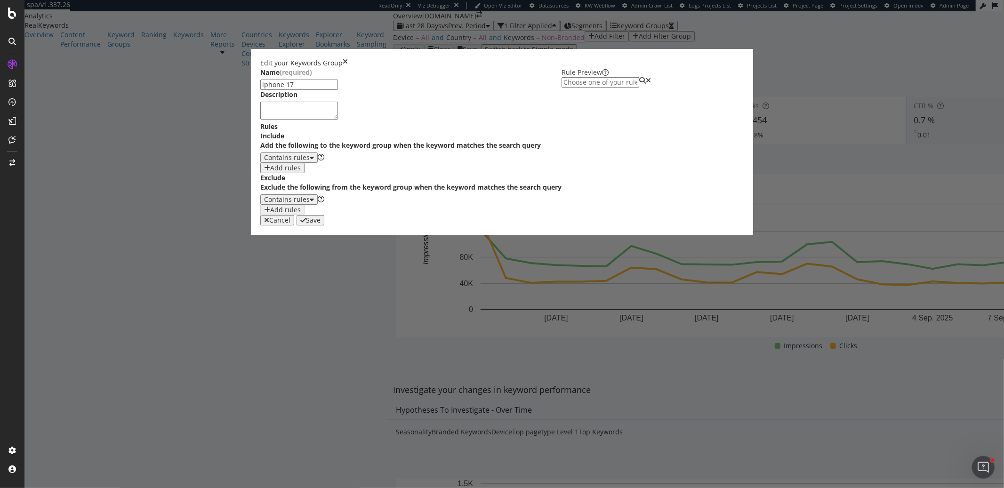
scroll to position [0, 0]
type textarea "iphone 17 singapore price"
click at [321, 224] on div "Save" at bounding box center [313, 221] width 15 height 8
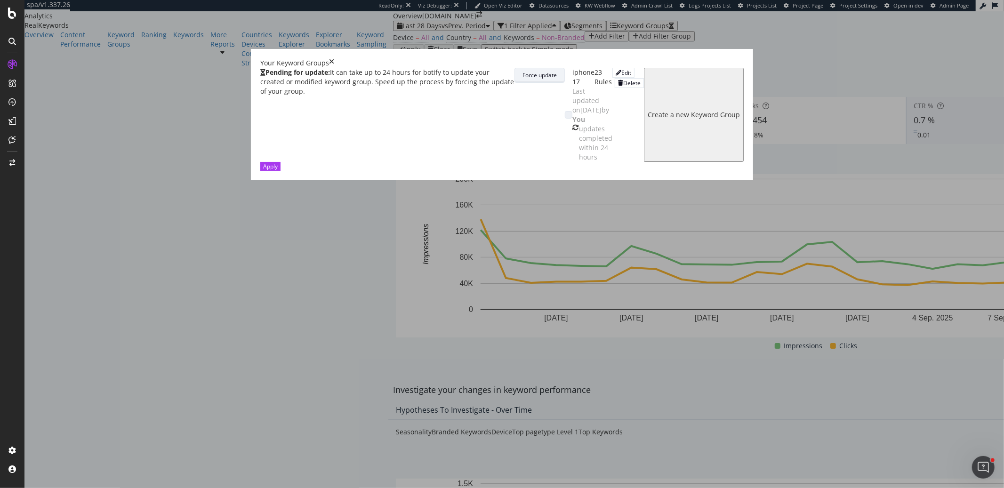
click at [557, 71] on div "Force update" at bounding box center [539, 75] width 34 height 8
click at [334, 58] on div "times" at bounding box center [331, 62] width 5 height 9
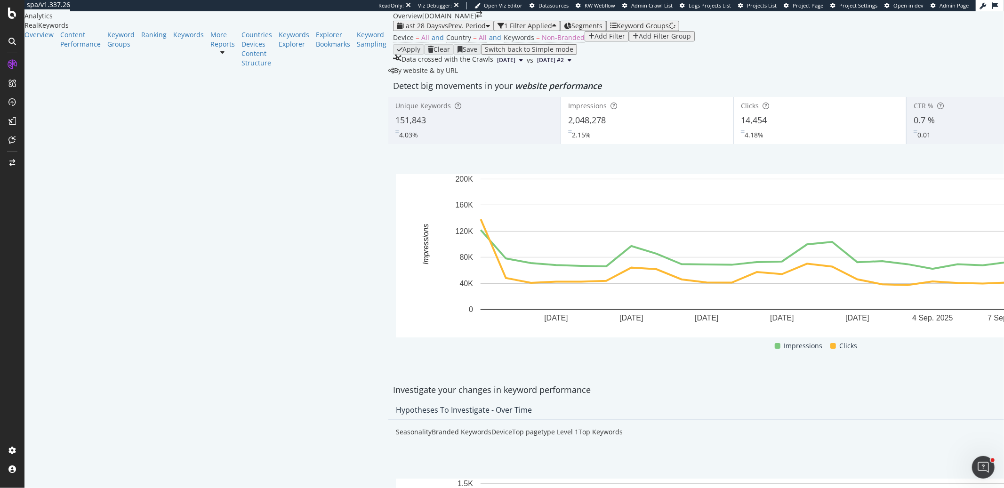
click at [5, 488] on icon "close toast" at bounding box center [2, 492] width 5 height 9
click at [595, 40] on div "Add Filter" at bounding box center [610, 36] width 31 height 8
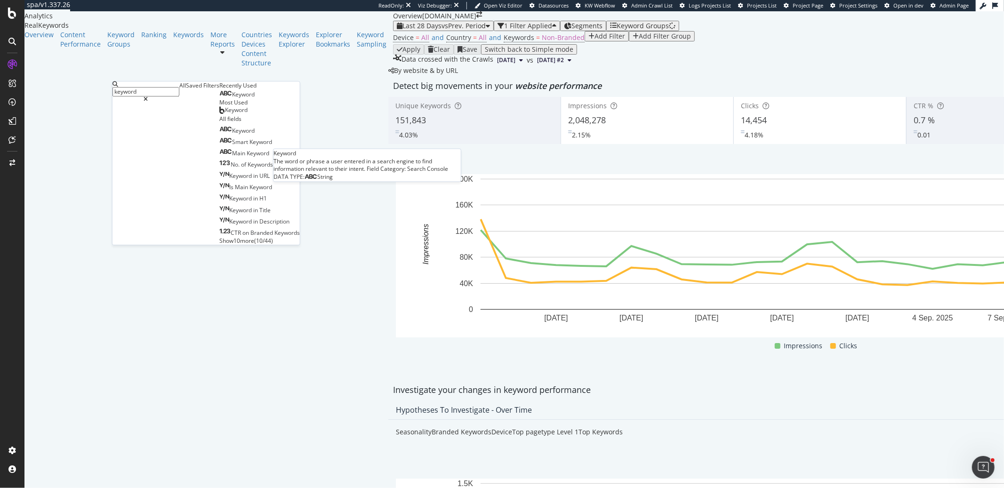
click at [232, 98] on span "Keyword" at bounding box center [243, 94] width 23 height 8
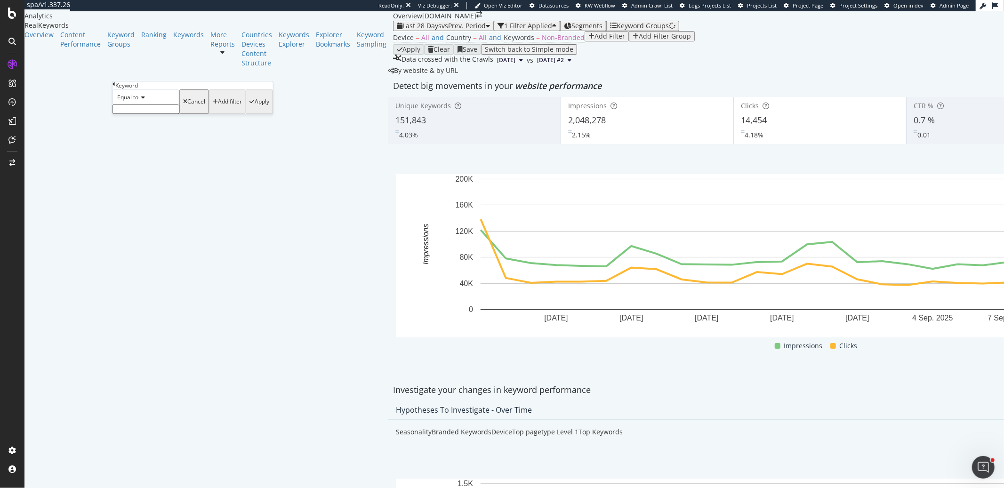
click at [155, 114] on input "text" at bounding box center [145, 108] width 67 height 9
click at [142, 100] on icon at bounding box center [141, 98] width 7 height 6
click at [156, 174] on div "Contains" at bounding box center [146, 169] width 66 height 10
click at [172, 114] on input "text" at bounding box center [145, 108] width 67 height 9
type input "iphone 17"
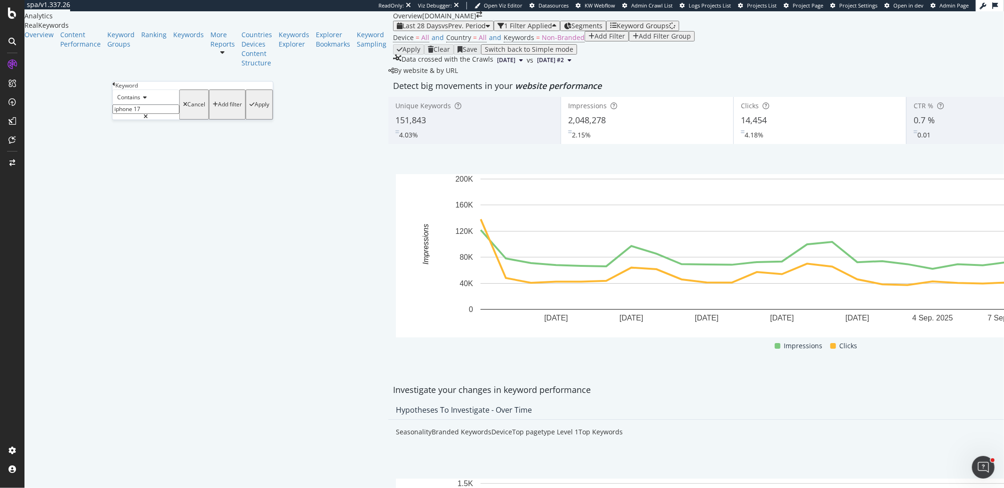
click at [255, 108] on div "Apply" at bounding box center [262, 104] width 15 height 7
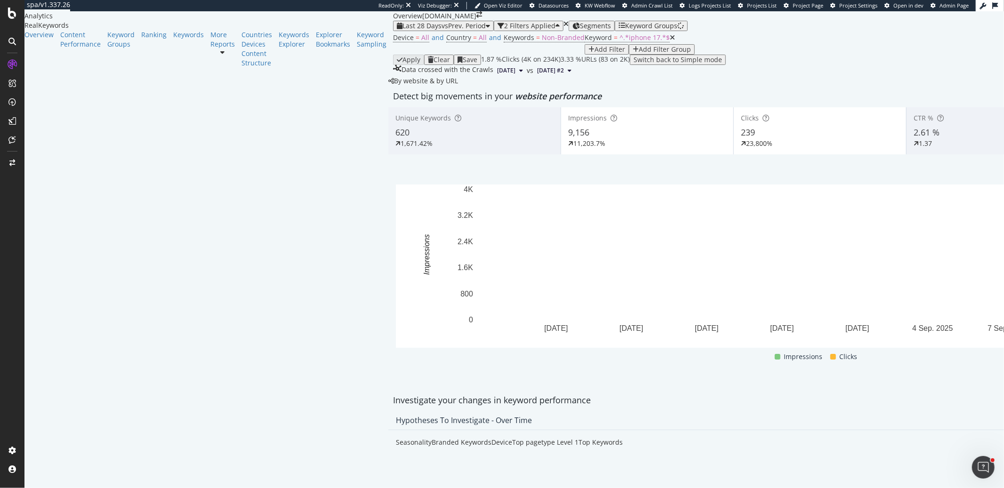
scroll to position [988, 0]
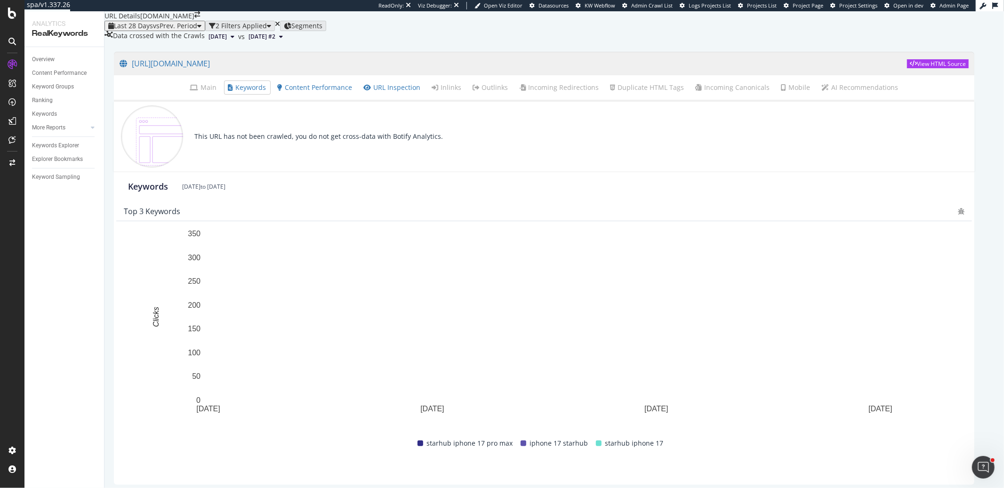
scroll to position [32, 0]
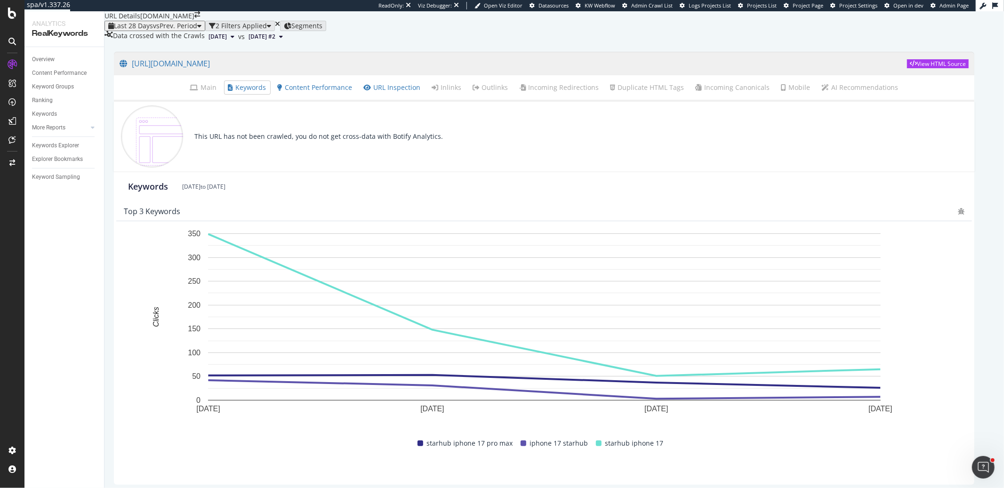
click at [822, 143] on div "This URL has not been crawled, you do not get cross-data with Botify Analytics." at bounding box center [543, 137] width 861 height 70
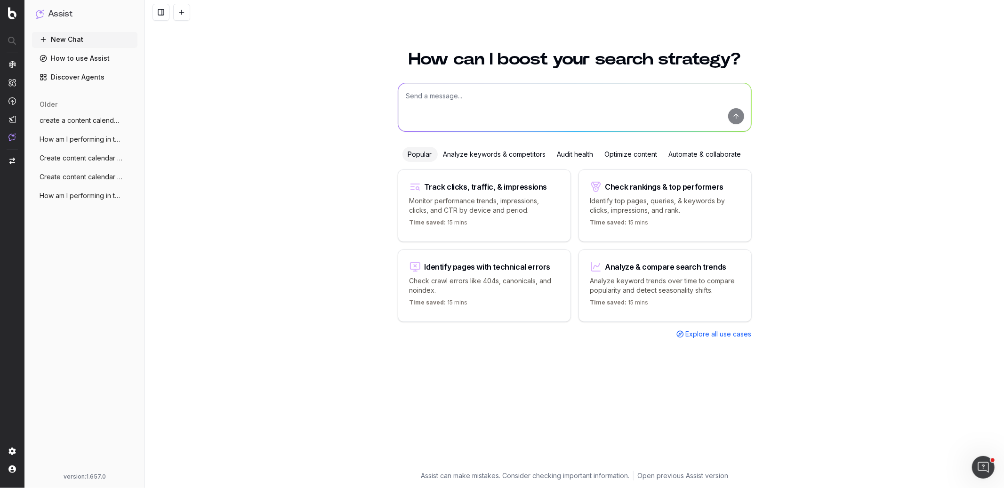
click at [464, 96] on textarea at bounding box center [574, 107] width 353 height 48
type textarea "give me the top trending keywords for iphone 17 in [GEOGRAPHIC_DATA] in the pas…"
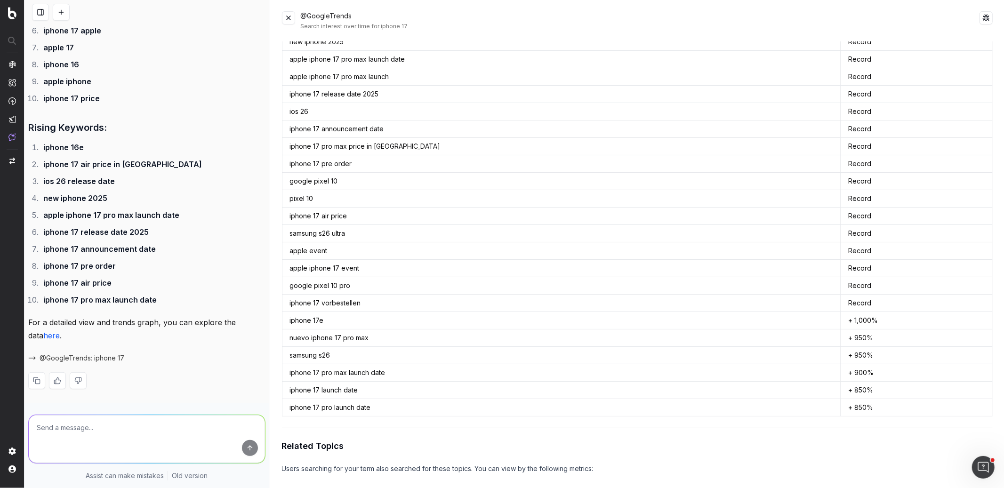
scroll to position [182, 0]
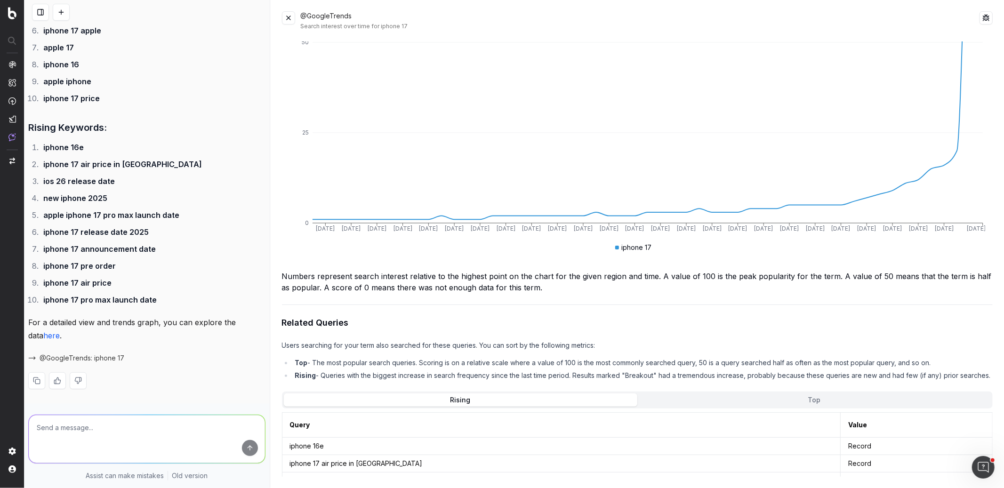
click at [771, 405] on button "Top" at bounding box center [813, 400] width 353 height 13
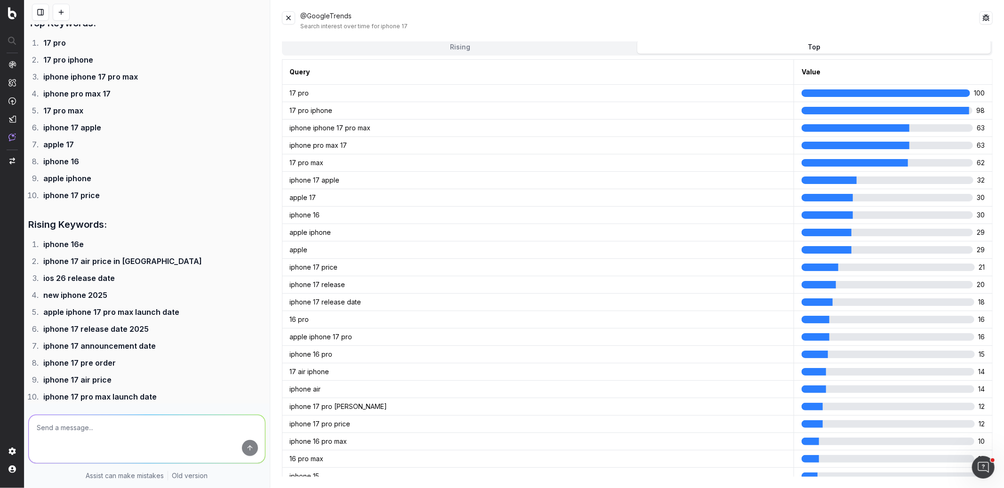
scroll to position [2, 0]
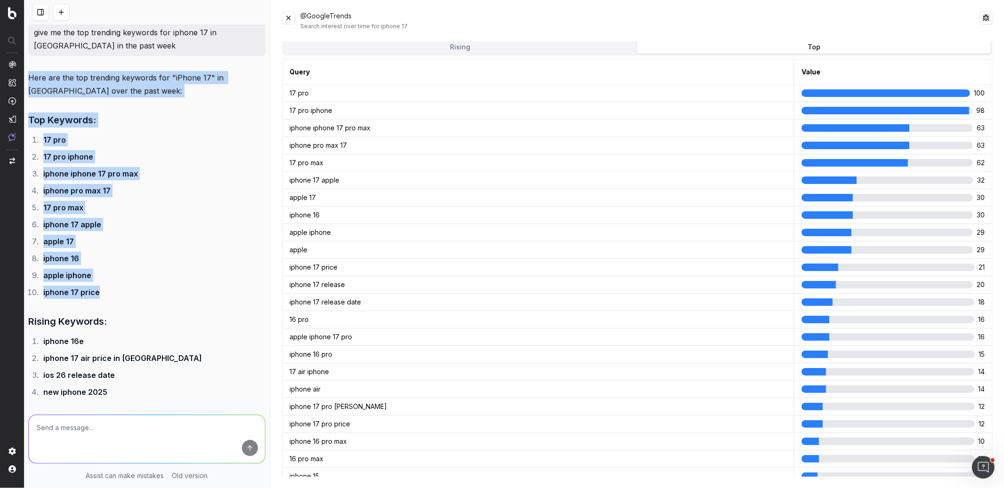
drag, startPoint x: 129, startPoint y: 293, endPoint x: 28, endPoint y: 78, distance: 237.7
click at [28, 78] on div "Here are the top trending keywords for "iPhone 17" in [GEOGRAPHIC_DATA] over th…" at bounding box center [146, 334] width 237 height 527
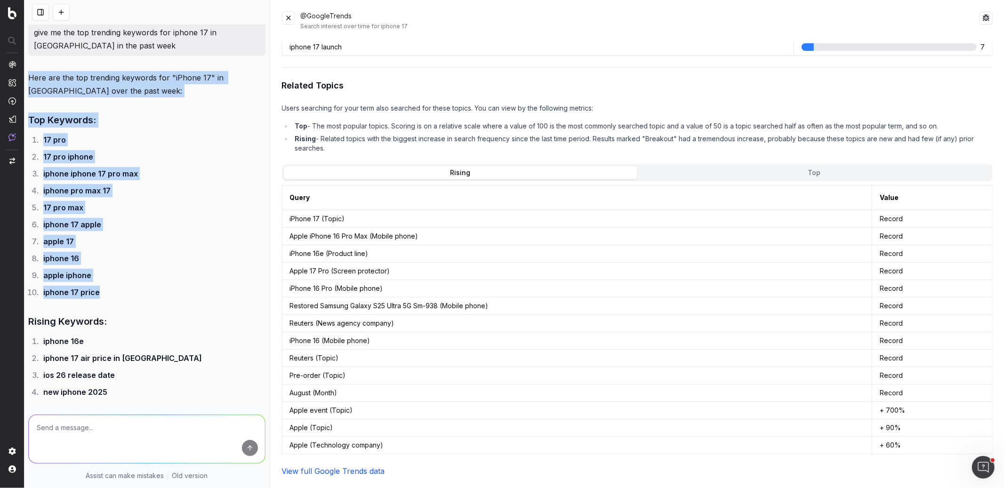
scroll to position [1005, 0]
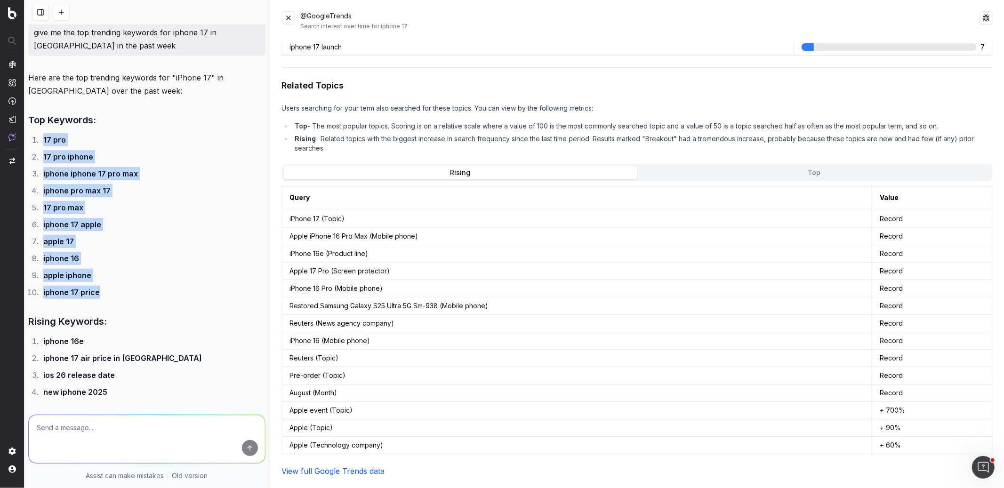
drag, startPoint x: 45, startPoint y: 141, endPoint x: 148, endPoint y: 293, distance: 183.7
click at [148, 293] on ol "17 pro 17 pro iphone iphone iphone 17 pro max iphone pro max 17 17 pro max ipho…" at bounding box center [146, 216] width 237 height 166
copy ol "17 pro 17 pro iphone iphone iphone 17 pro max iphone pro max 17 17 pro max ipho…"
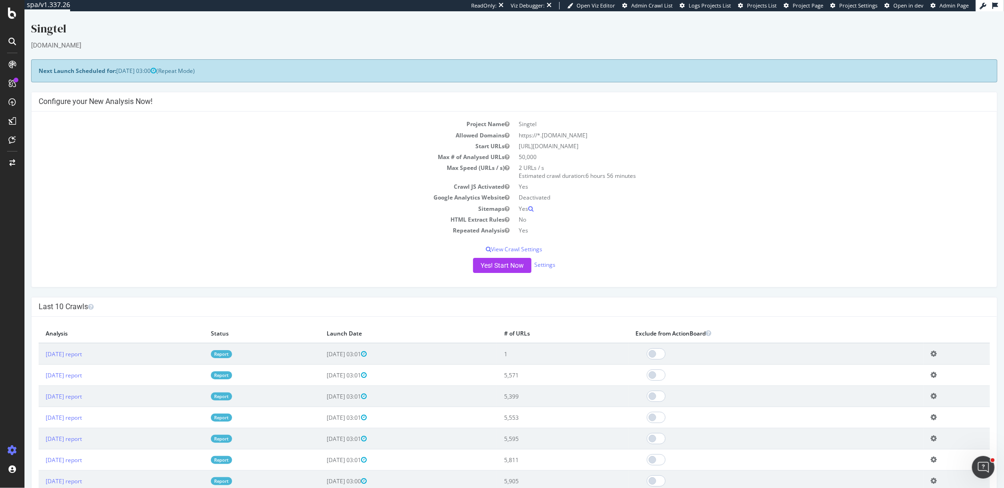
click at [401, 276] on div "Project Name Singtel Allowed Domains https://*.[DOMAIN_NAME] Start URLs [URL][D…" at bounding box center [513, 200] width 965 height 176
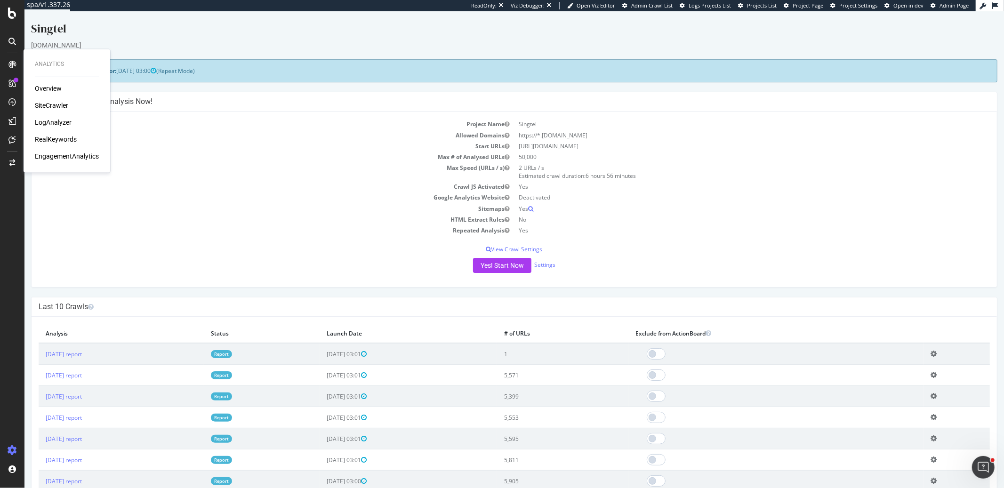
click at [449, 33] on div "Singtel" at bounding box center [514, 31] width 966 height 20
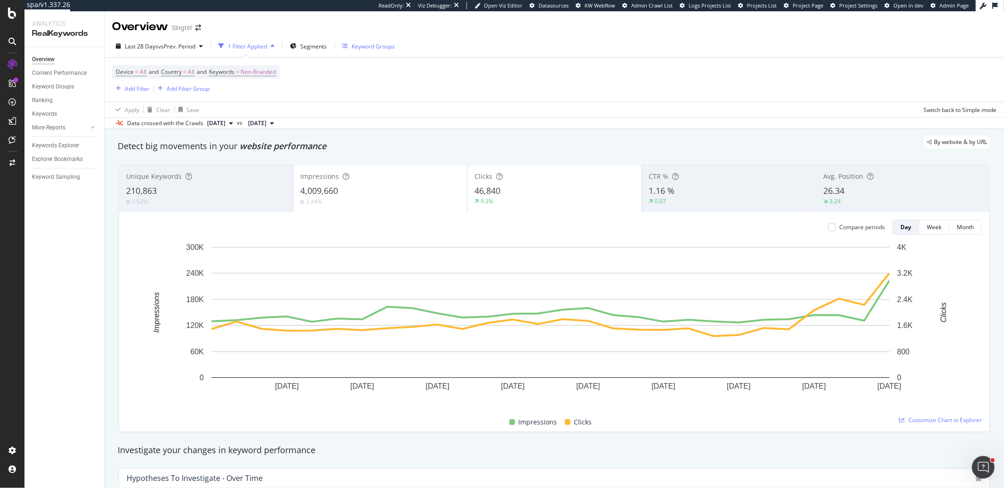
click at [353, 47] on div "Keyword Groups" at bounding box center [373, 46] width 43 height 8
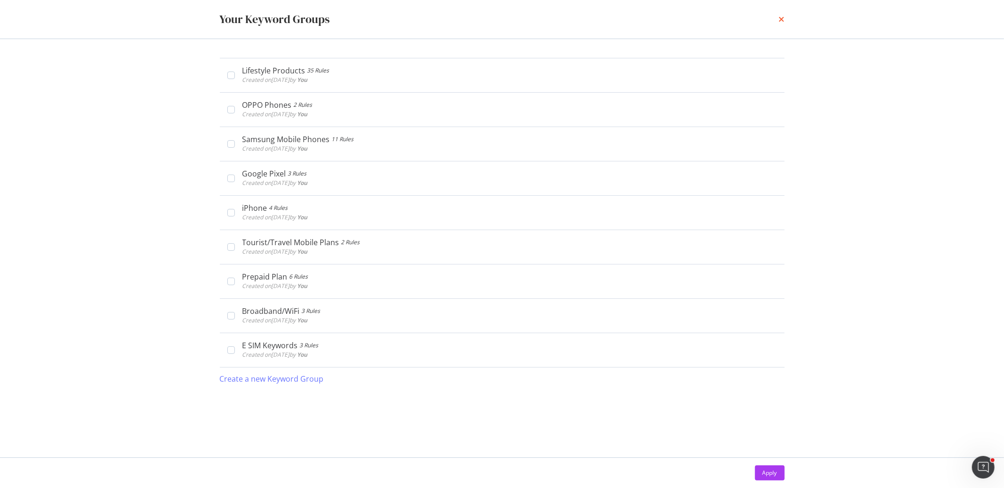
click at [782, 21] on icon "times" at bounding box center [782, 20] width 6 height 8
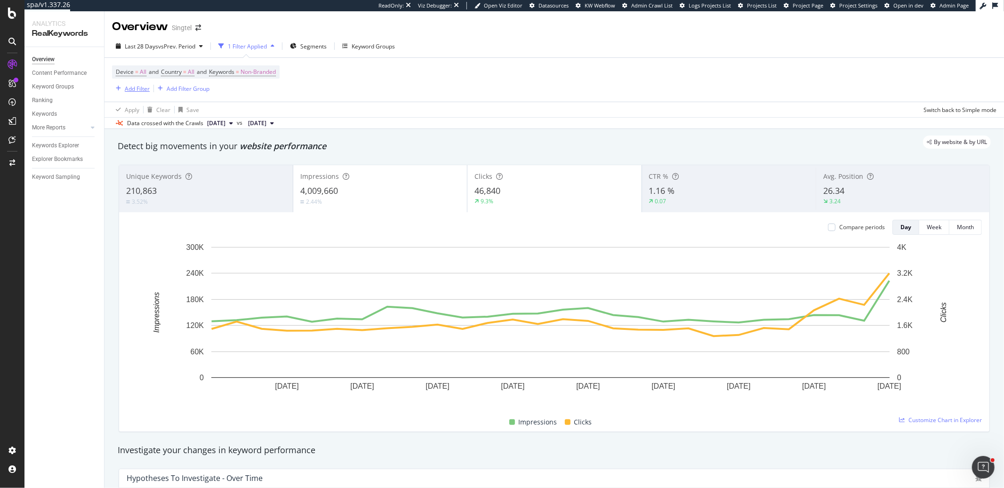
click at [147, 89] on div "Add Filter" at bounding box center [137, 89] width 25 height 8
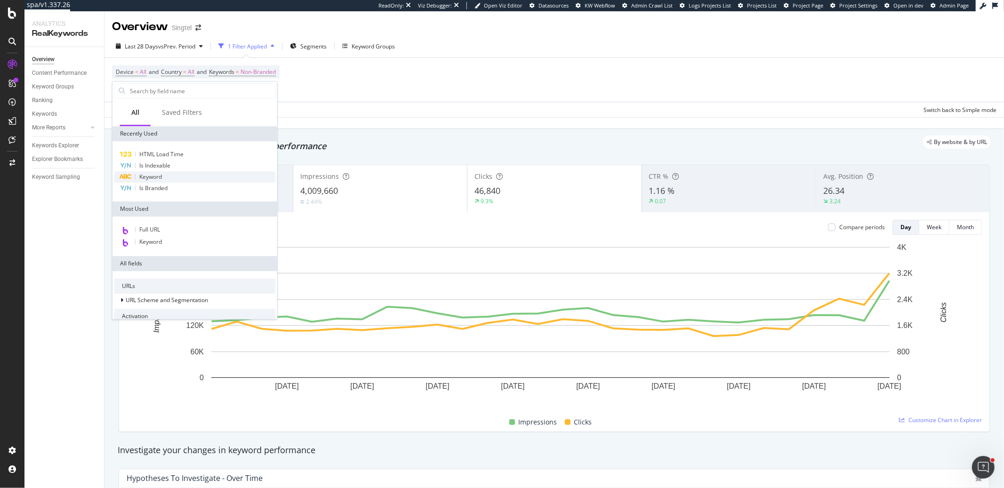
click at [173, 177] on div "Keyword" at bounding box center [194, 176] width 161 height 11
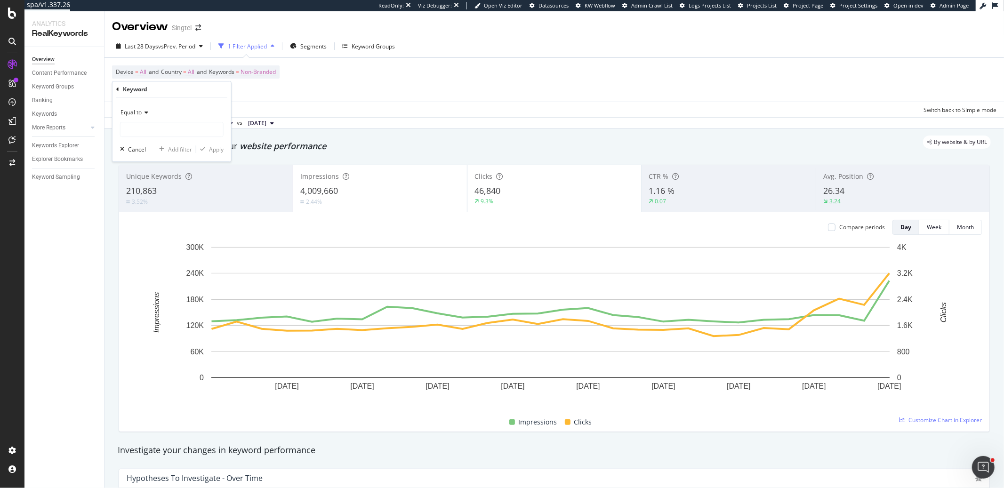
click at [129, 105] on div "Equal to" at bounding box center [172, 112] width 104 height 15
click at [162, 205] on div "Contains" at bounding box center [172, 205] width 101 height 12
click at [161, 132] on input "text" at bounding box center [172, 129] width 103 height 15
type input "iphone 17"
click at [217, 150] on div "Apply" at bounding box center [216, 149] width 15 height 8
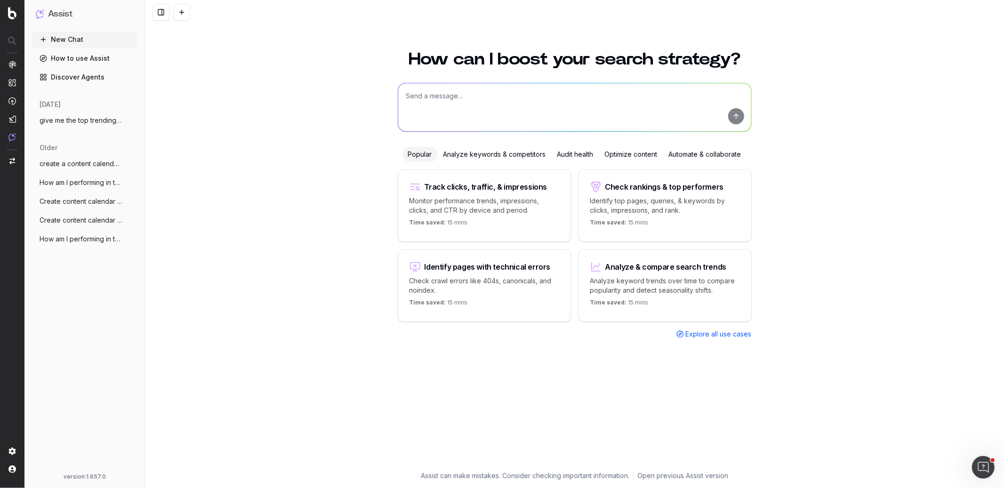
click at [75, 123] on span "give me the top trending keywords for ip" at bounding box center [81, 120] width 83 height 9
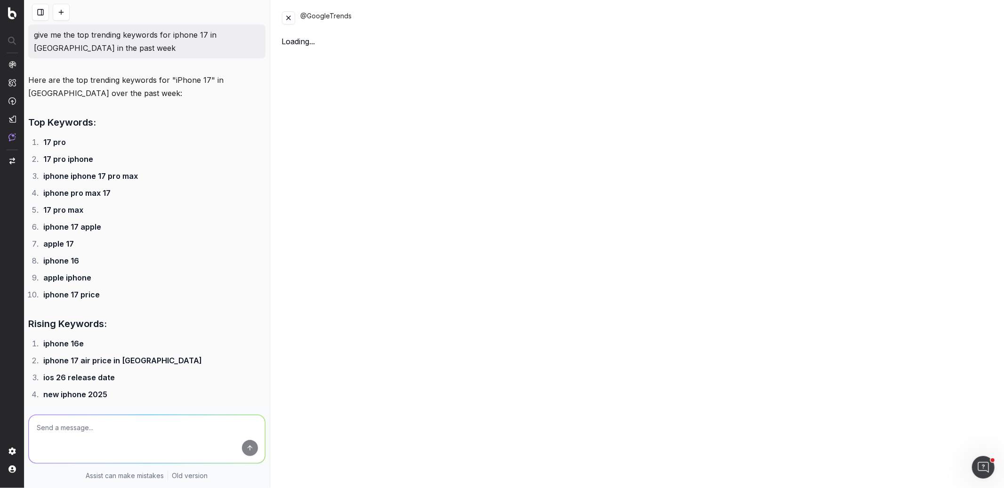
scroll to position [196, 0]
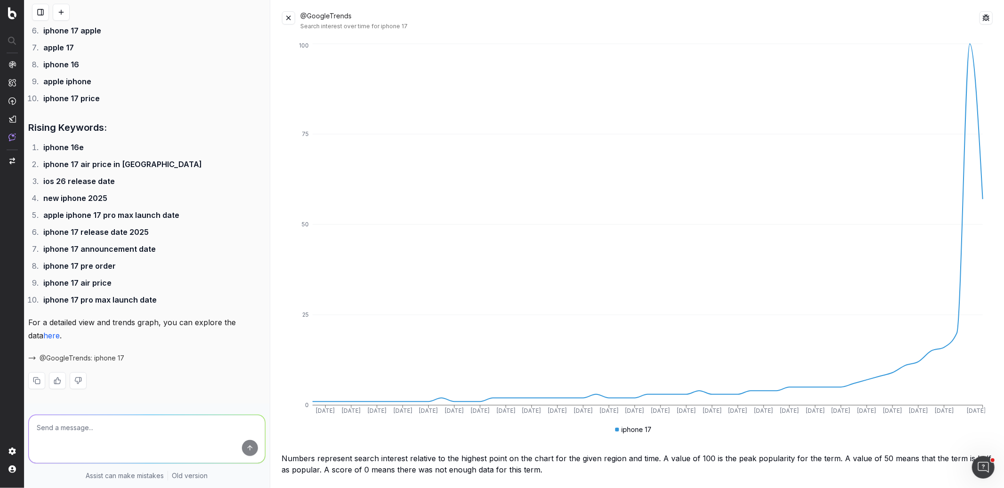
click at [286, 18] on button at bounding box center [288, 17] width 13 height 13
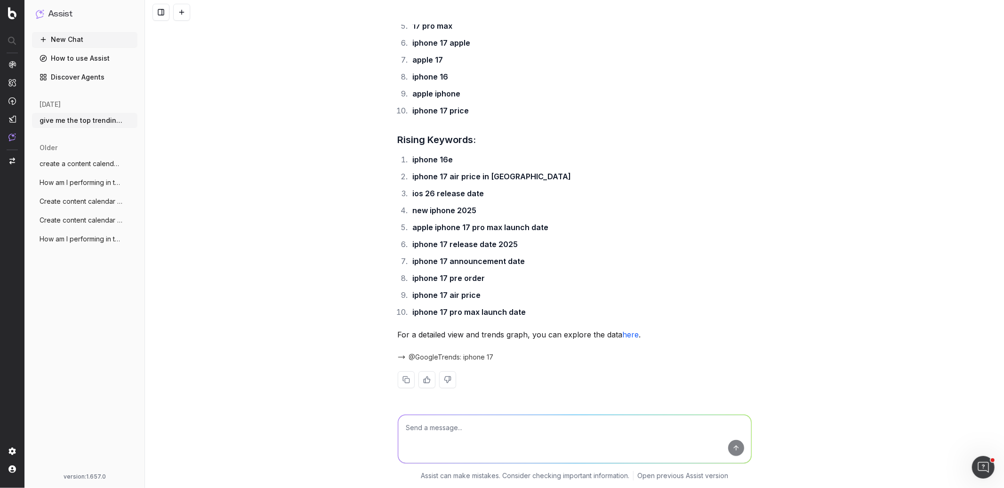
scroll to position [157, 0]
click at [501, 434] on textarea at bounding box center [574, 439] width 353 height 48
type textarea "that's for worldwide it seem, i only want the keywords for [GEOGRAPHIC_DATA]"
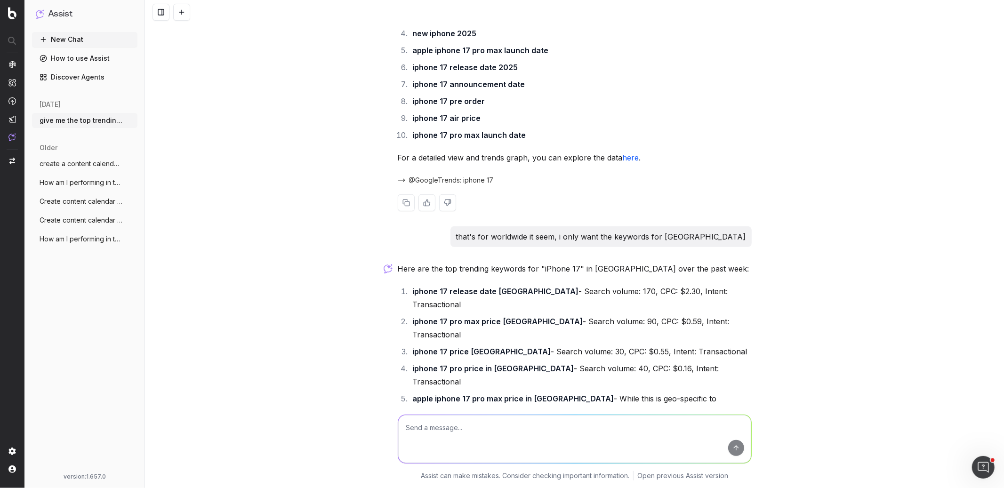
scroll to position [394, 0]
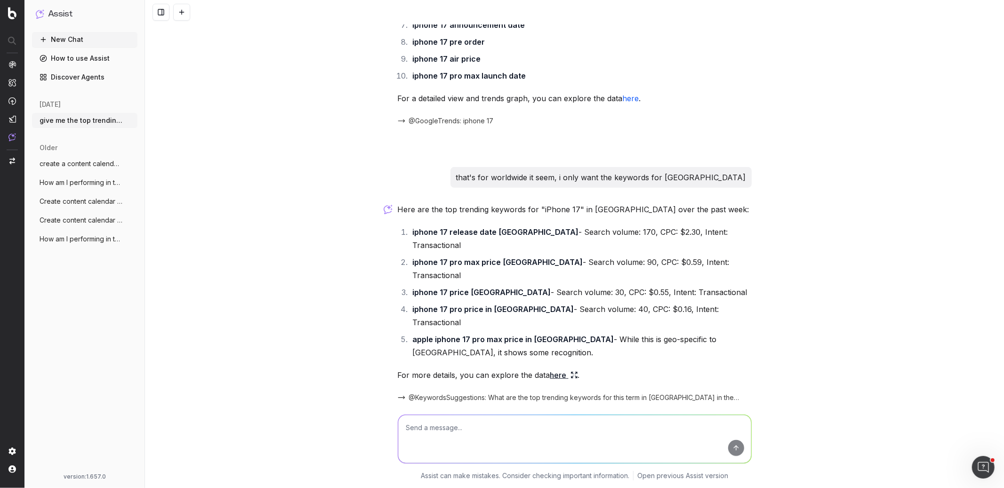
click at [570, 371] on icon at bounding box center [574, 375] width 8 height 8
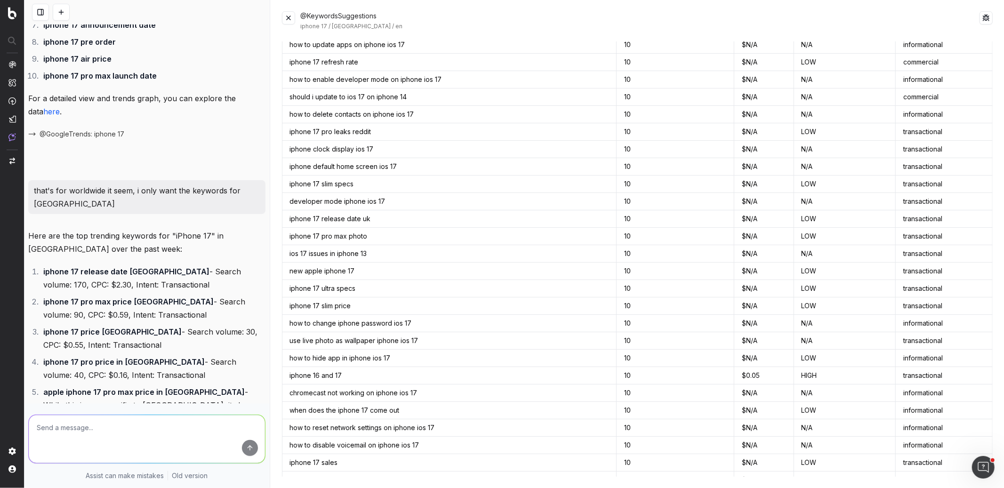
scroll to position [0, 0]
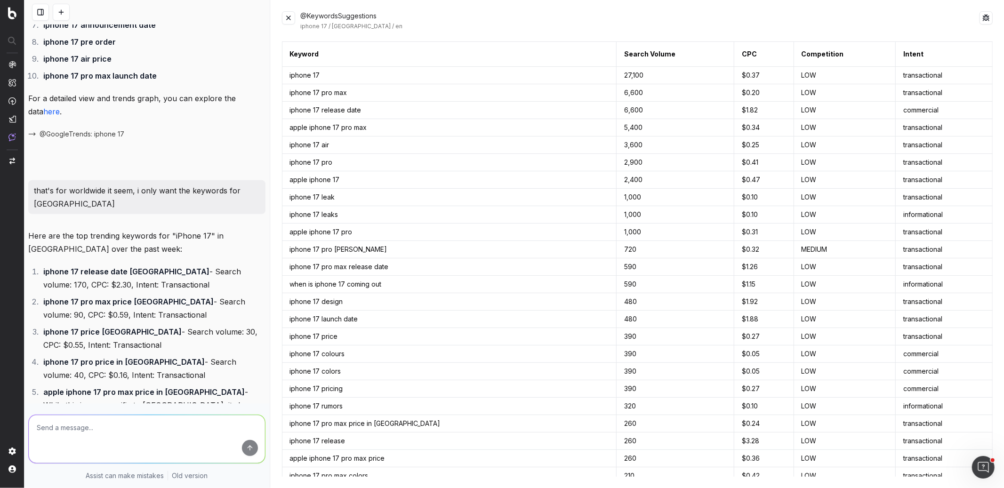
click at [289, 15] on button at bounding box center [288, 17] width 13 height 13
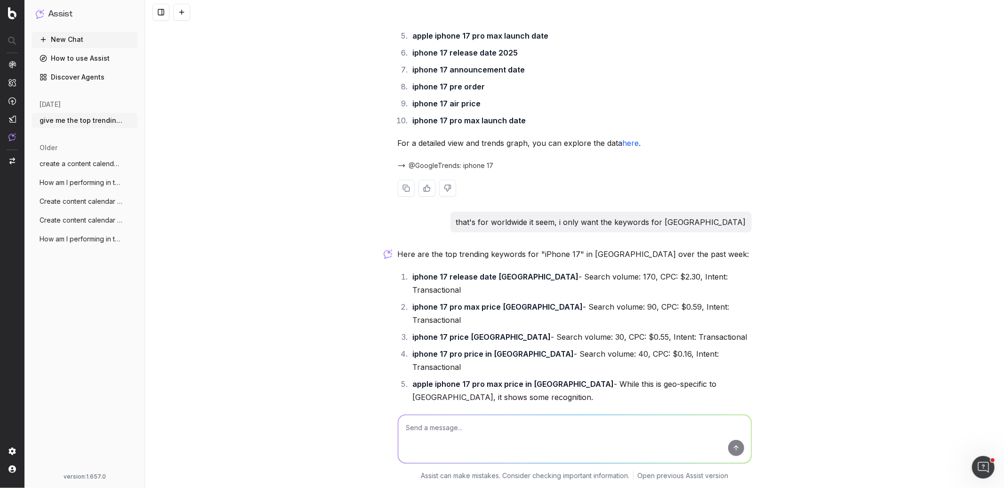
scroll to position [394, 0]
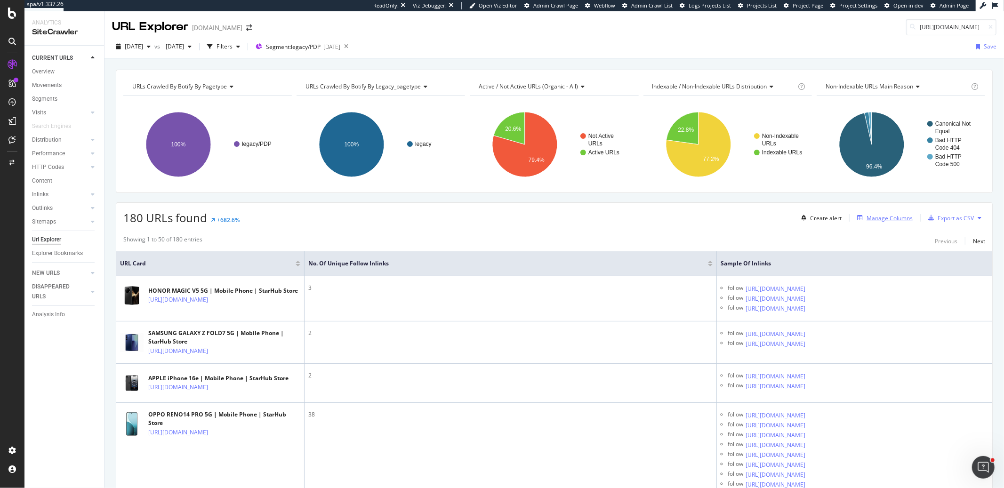
click at [883, 215] on div "Manage Columns" at bounding box center [890, 218] width 46 height 8
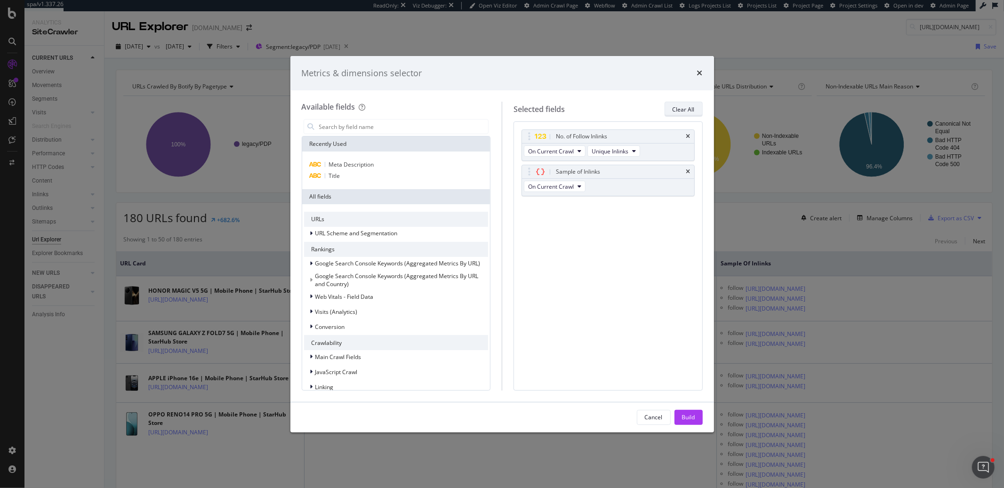
click at [696, 112] on button "Clear All" at bounding box center [684, 109] width 38 height 15
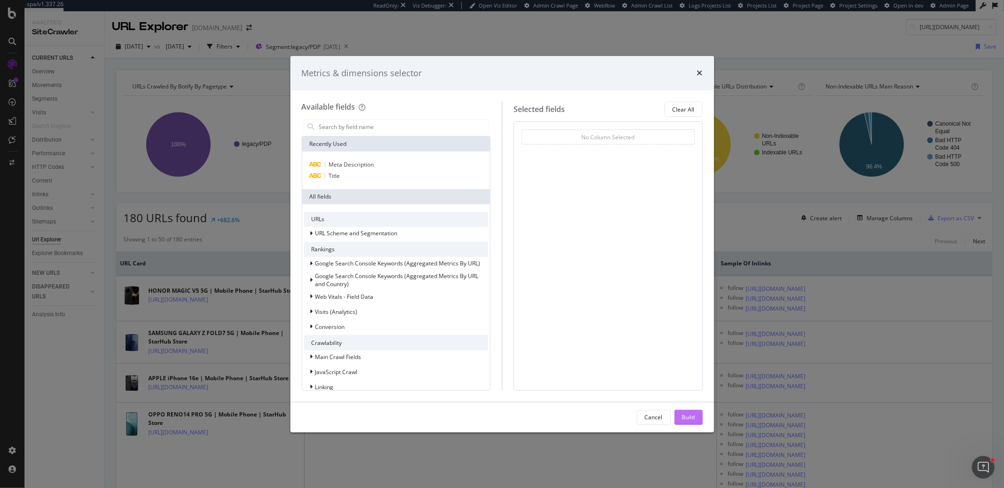
click at [693, 418] on div "Build" at bounding box center [688, 417] width 13 height 8
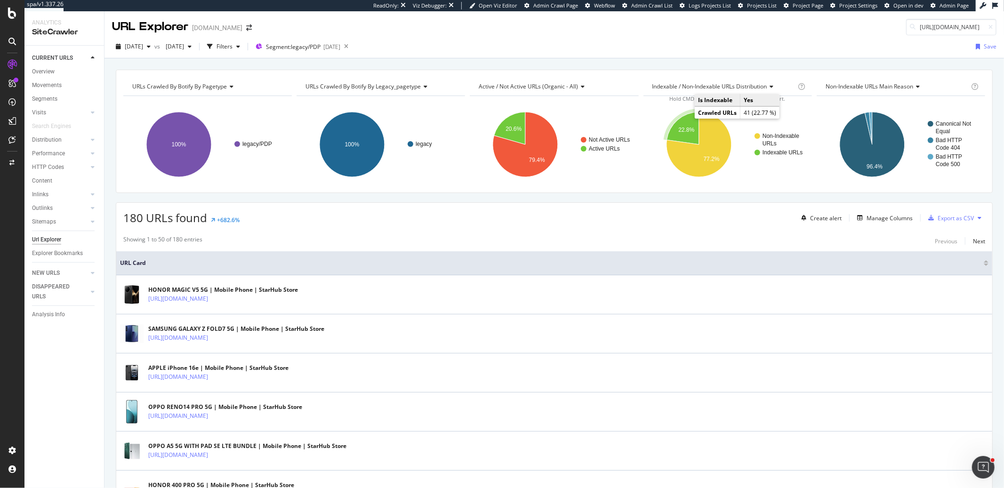
click at [685, 124] on icon "A chart." at bounding box center [683, 128] width 32 height 32
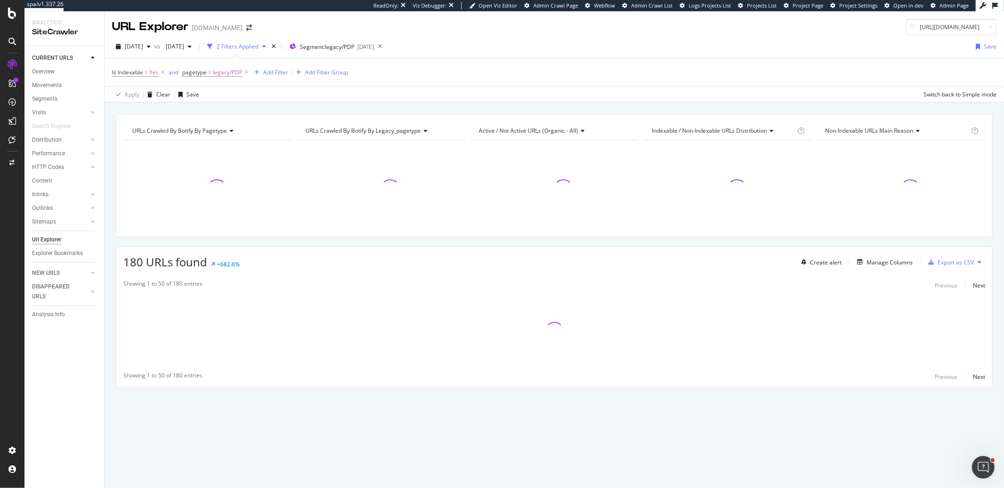
click at [685, 124] on div "Indexable / Non-Indexable URLs distribution" at bounding box center [723, 130] width 145 height 15
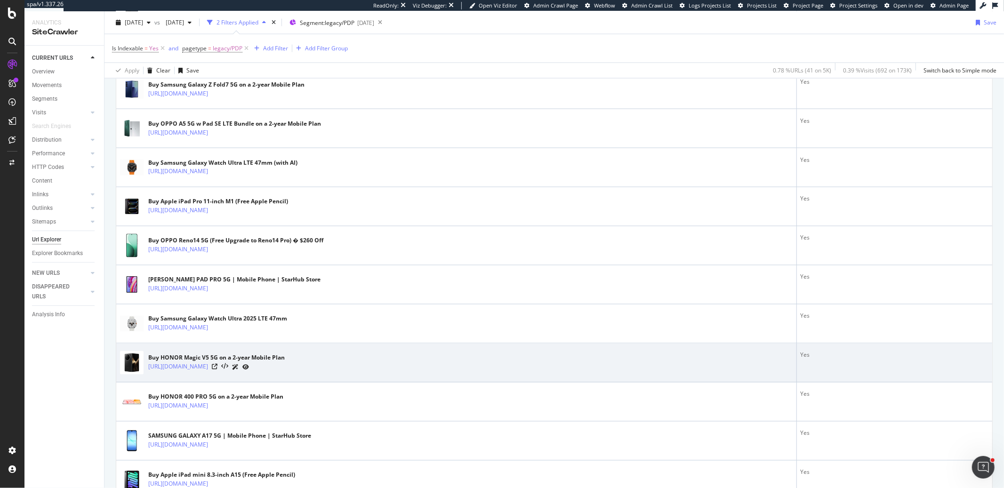
scroll to position [1491, 0]
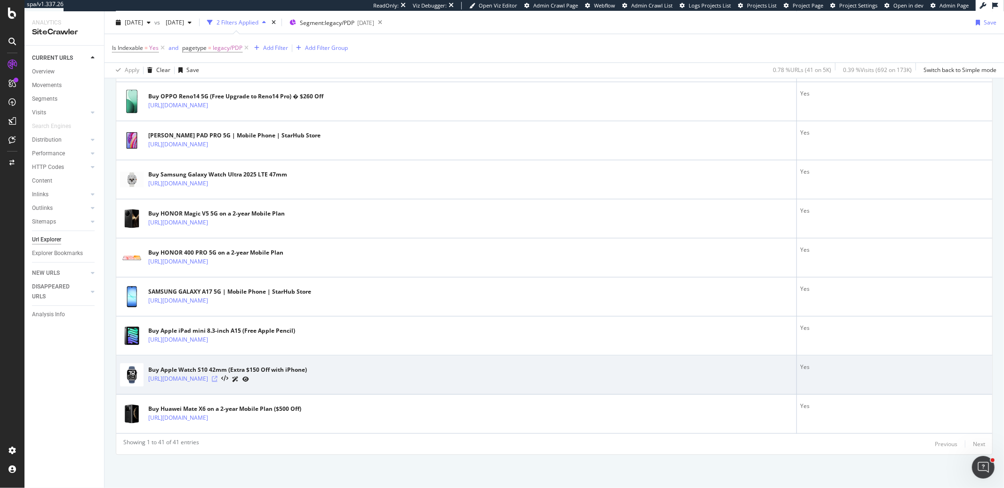
click at [217, 379] on icon at bounding box center [215, 380] width 6 height 6
